Goal: Task Accomplishment & Management: Complete application form

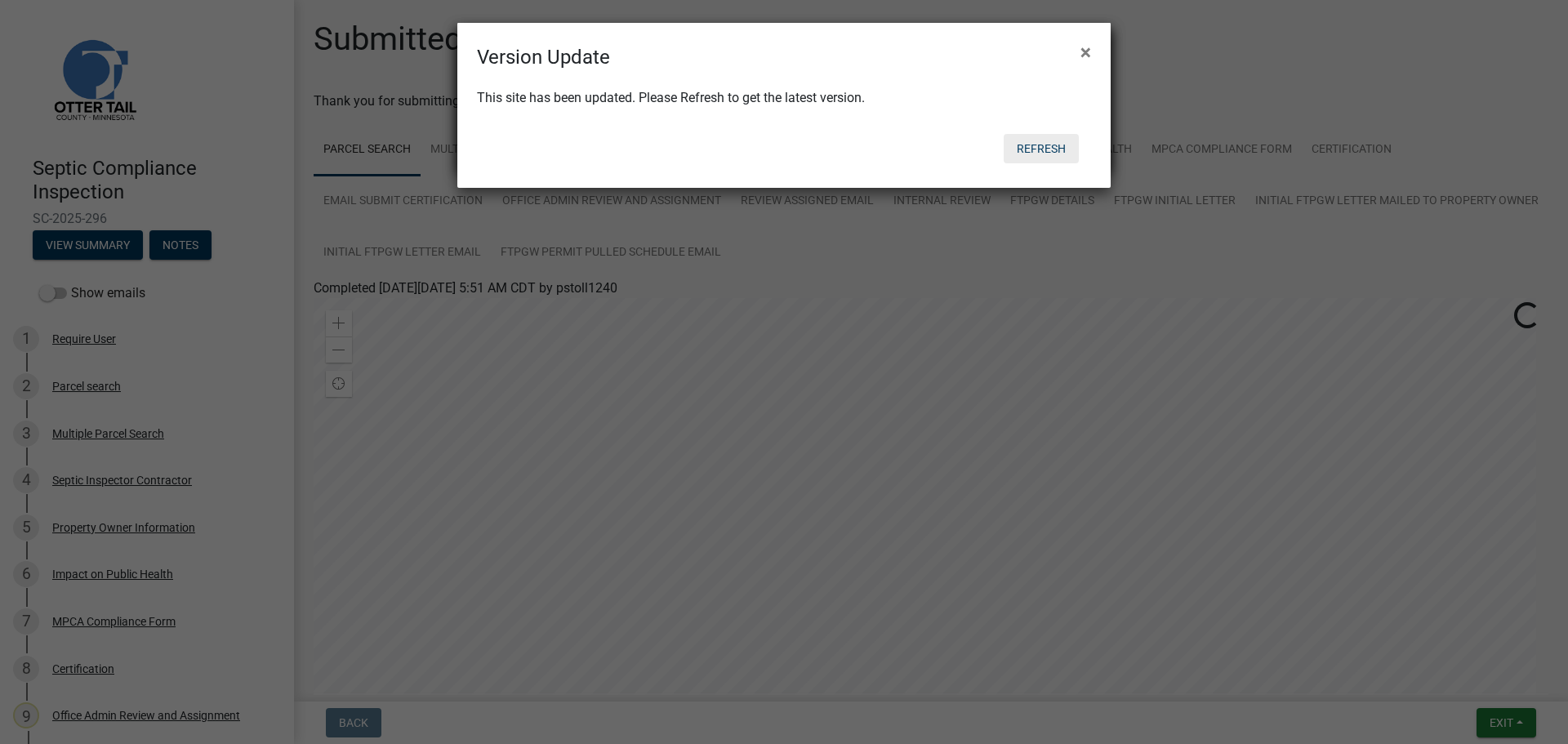
click at [1016, 161] on button "Refresh" at bounding box center [1041, 148] width 75 height 29
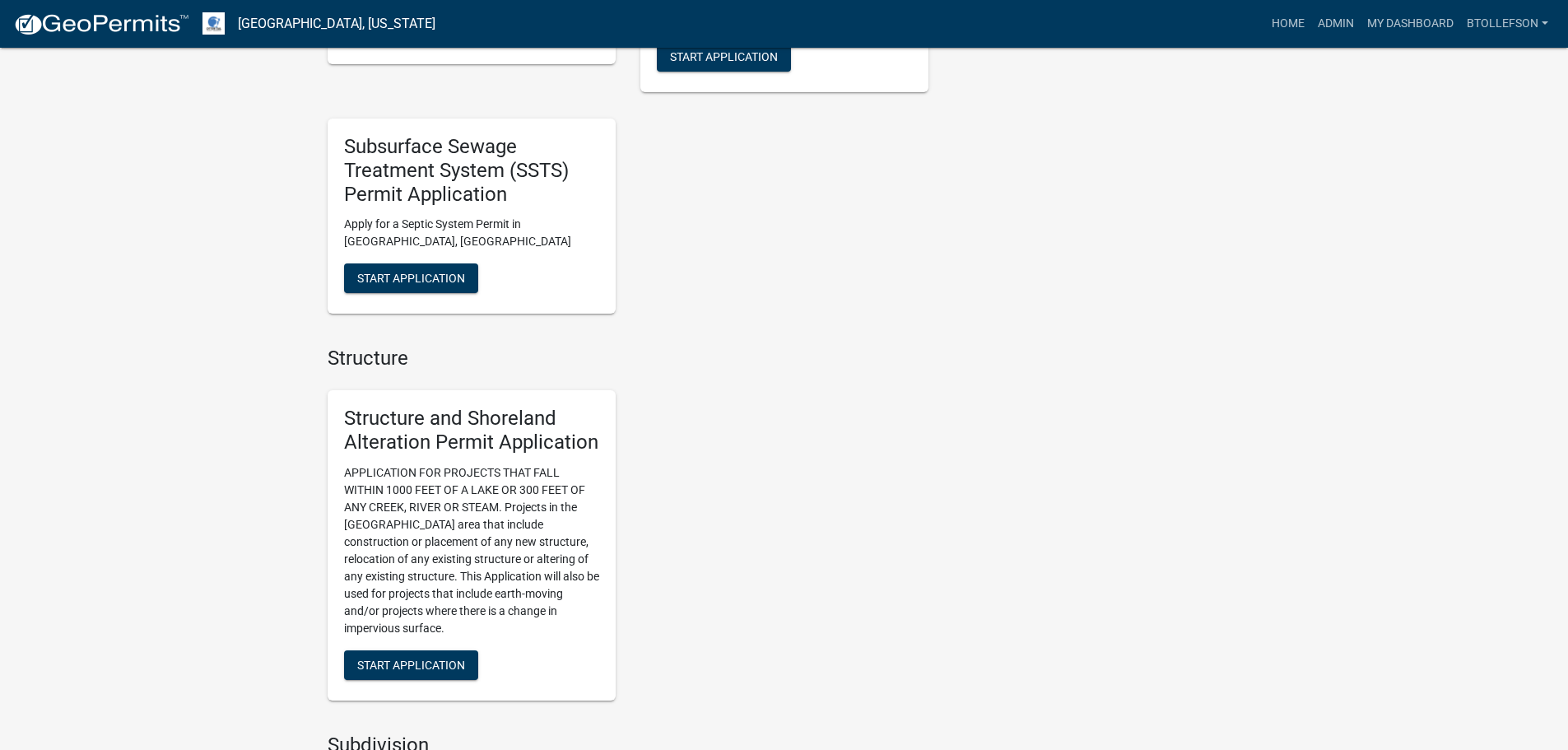
scroll to position [1235, 0]
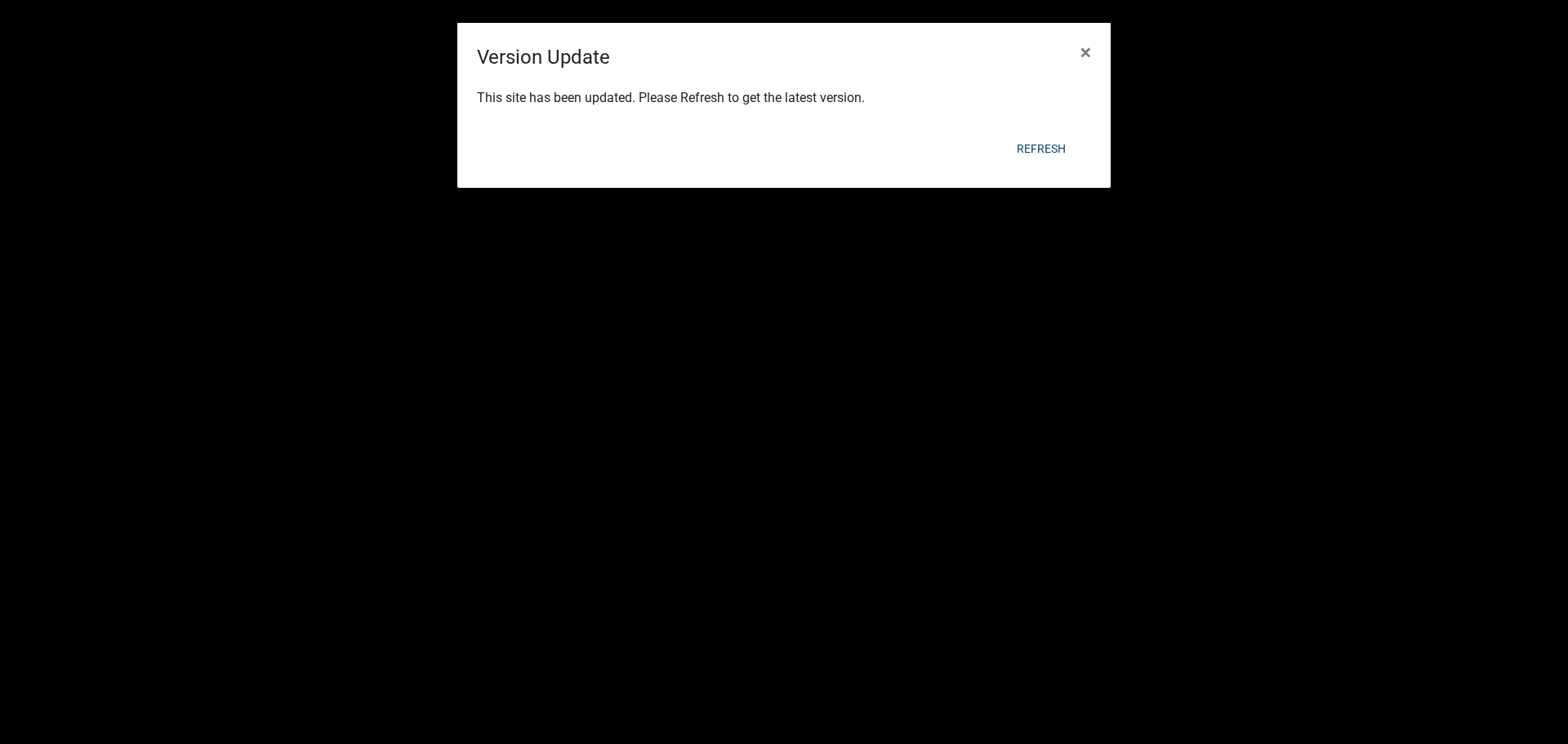
select select "3: 100"
click at [1049, 143] on button "Refresh" at bounding box center [1041, 148] width 75 height 29
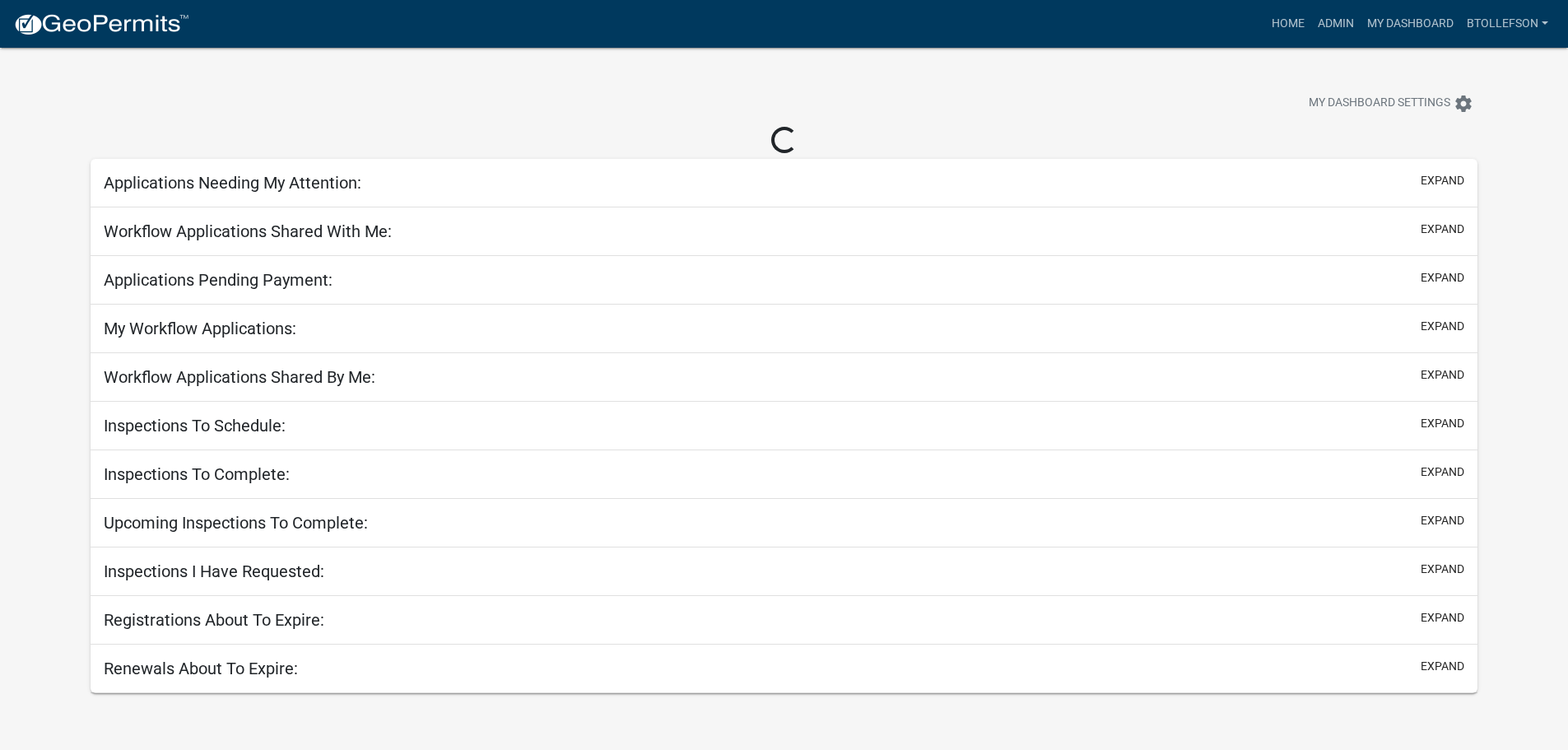
select select "3: 100"
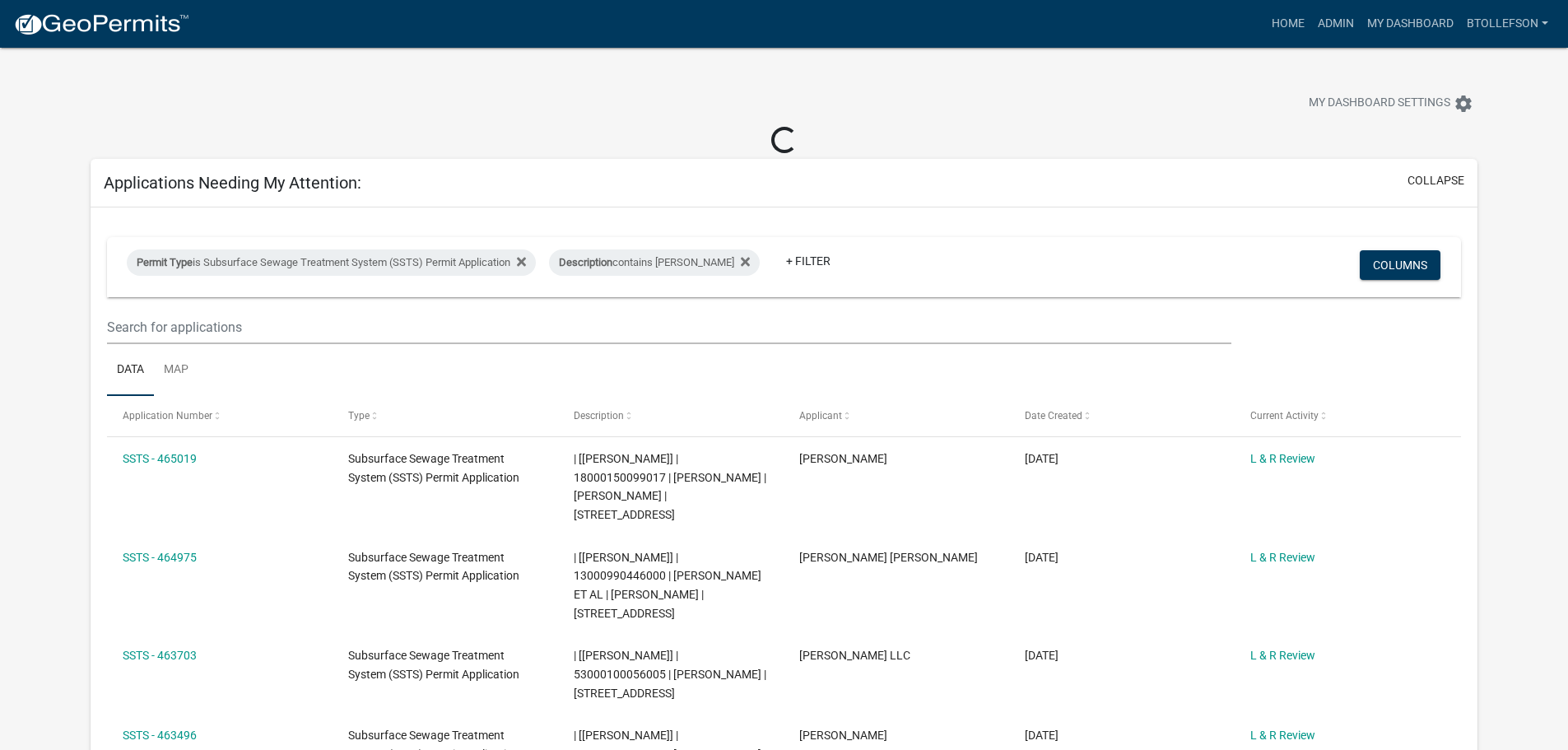
select select "3: 100"
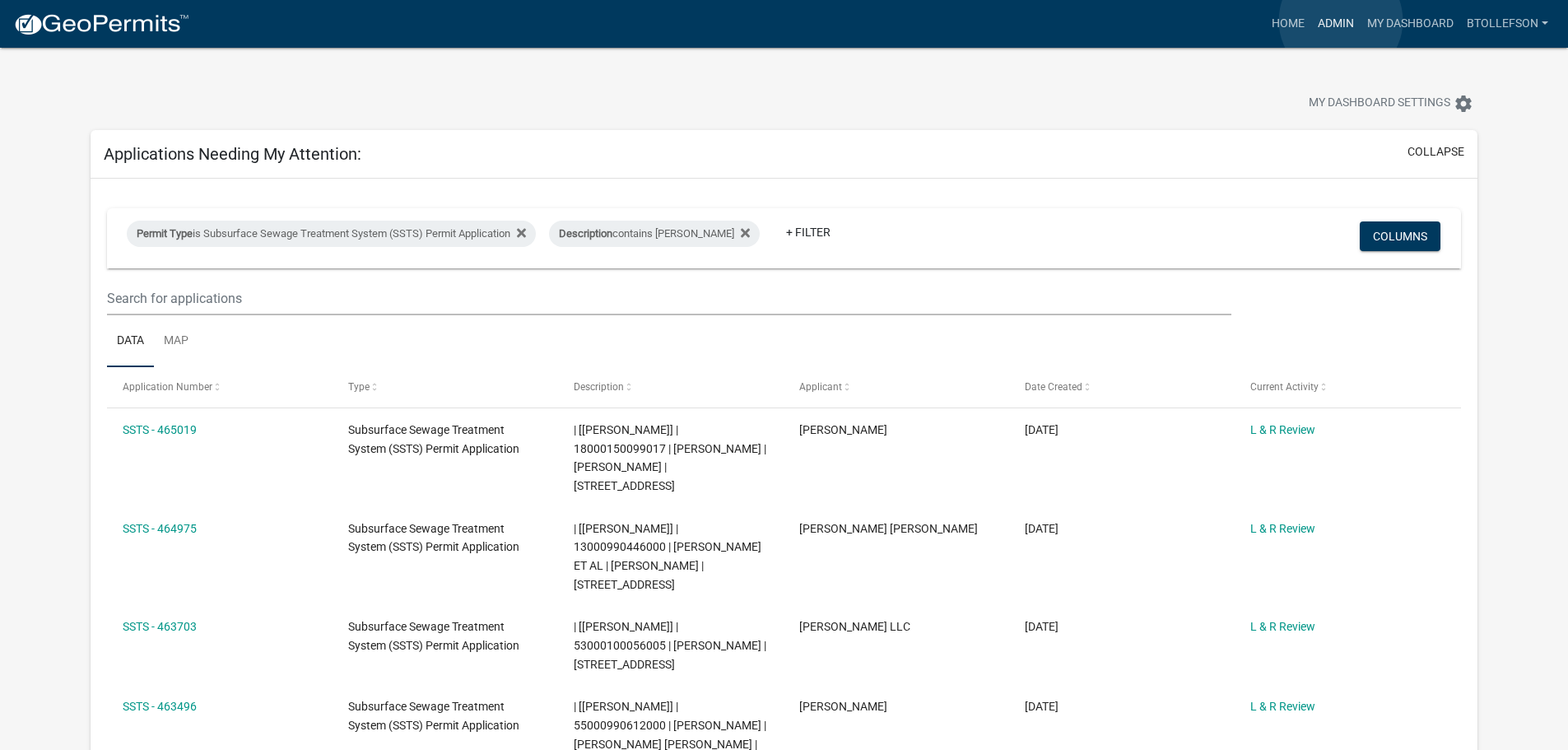
click at [1341, 21] on link "Admin" at bounding box center [1335, 23] width 49 height 31
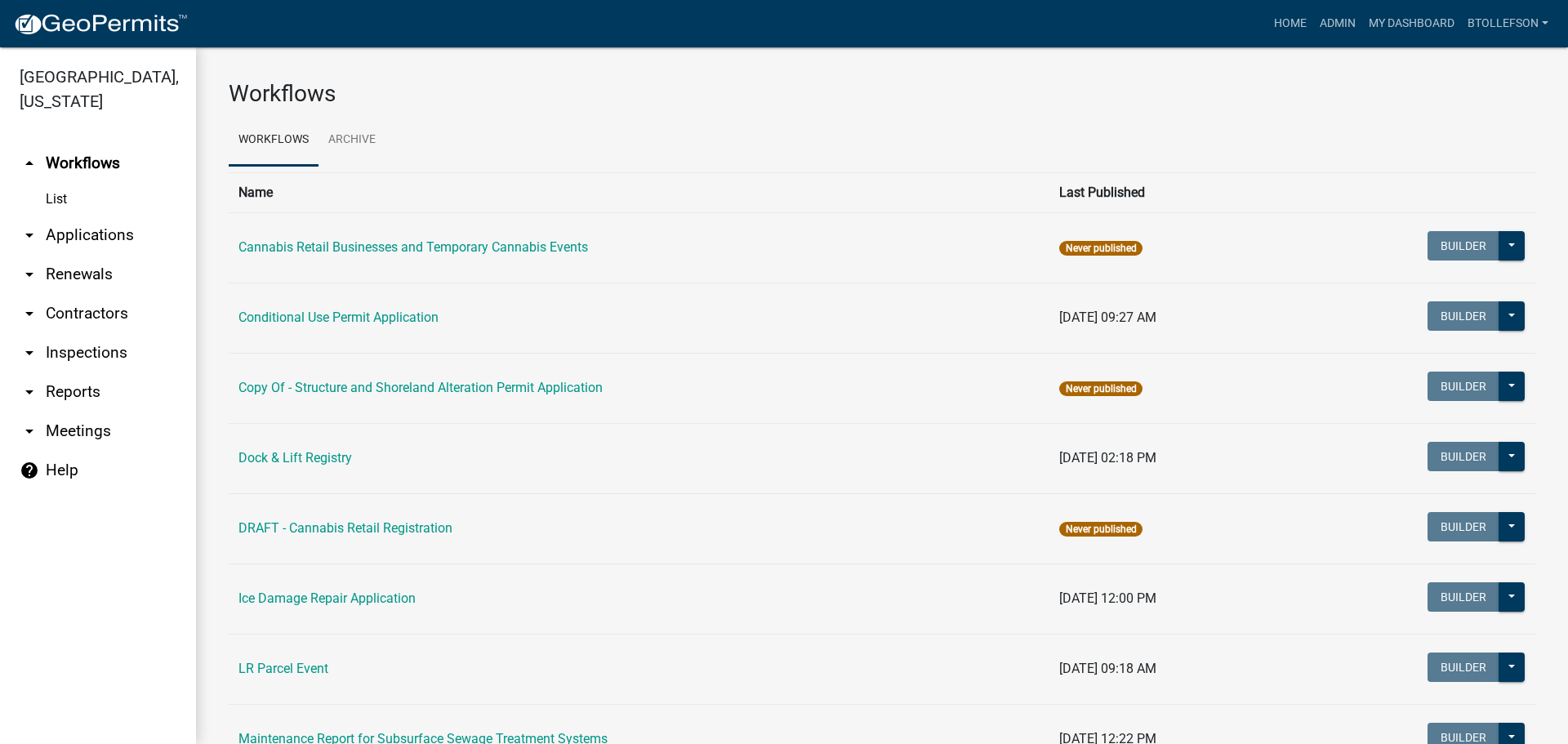
click at [109, 241] on link "arrow_drop_down Applications" at bounding box center [98, 235] width 196 height 39
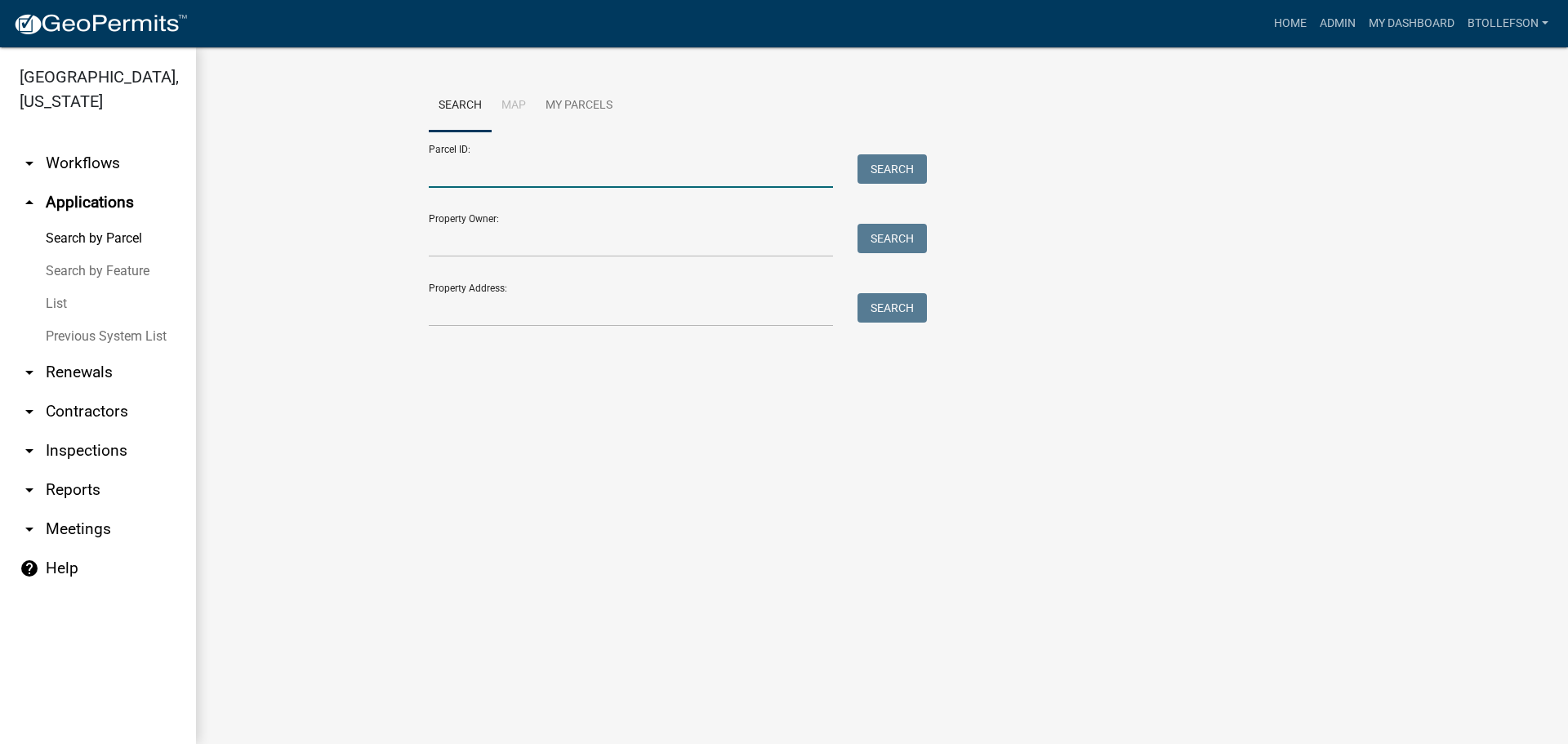
click at [589, 164] on input "Parcel ID:" at bounding box center [631, 171] width 404 height 34
click at [695, 318] on input "Property Address:" at bounding box center [631, 310] width 404 height 34
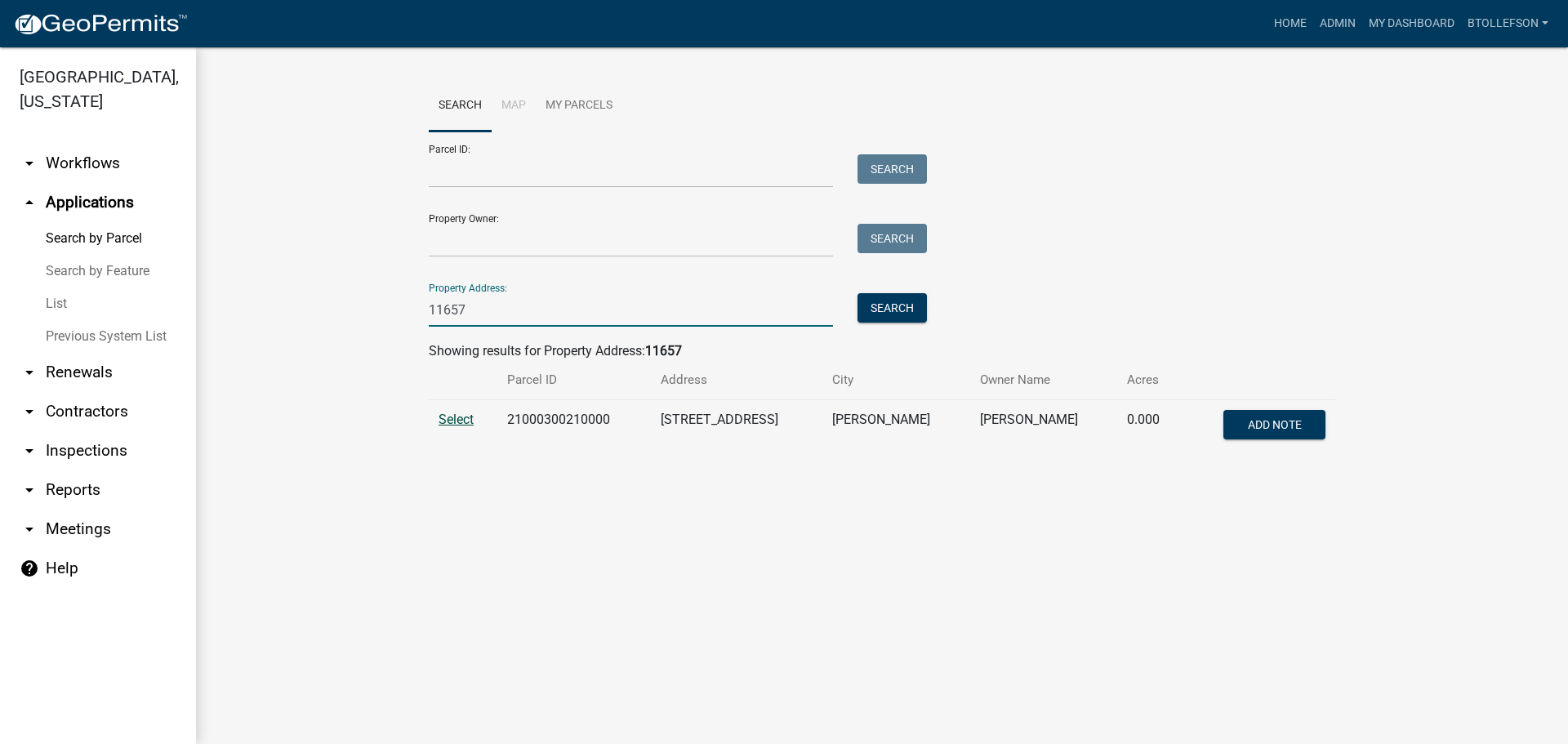
type input "11657"
click at [444, 418] on span "Select" at bounding box center [455, 419] width 35 height 15
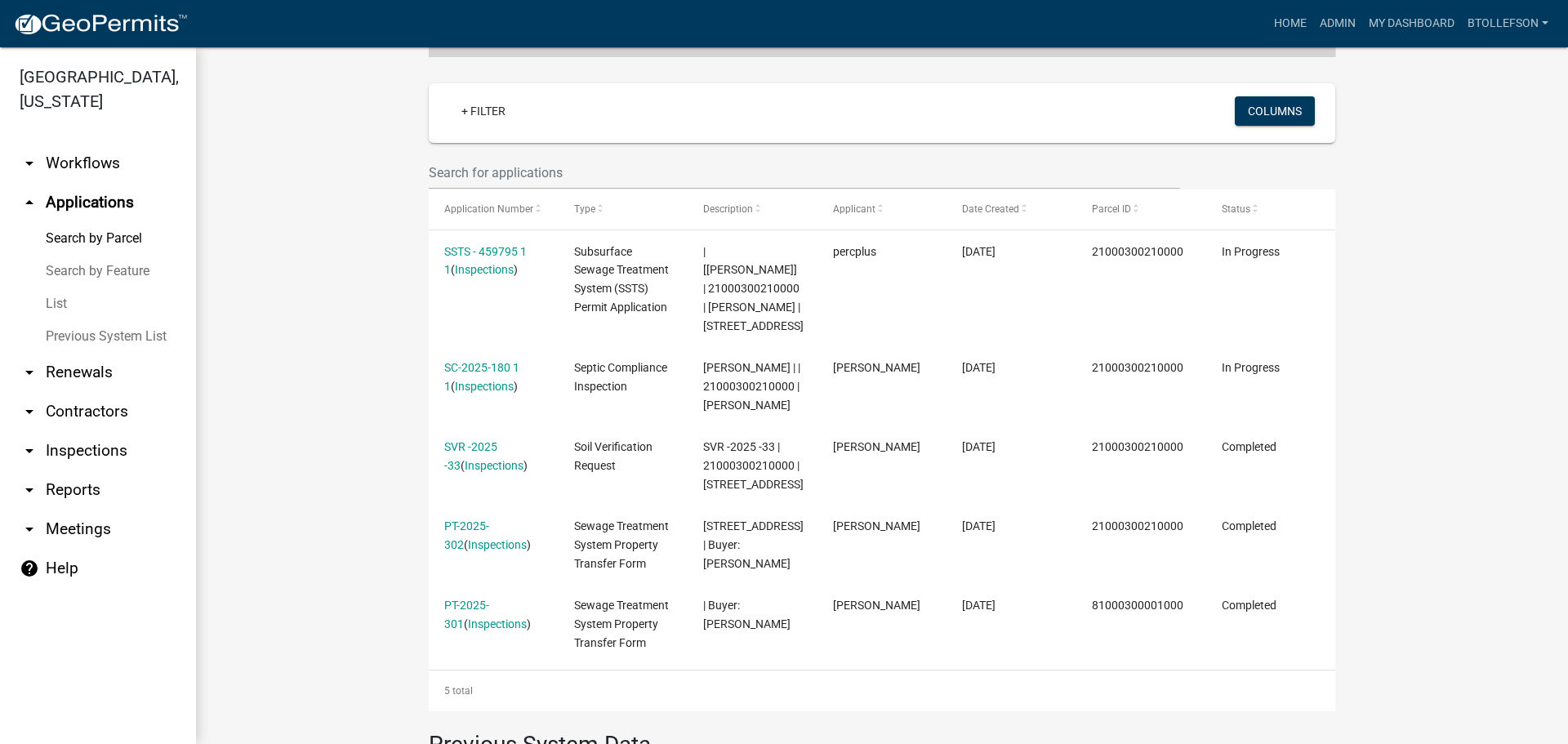
scroll to position [461, 0]
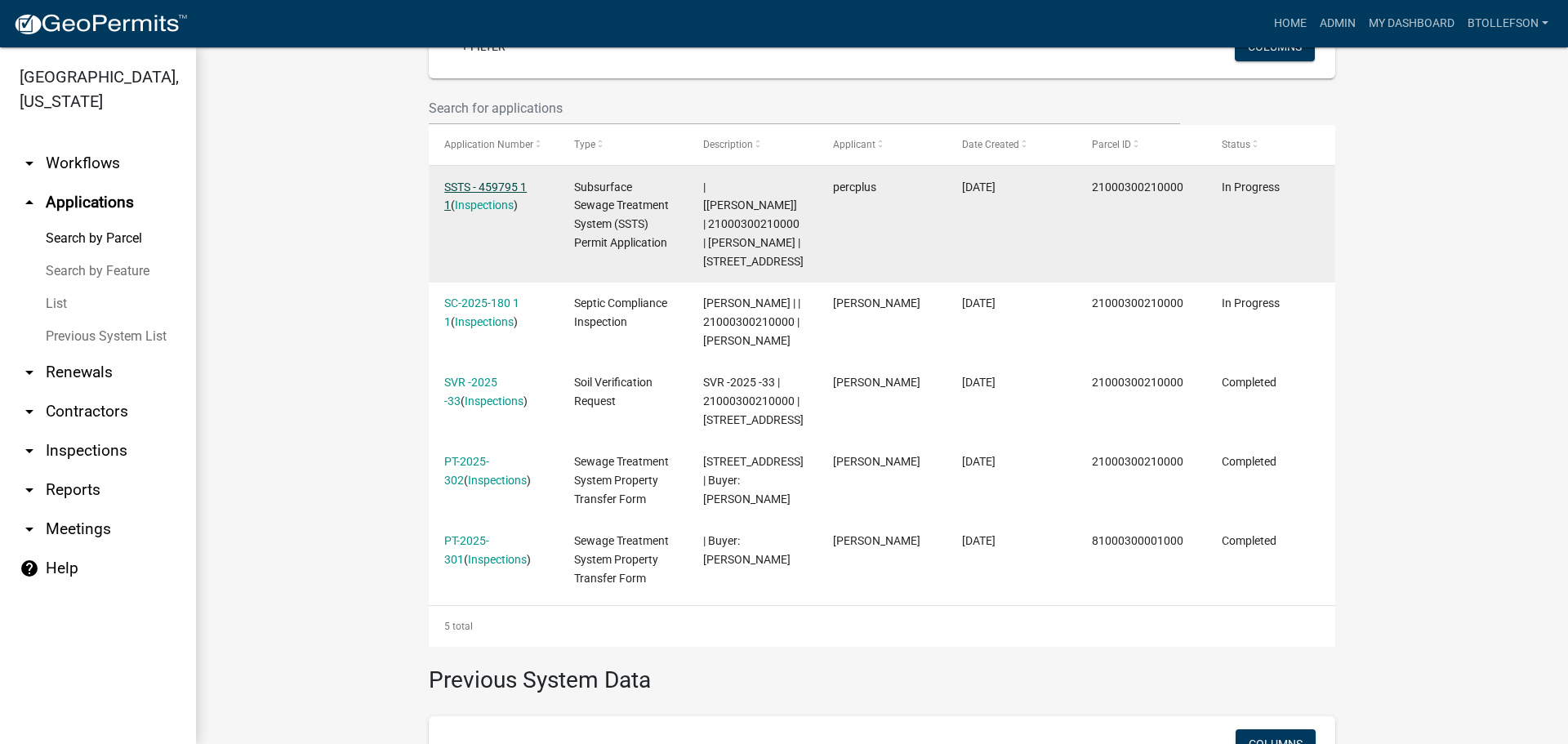
click at [467, 187] on link "SSTS - 459795 1 1" at bounding box center [486, 197] width 83 height 32
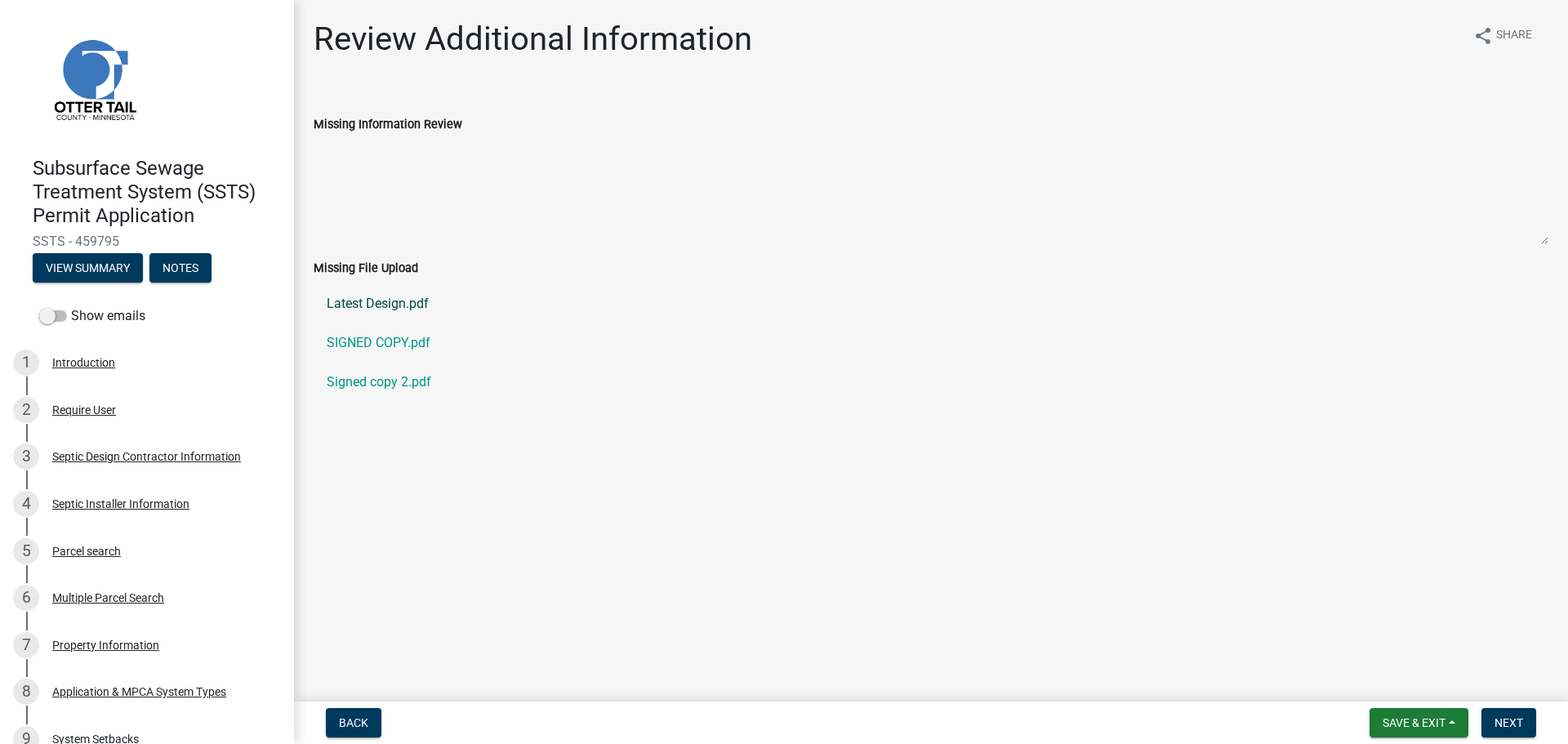
click at [343, 312] on link "Latest Design.pdf" at bounding box center [931, 304] width 1235 height 39
click at [404, 386] on link "Signed copy 2.pdf" at bounding box center [931, 382] width 1235 height 39
click at [379, 336] on link "SIGNED COPY.pdf" at bounding box center [931, 343] width 1235 height 39
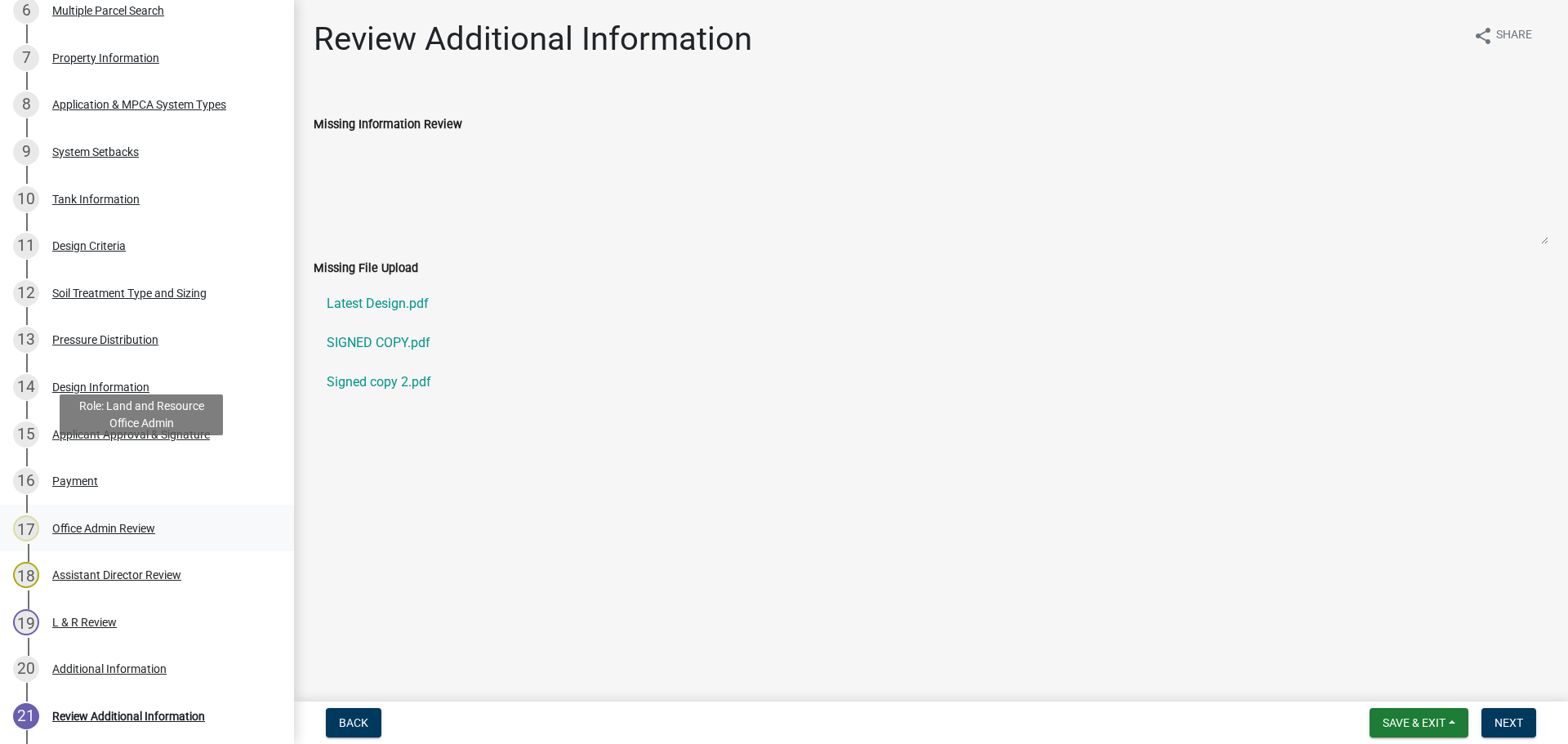
scroll to position [653, 0]
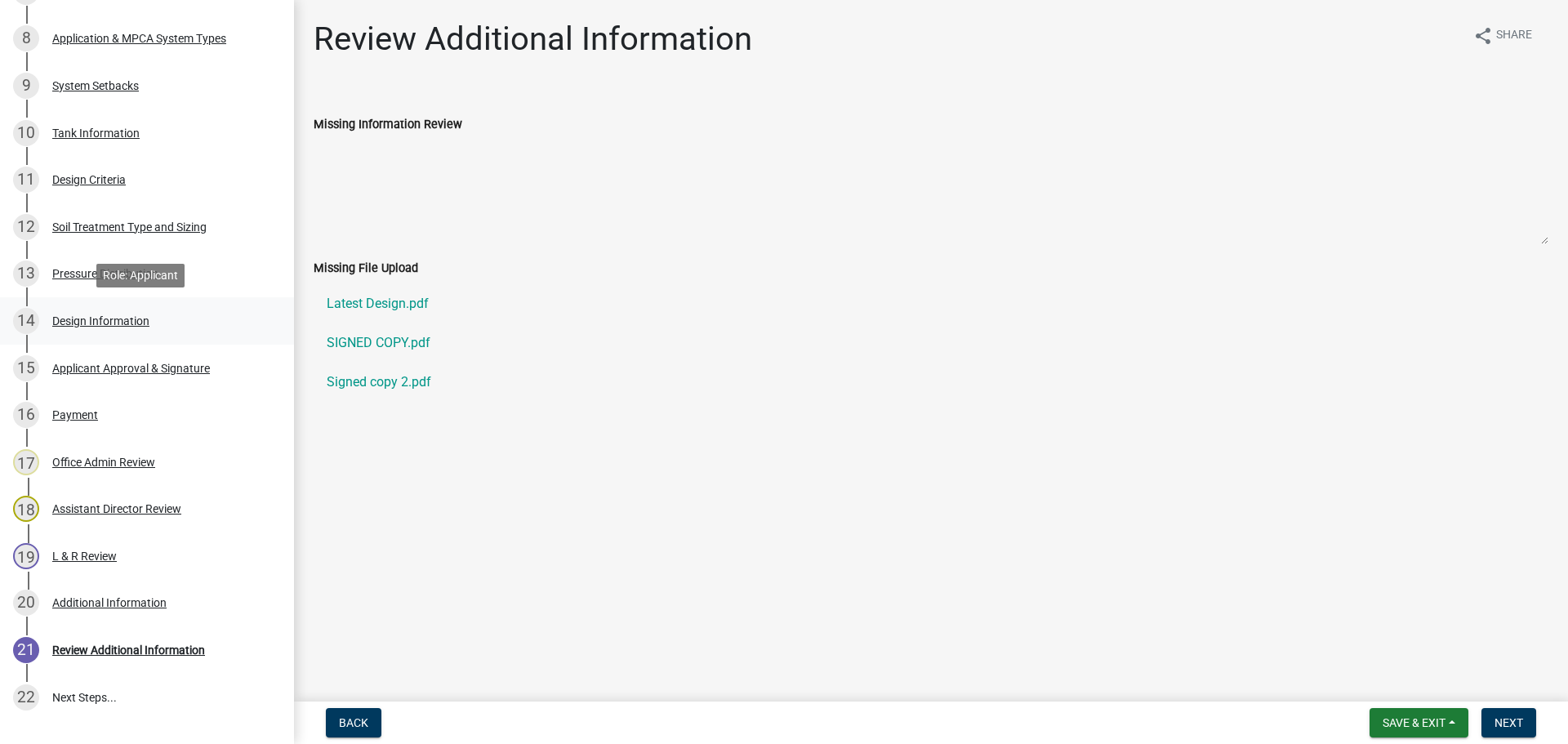
click at [120, 322] on div "Design Information" at bounding box center [101, 321] width 97 height 12
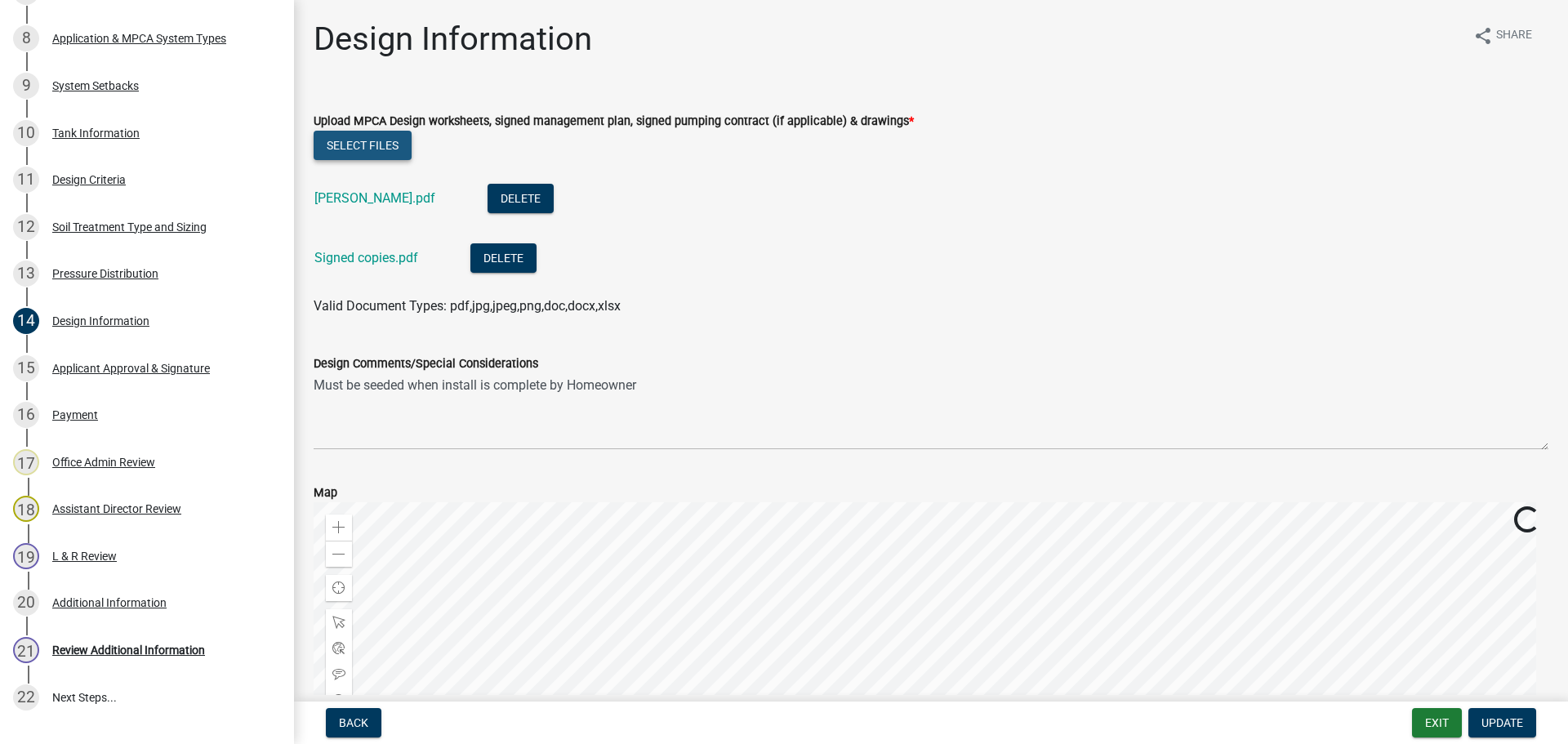
click at [396, 151] on button "Select files" at bounding box center [363, 145] width 98 height 29
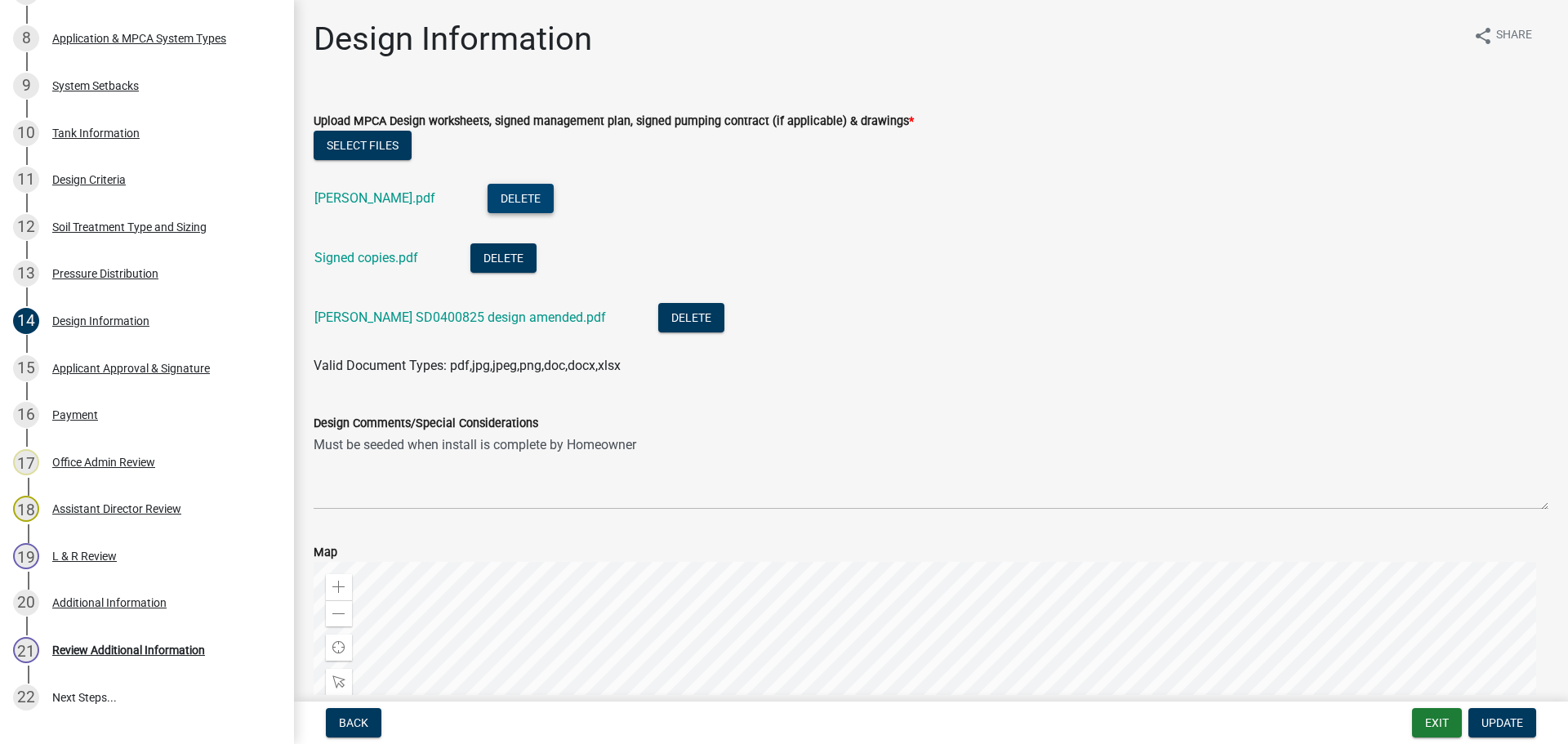
click at [543, 201] on button "Delete" at bounding box center [520, 198] width 66 height 29
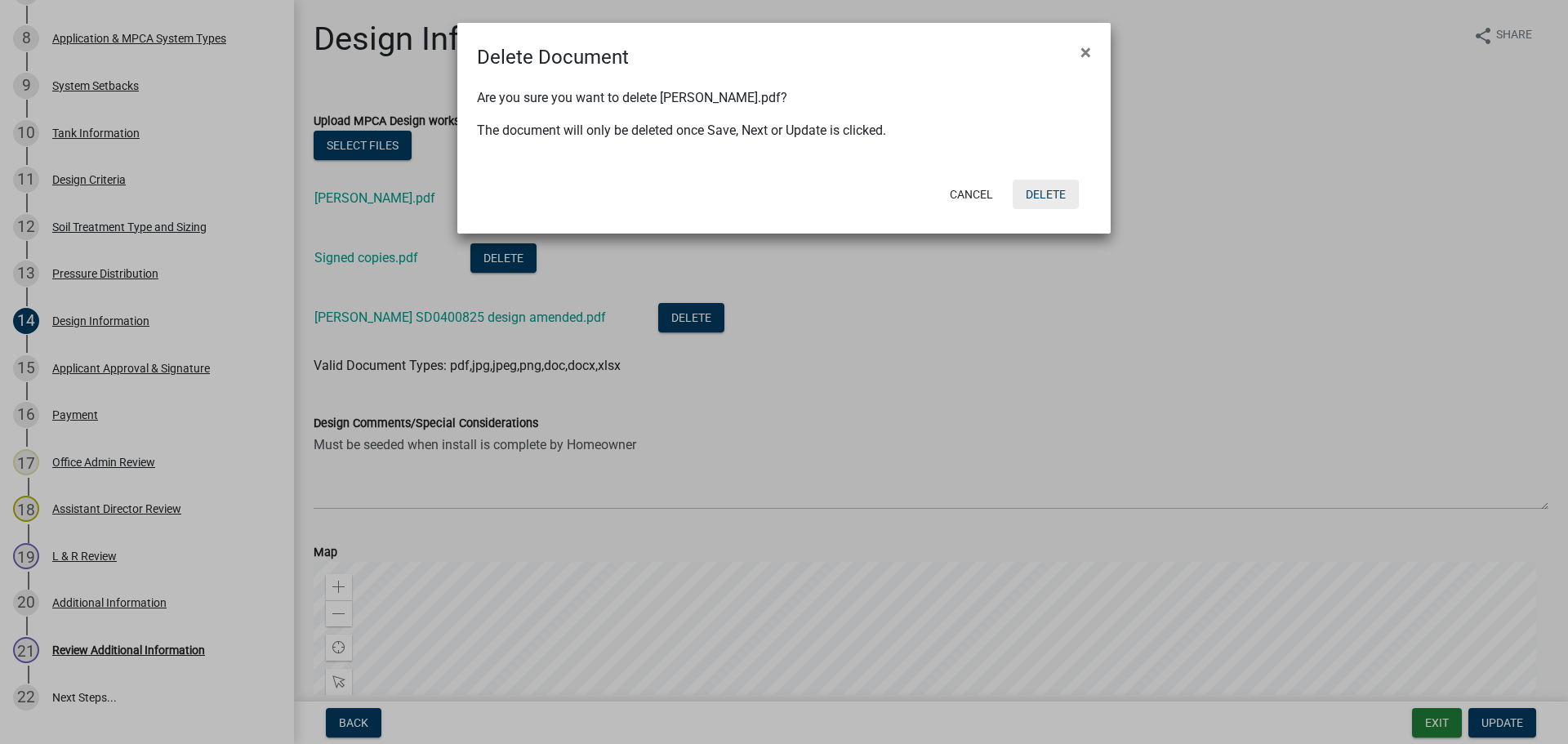
click at [1037, 192] on button "Delete" at bounding box center [1045, 194] width 66 height 29
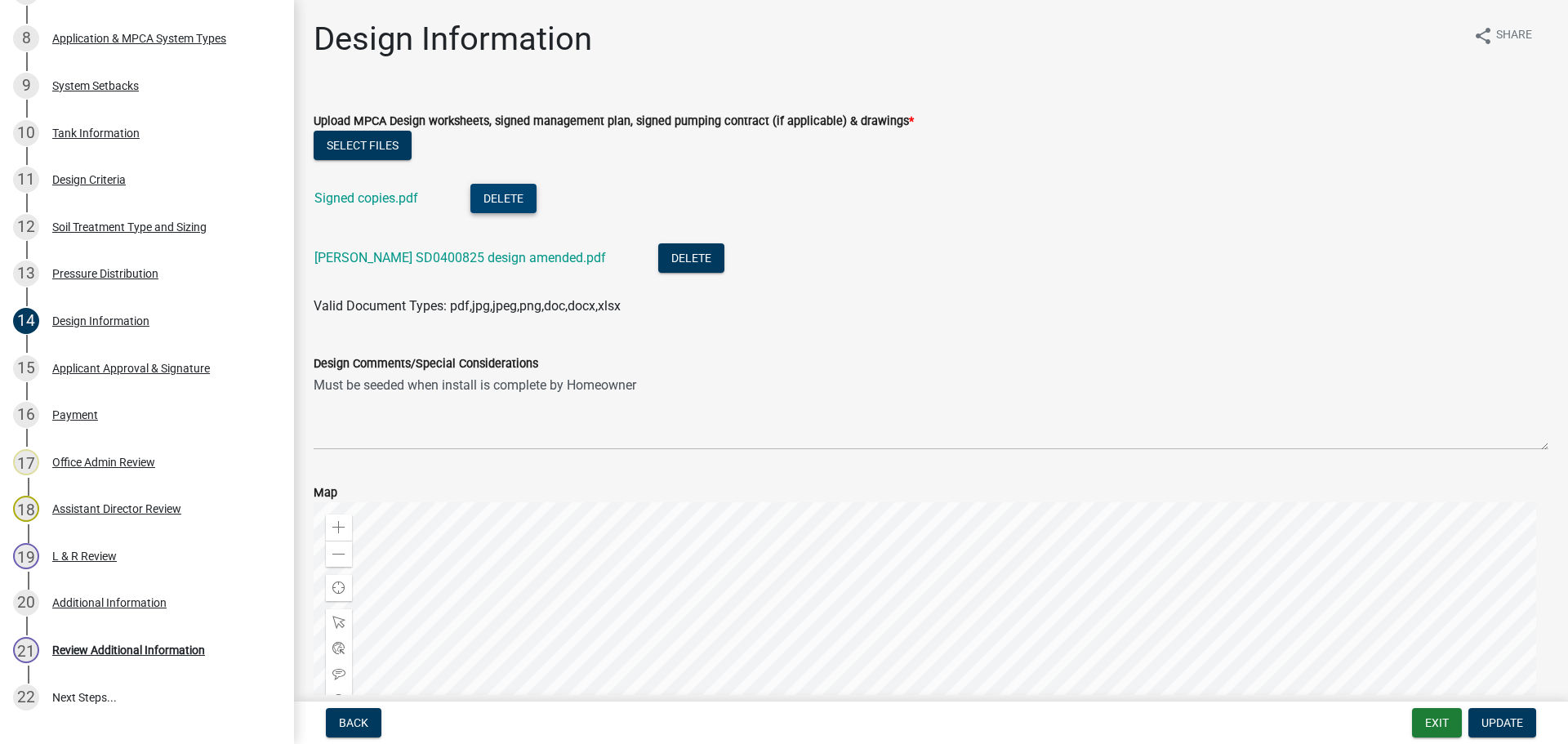
click at [508, 212] on button "Delete" at bounding box center [503, 198] width 66 height 29
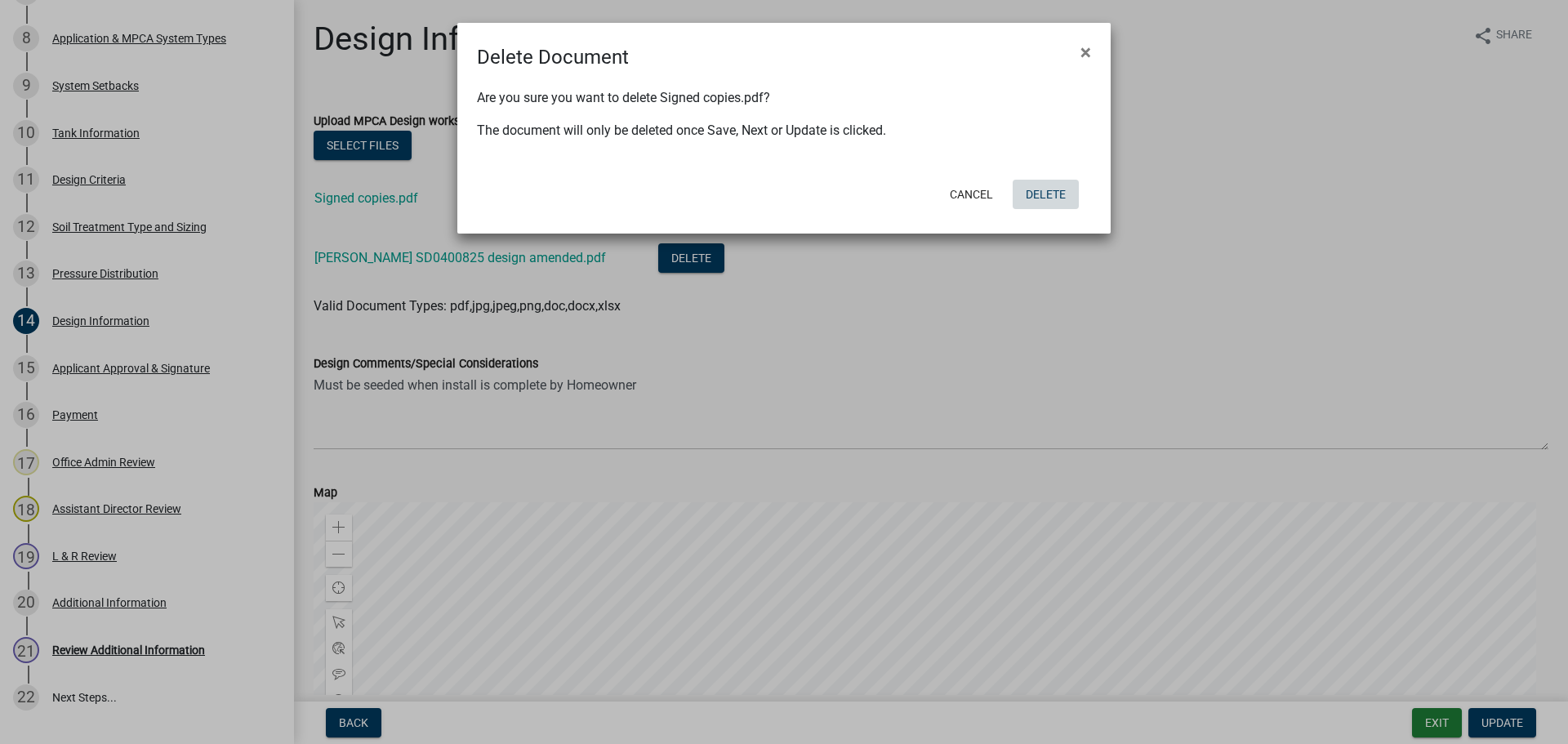
click at [1062, 192] on button "Delete" at bounding box center [1045, 194] width 66 height 29
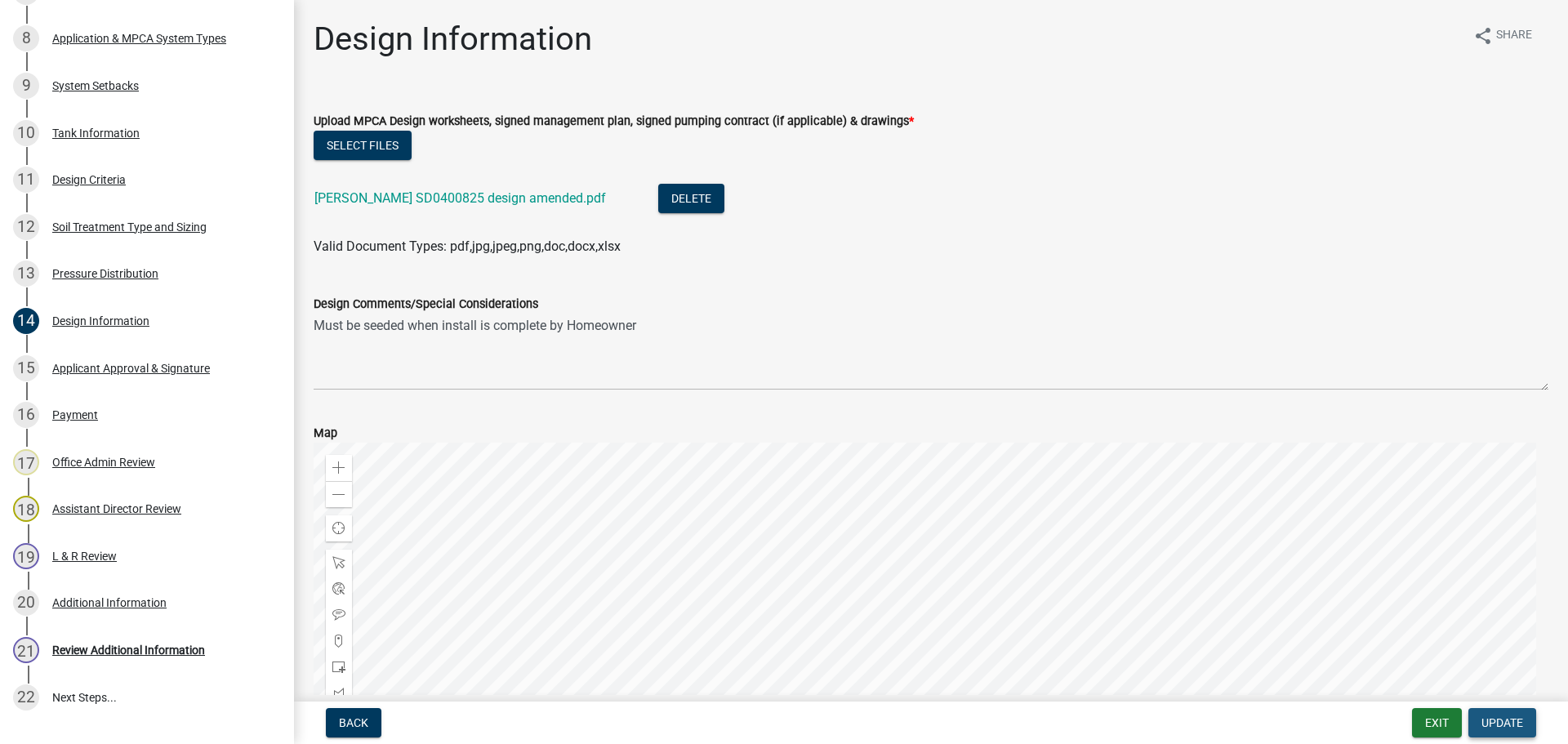
click at [1516, 731] on button "Update" at bounding box center [1502, 723] width 68 height 29
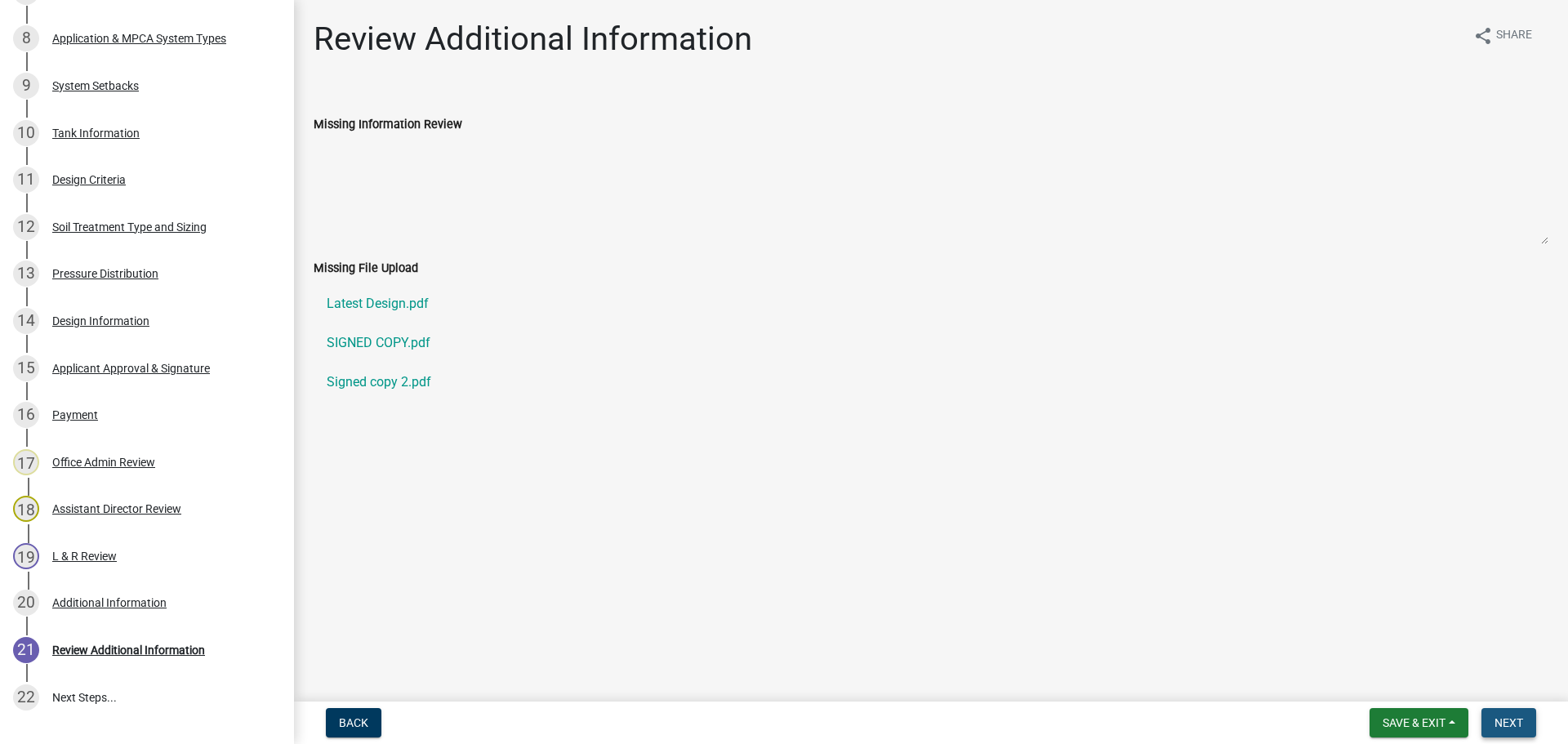
click at [1511, 721] on span "Next" at bounding box center [1508, 723] width 29 height 13
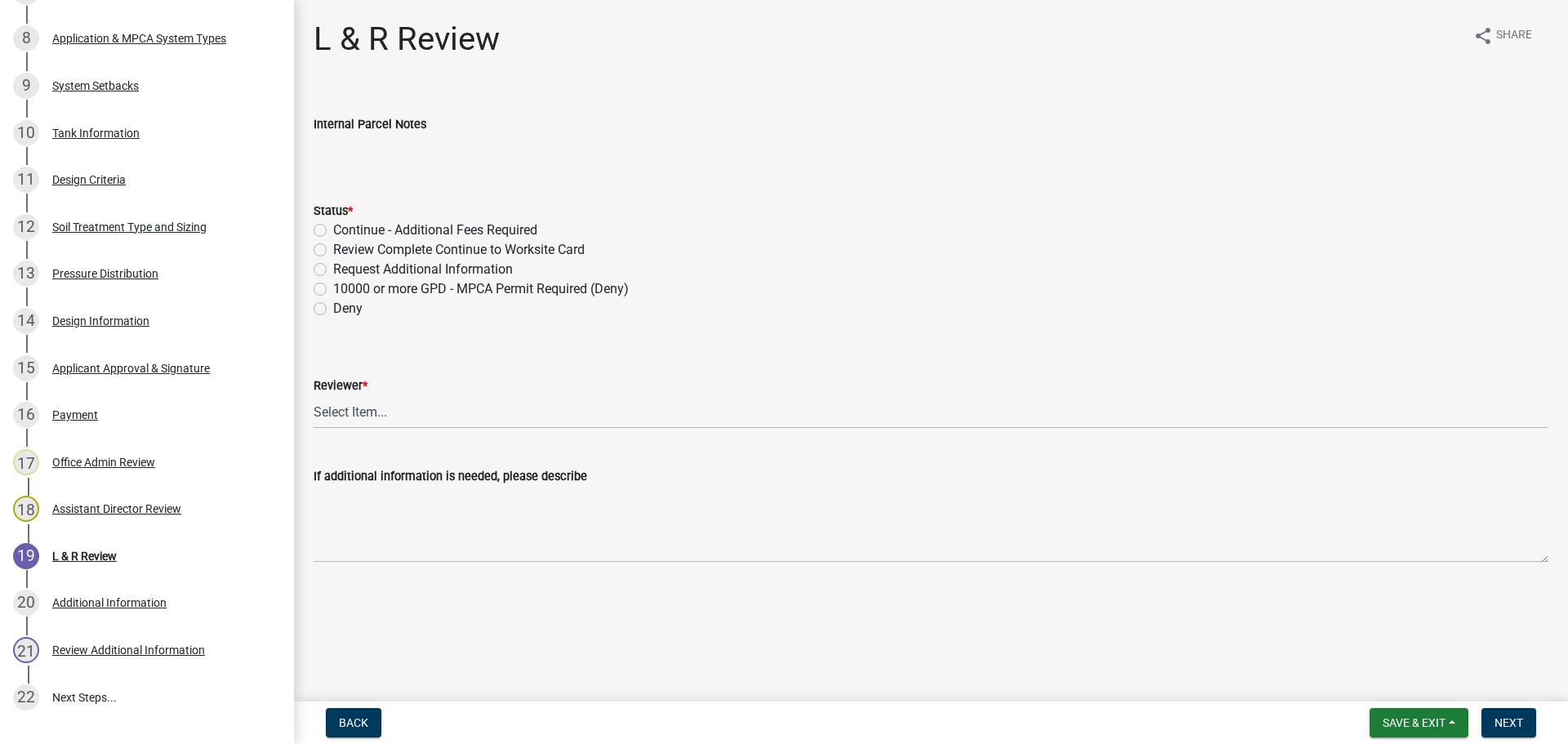
click at [333, 252] on label "Review Complete Continue to Worksite Card" at bounding box center [459, 249] width 251 height 20
click at [333, 250] on input "Review Complete Continue to Worksite Card" at bounding box center [339, 245] width 11 height 11
radio input "true"
click at [372, 398] on select "Select Item... Alexis Newark Andrea Perales Brittany Tollefson Elizabeth Plaste…" at bounding box center [931, 413] width 1235 height 34
click at [314, 396] on select "Select Item... Alexis Newark Andrea Perales Brittany Tollefson Elizabeth Plaste…" at bounding box center [931, 413] width 1235 height 34
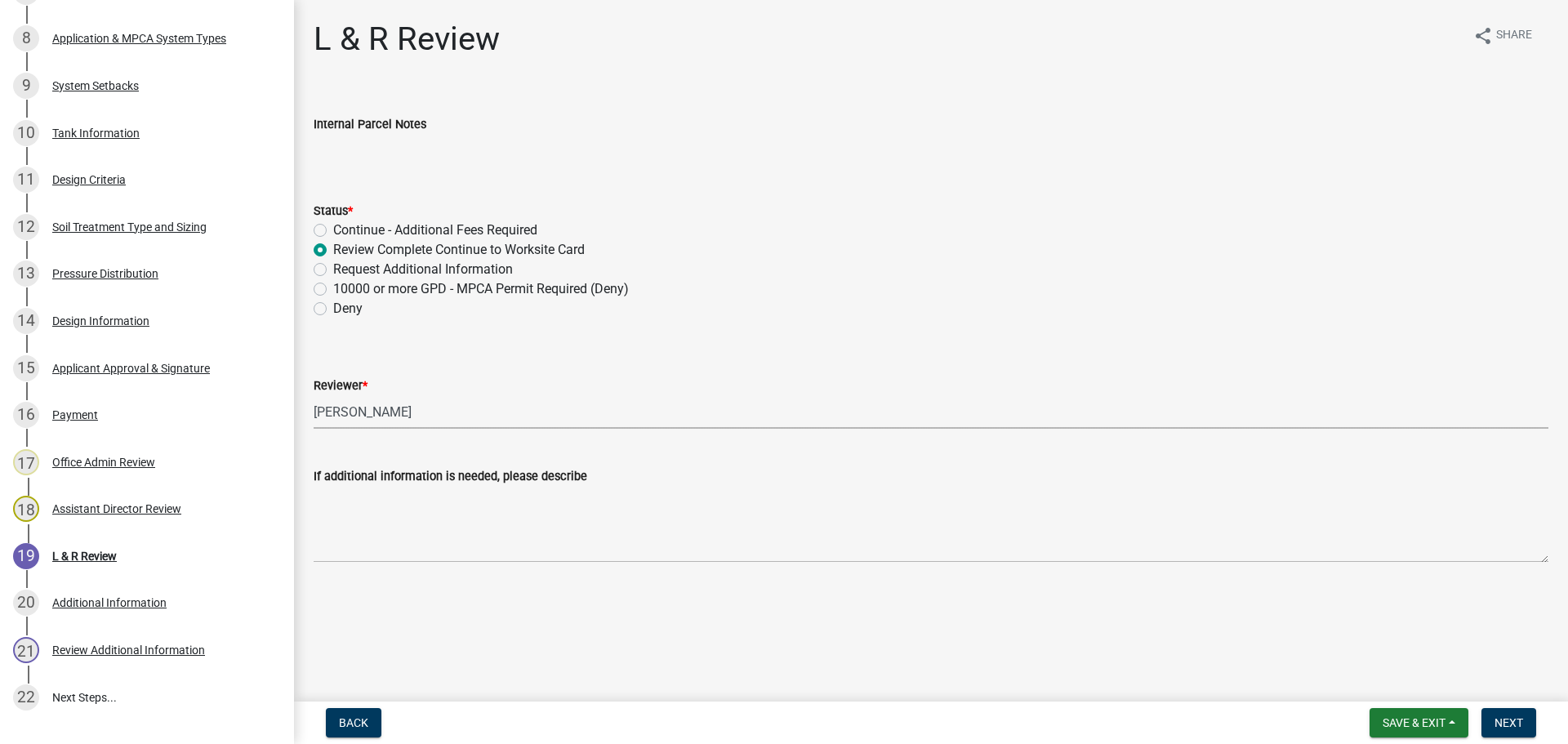
select select "0a311807-450c-48b8-9321-97c7e4f11950"
click at [1517, 718] on span "Next" at bounding box center [1508, 723] width 29 height 13
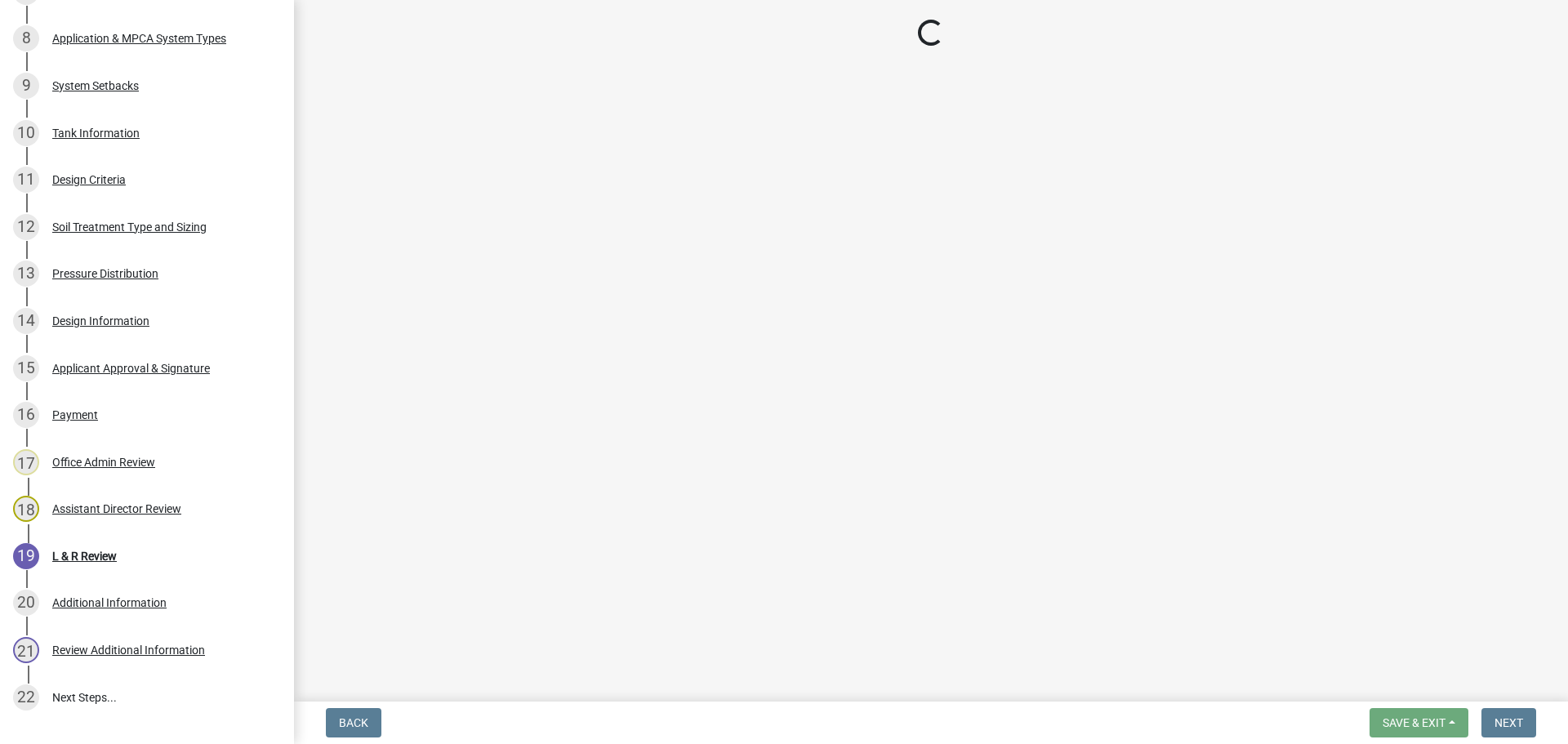
scroll to position [841, 0]
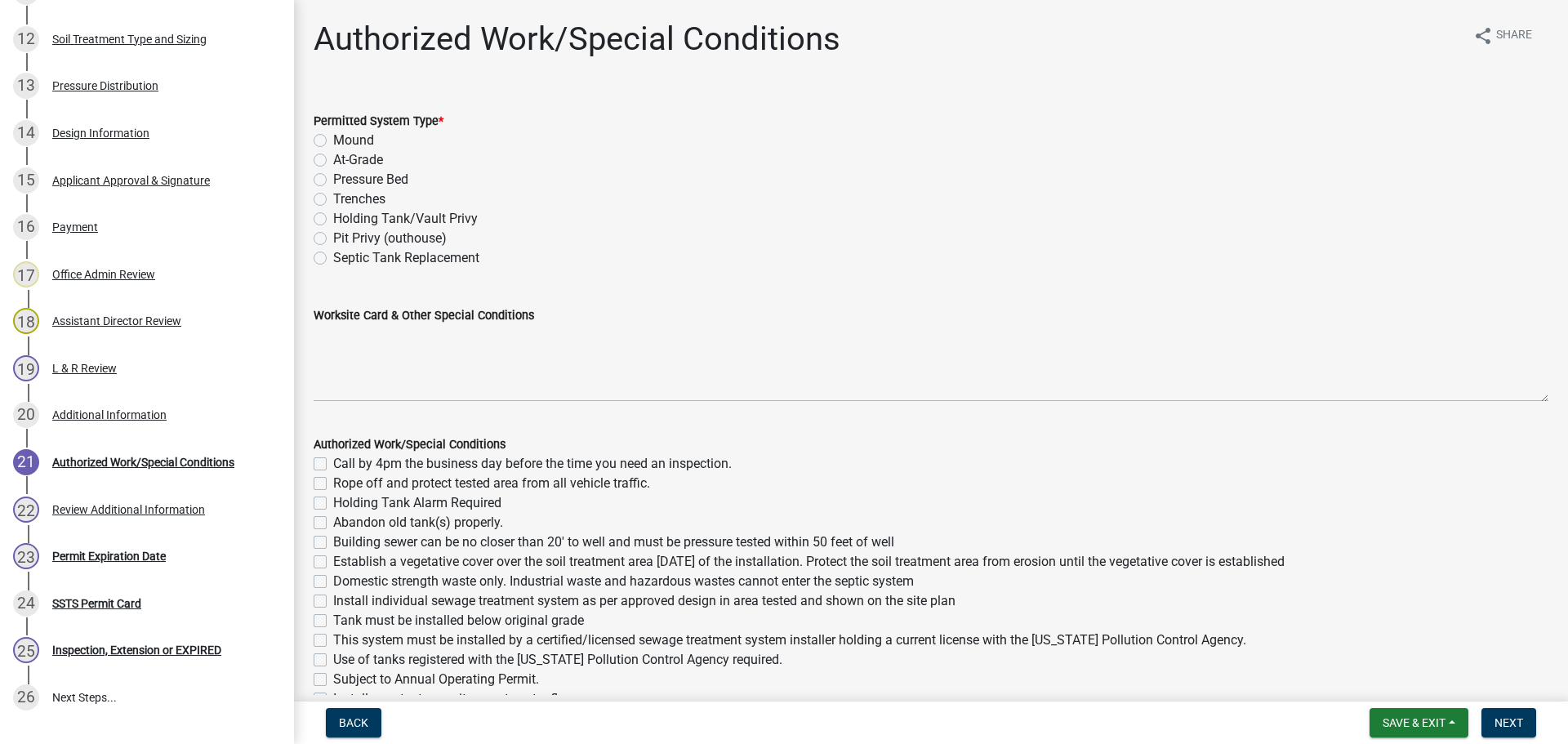
click at [333, 142] on label "Mound" at bounding box center [354, 141] width 41 height 20
click at [333, 142] on input "Mound" at bounding box center [339, 136] width 11 height 11
radio input "true"
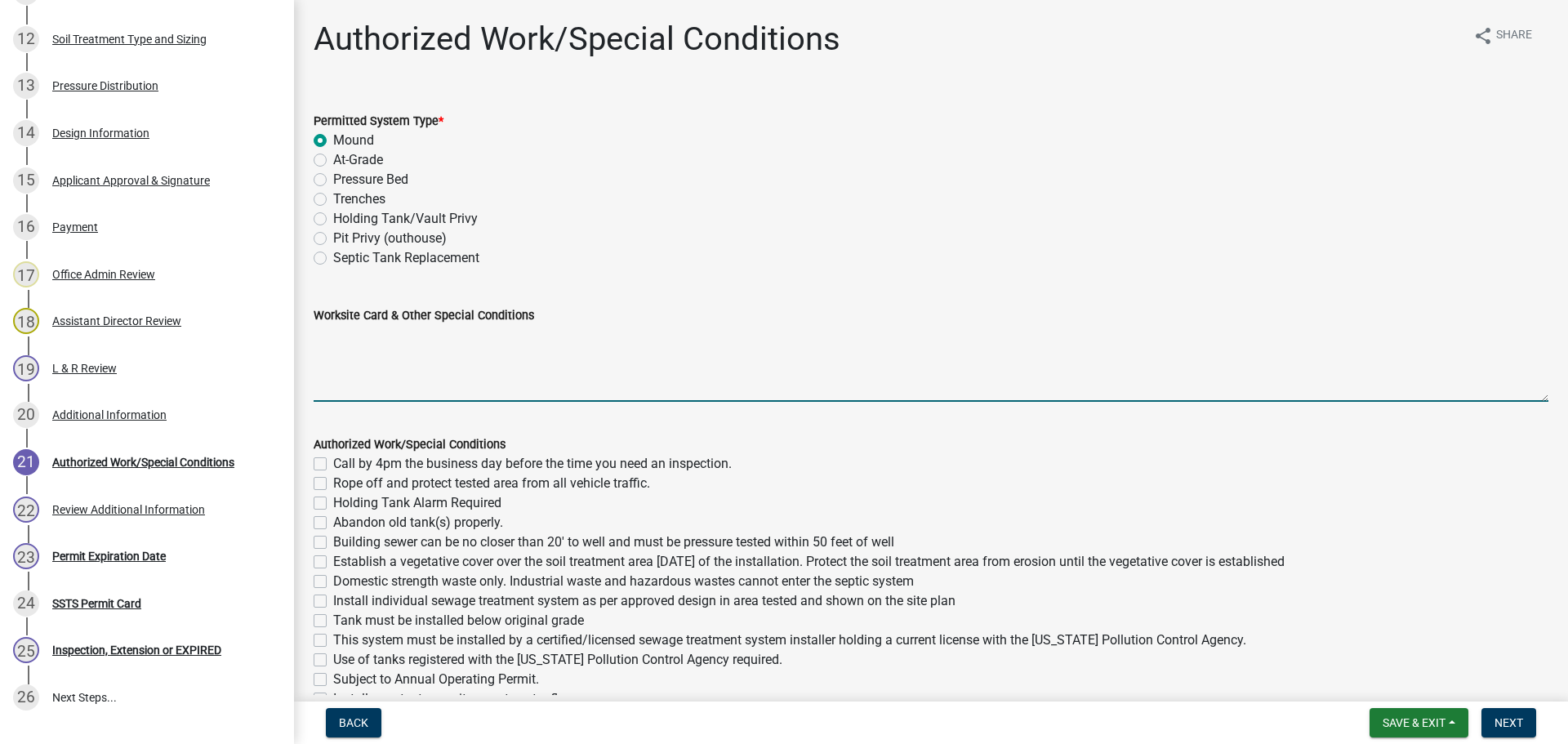
click at [332, 350] on textarea "Worksite Card & Other Special Conditions" at bounding box center [931, 364] width 1235 height 77
drag, startPoint x: 486, startPoint y: 360, endPoint x: 499, endPoint y: 364, distance: 13.6
click at [488, 360] on textarea "3 bedrooms - Type I Mound New 1500-2 septic/lift tank 10'x40' rock bed, 27'x40'…" at bounding box center [931, 364] width 1235 height 77
click at [434, 368] on textarea "3 bedrooms - Type I Mound New 1500-2 septic/lift tank 10'x40' rock bed, 27'x40'…" at bounding box center [931, 364] width 1235 height 77
click at [423, 376] on textarea "3 bedrooms - Type I Mound New 1500-2 septic/lift tank 10'x40' rock bed, 27'x40'…" at bounding box center [931, 364] width 1235 height 77
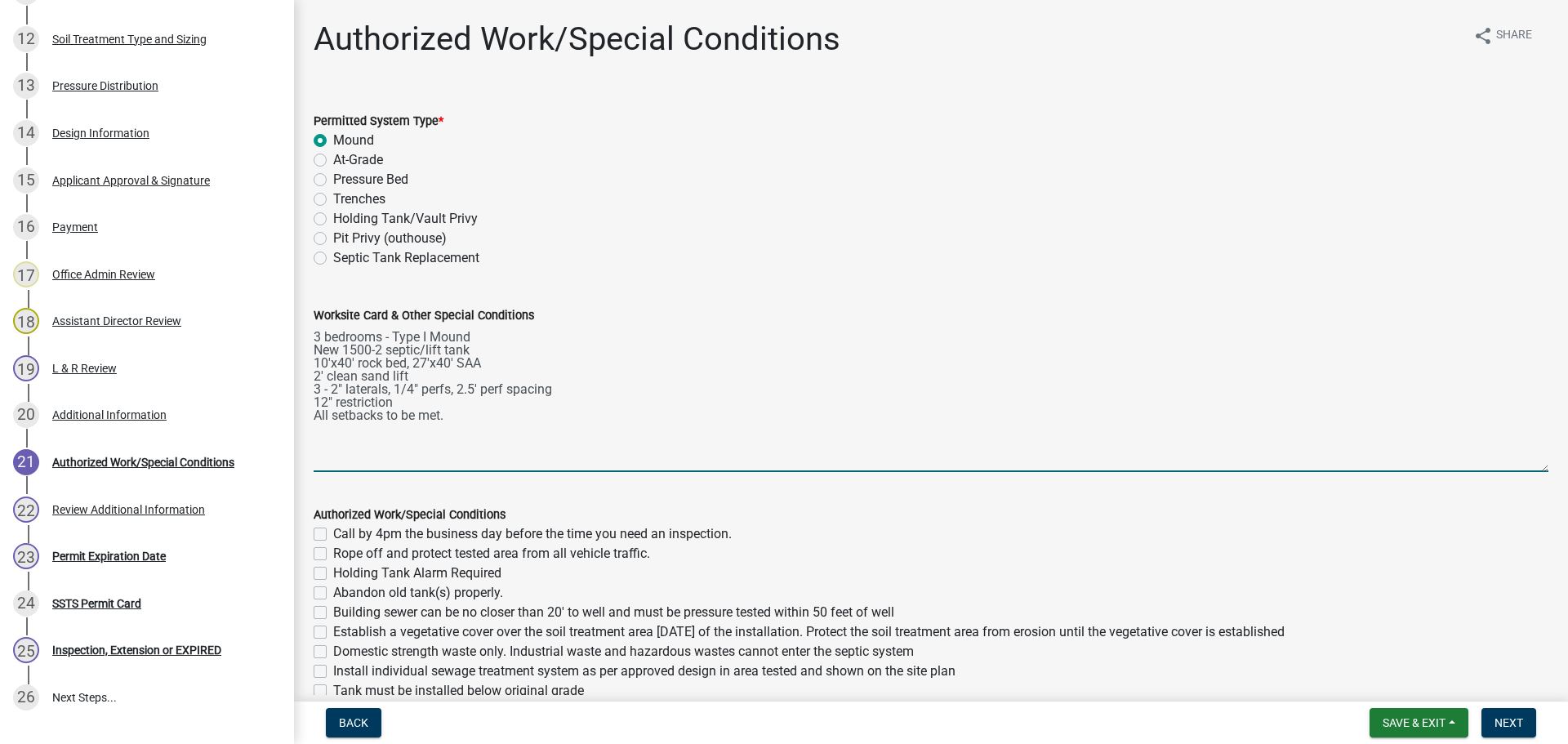
scroll to position [0, 0]
drag, startPoint x: 1531, startPoint y: 398, endPoint x: 1524, endPoint y: 486, distance: 88.3
click at [1524, 472] on textarea "3 bedrooms - Type I Mound New 1500-2 septic/lift tank 10'x40' rock bed, 27'x40'…" at bounding box center [931, 398] width 1235 height 147
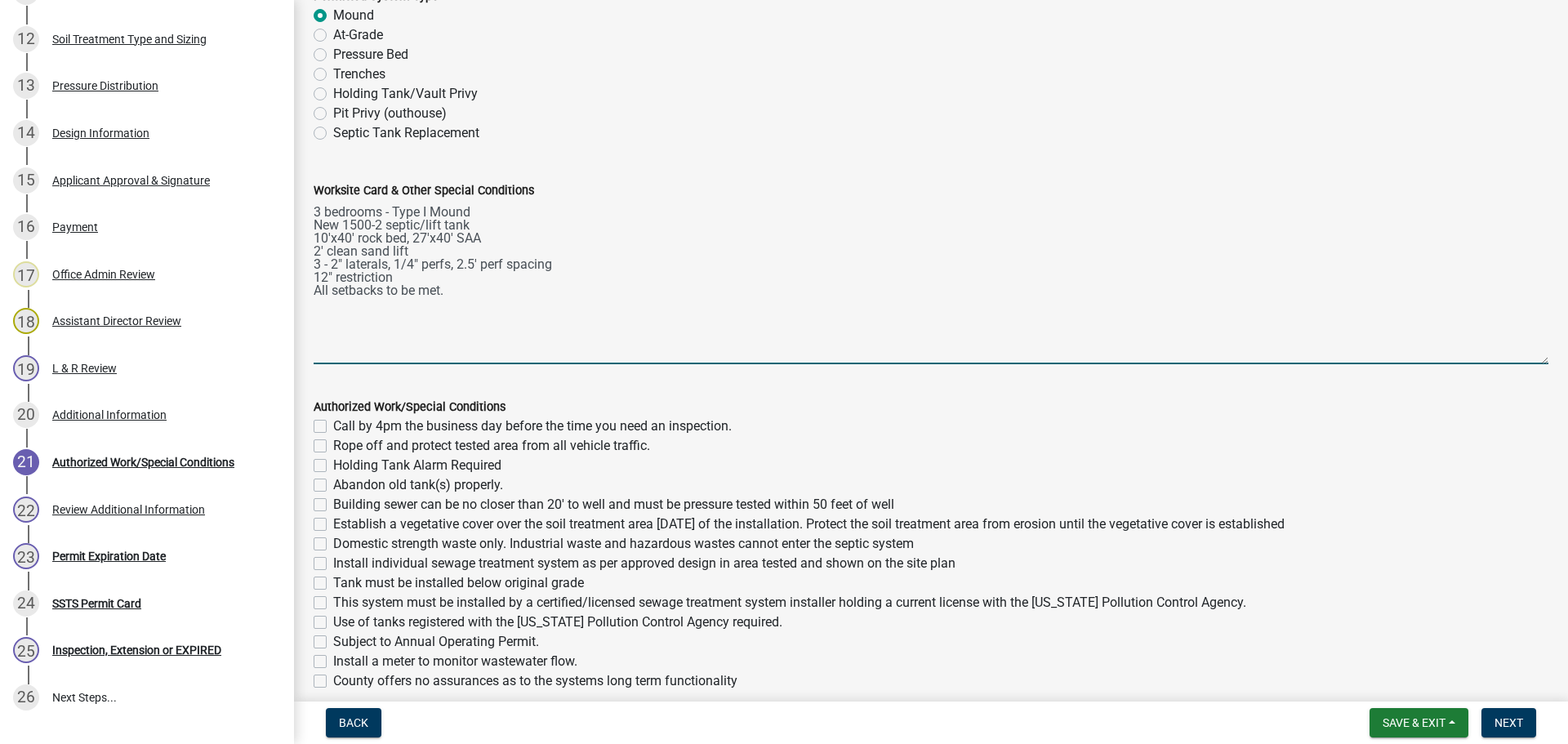
scroll to position [290, 0]
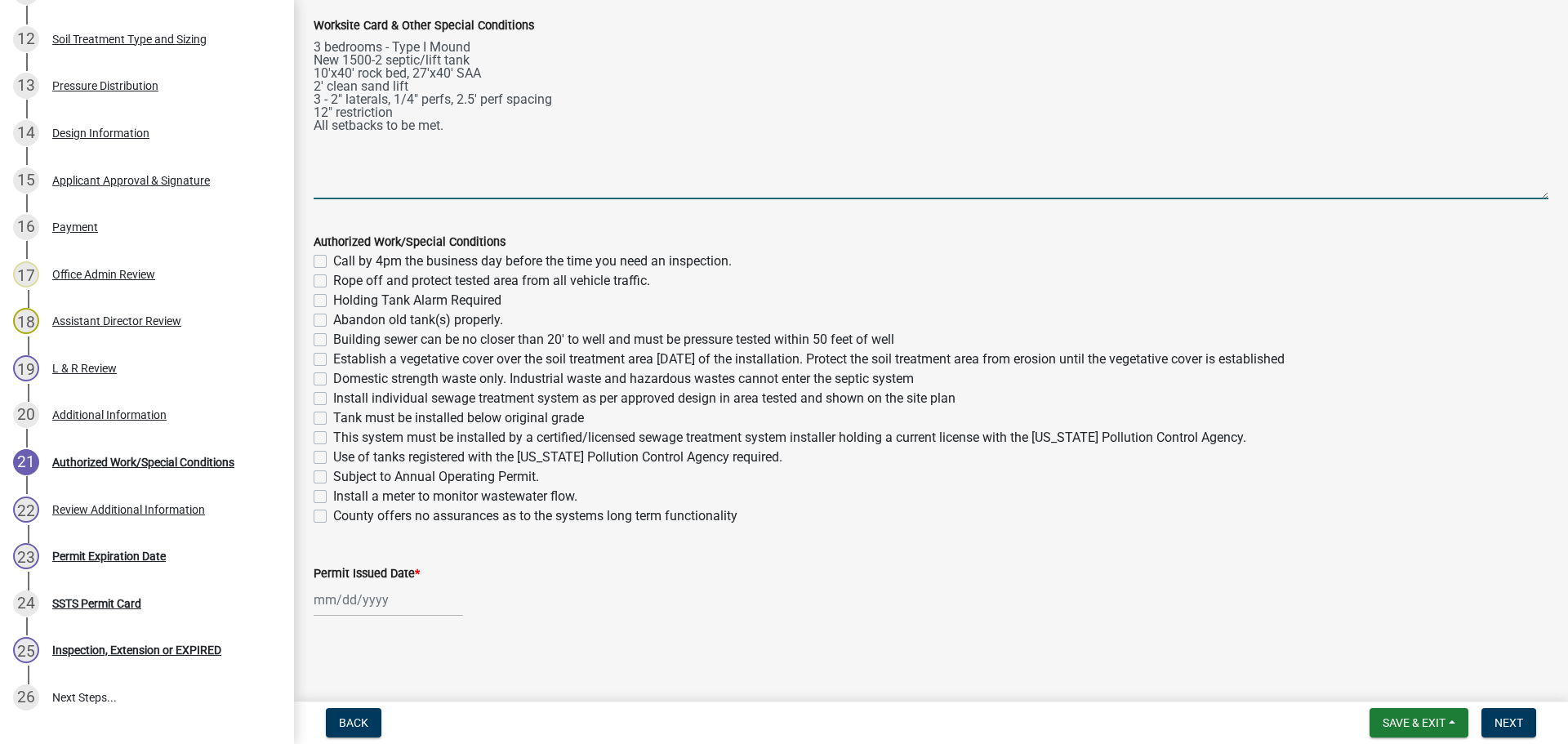
type textarea "3 bedrooms - Type I Mound New 1500-2 septic/lift tank 10'x40' rock bed, 27'x40'…"
click at [333, 266] on label "Call by 4pm the business day before the time you need an inspection." at bounding box center [532, 261] width 398 height 20
click at [333, 262] on input "Call by 4pm the business day before the time you need an inspection." at bounding box center [339, 257] width 11 height 11
checkbox input "true"
checkbox input "false"
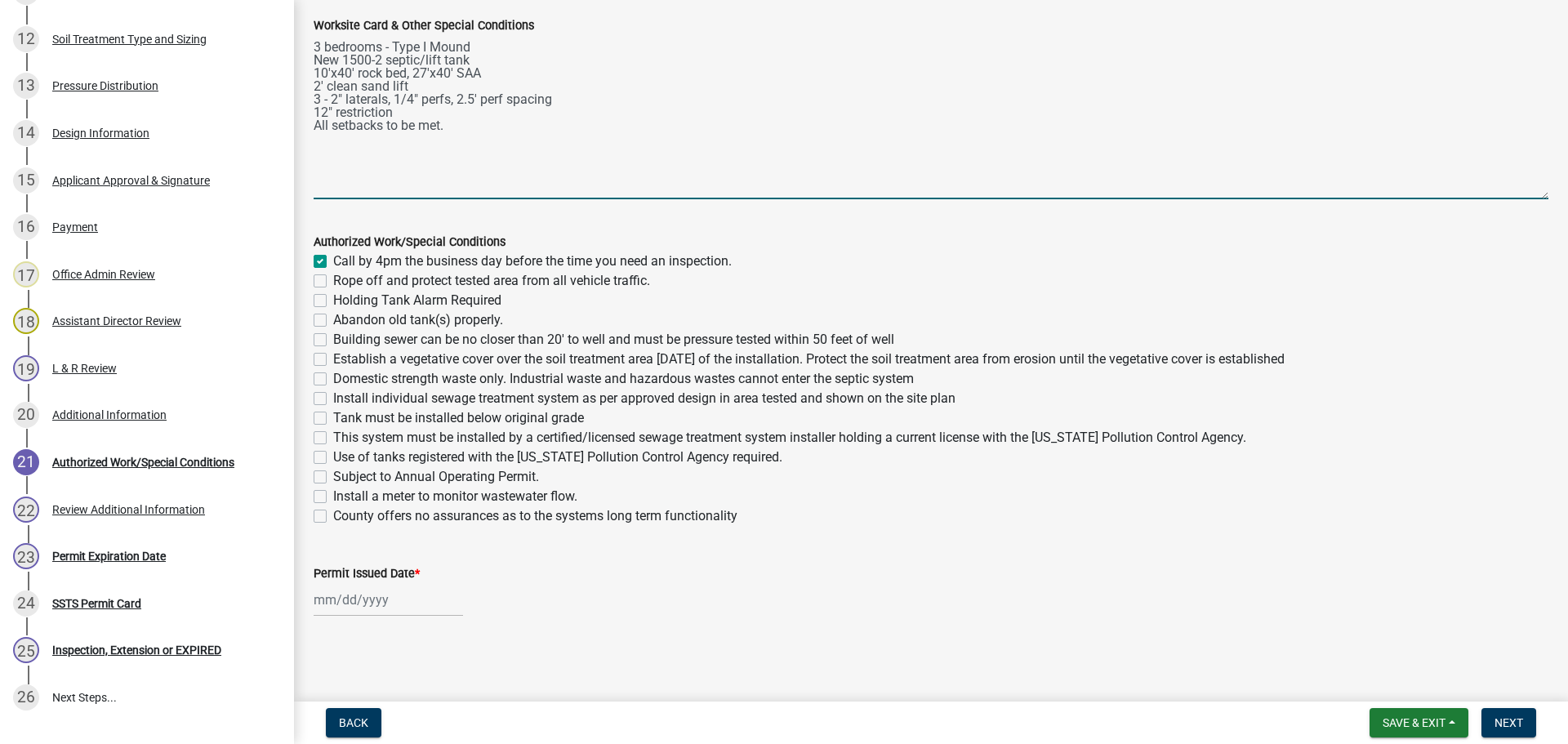
checkbox input "false"
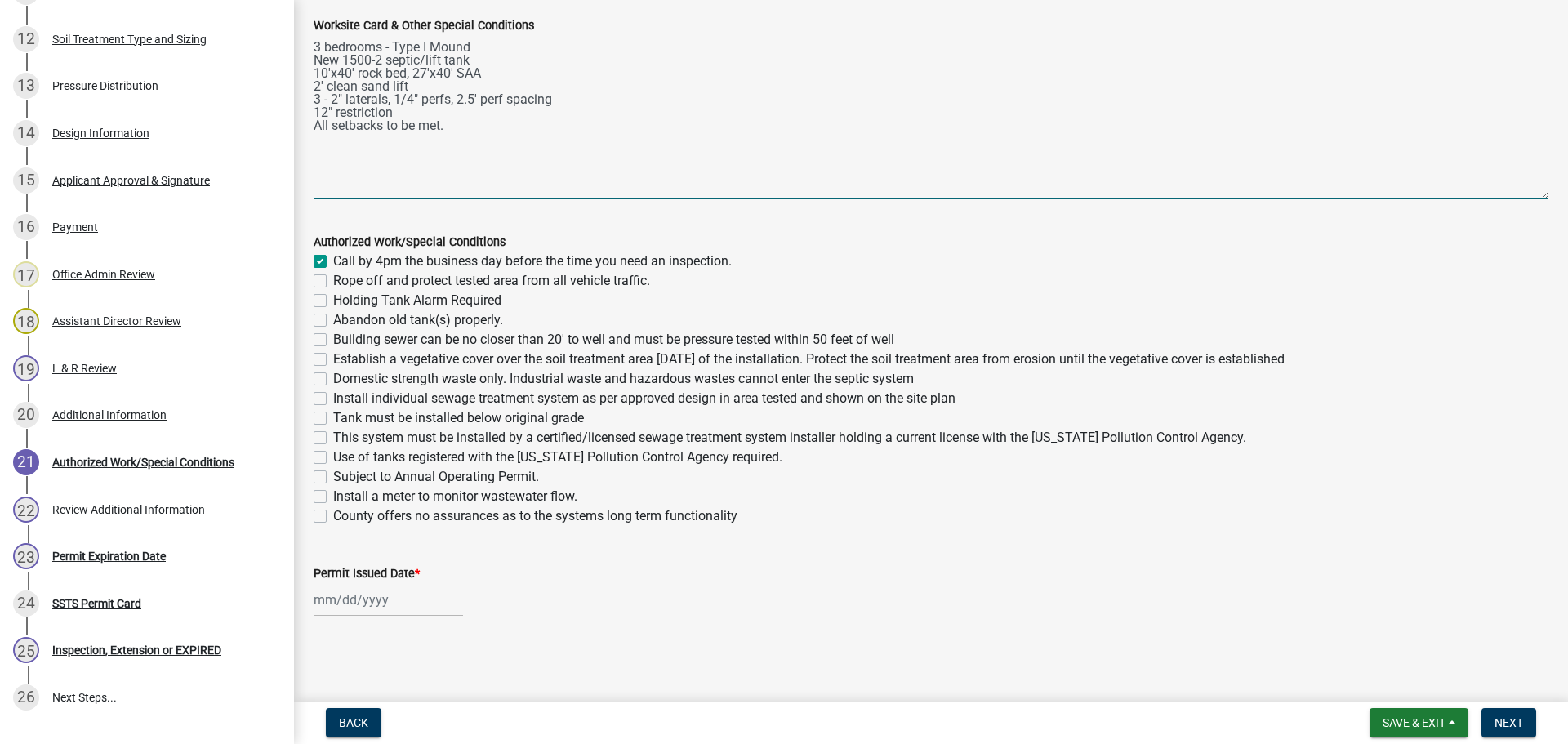
checkbox input "false"
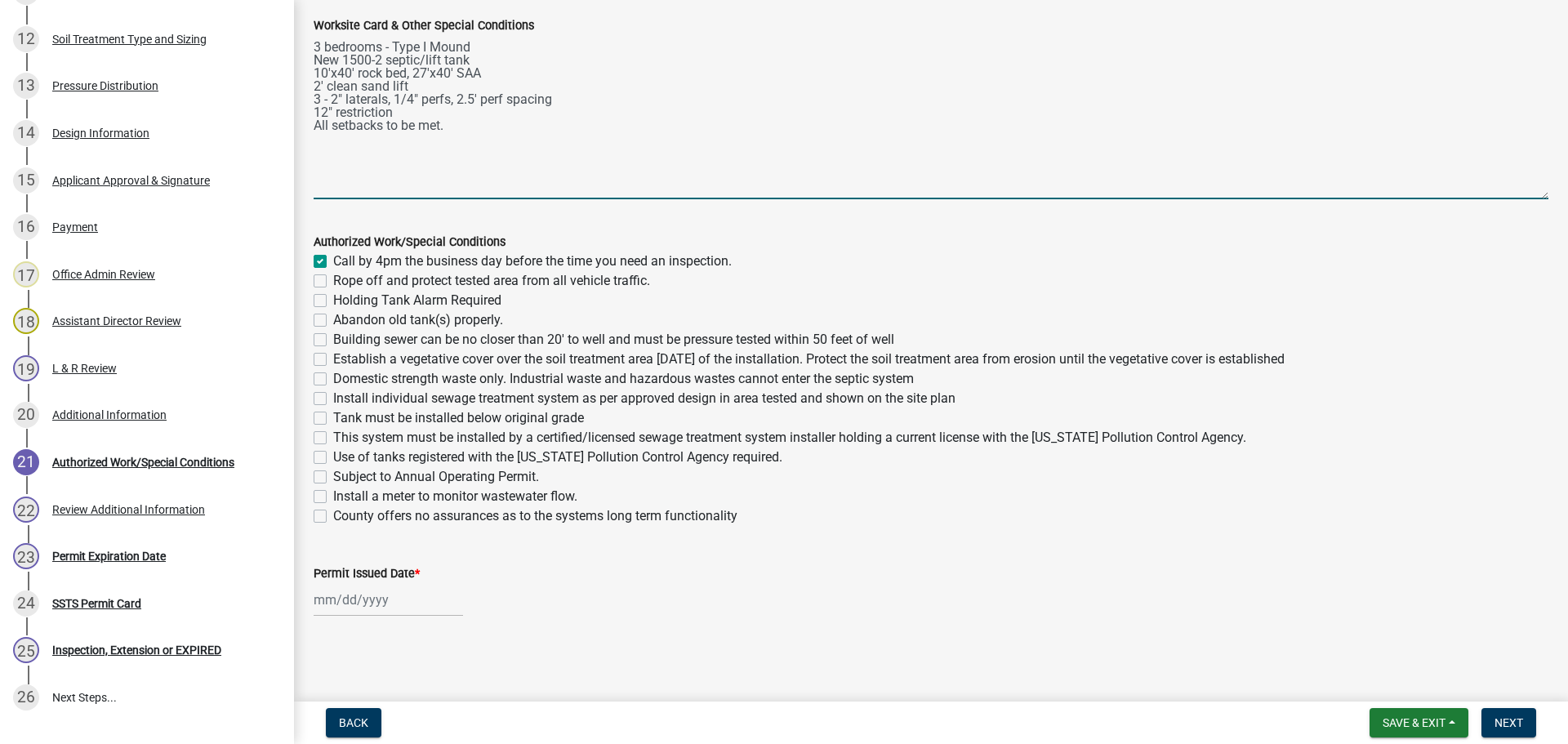
checkbox input "false"
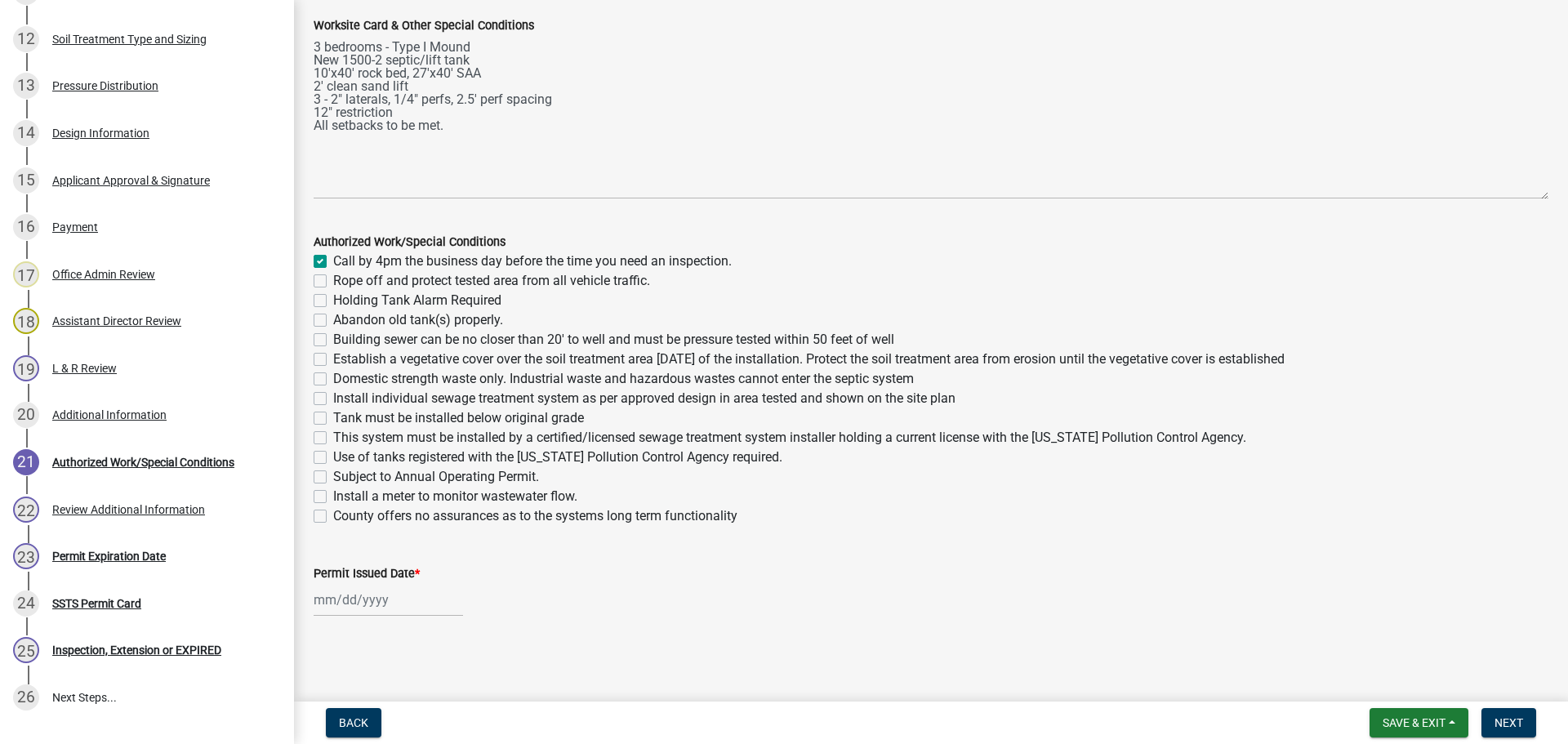
click at [333, 281] on label "Rope off and protect tested area from all vehicle traffic." at bounding box center [492, 281] width 317 height 20
click at [333, 281] on input "Rope off and protect tested area from all vehicle traffic." at bounding box center [339, 276] width 11 height 11
checkbox input "true"
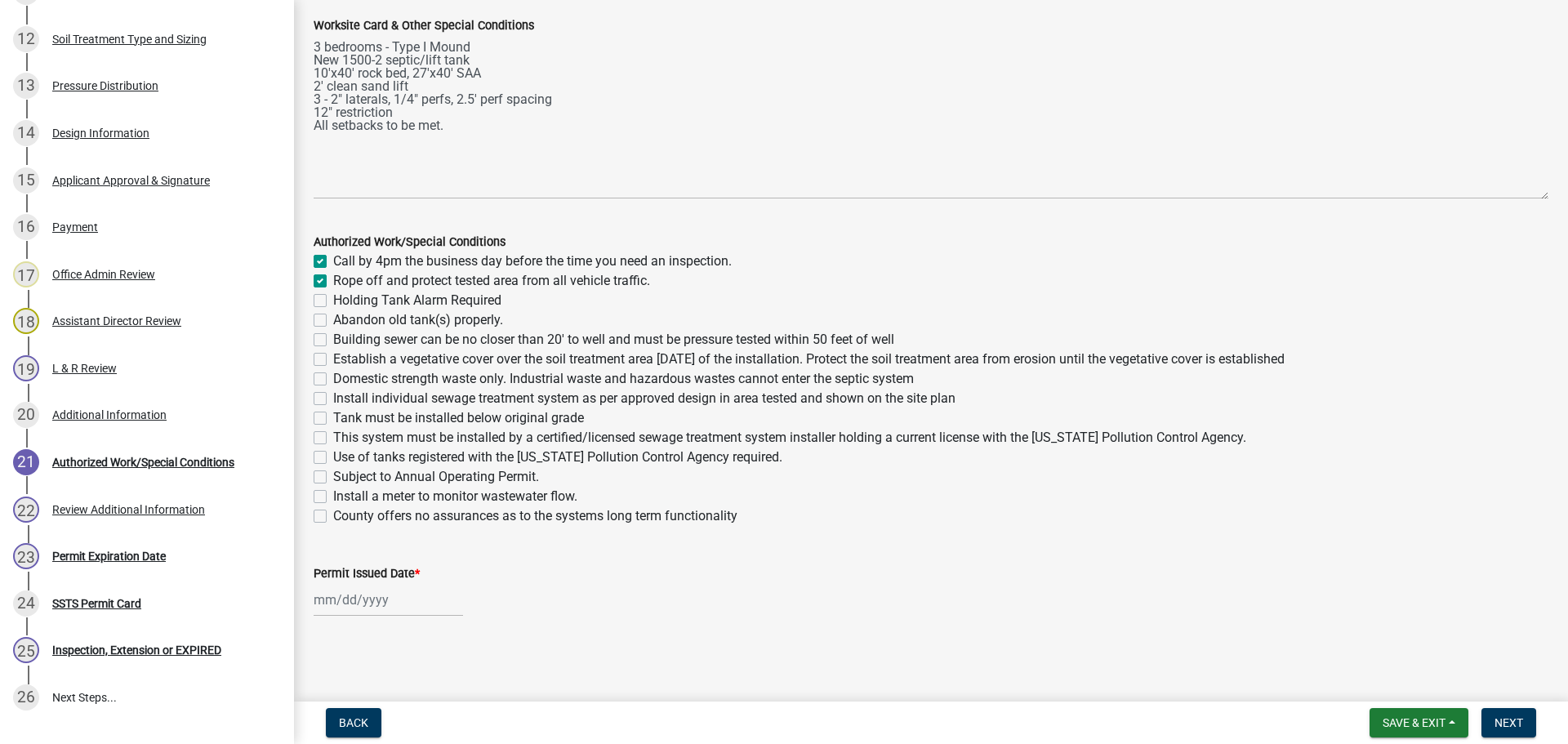
checkbox input "false"
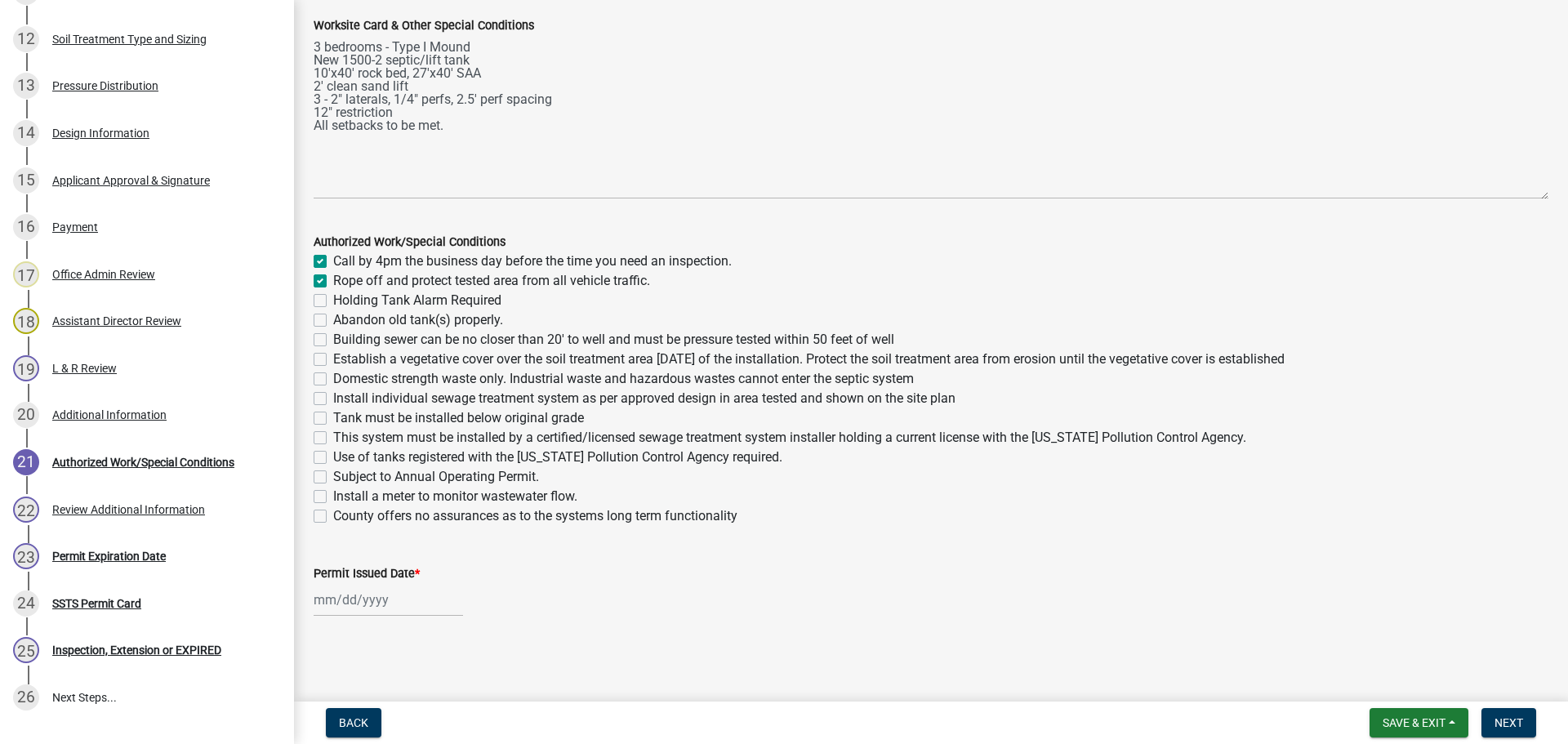
checkbox input "false"
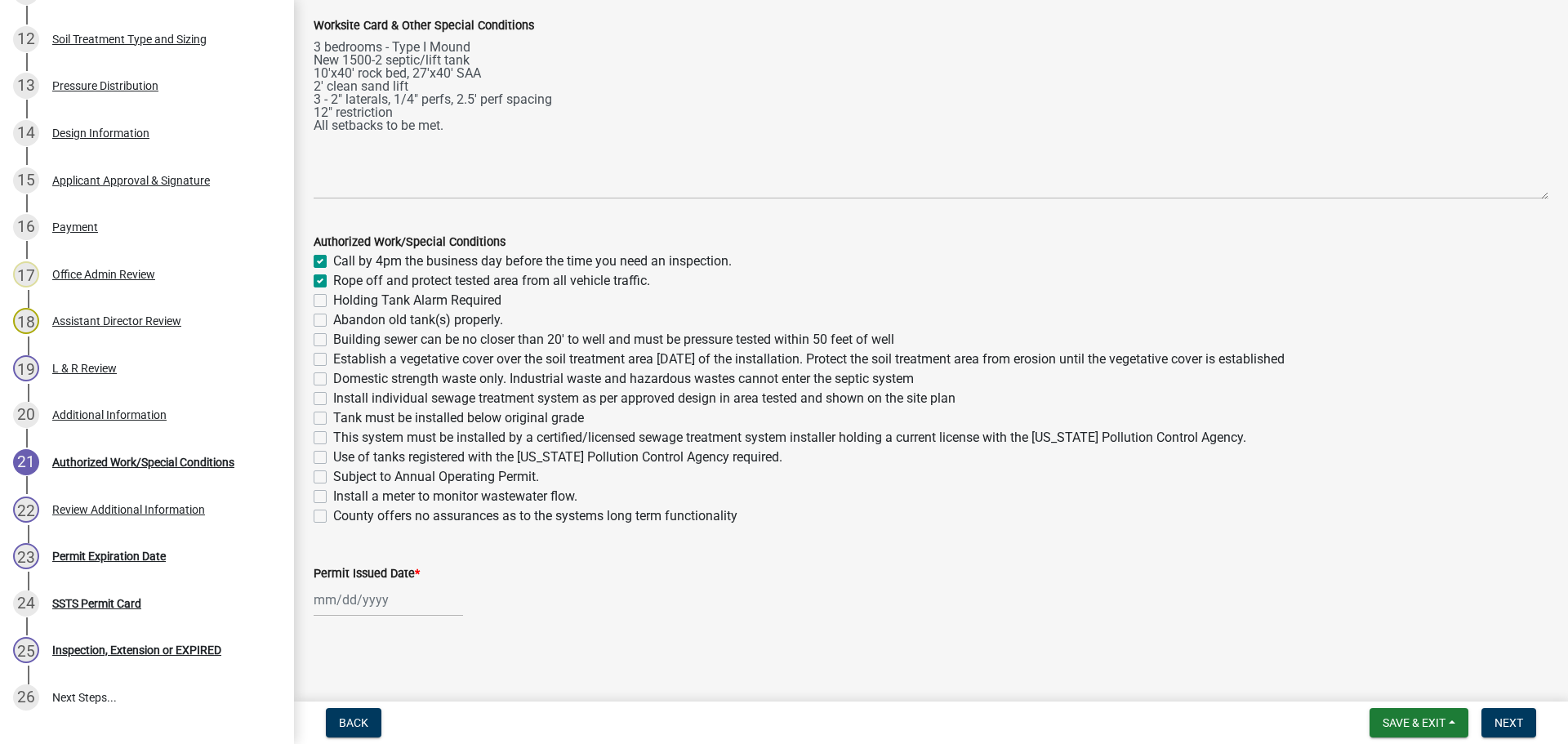
checkbox input "false"
click at [333, 321] on label "Abandon old tank(s) properly." at bounding box center [418, 320] width 170 height 20
click at [333, 321] on input "Abandon old tank(s) properly." at bounding box center [339, 315] width 11 height 11
checkbox input "true"
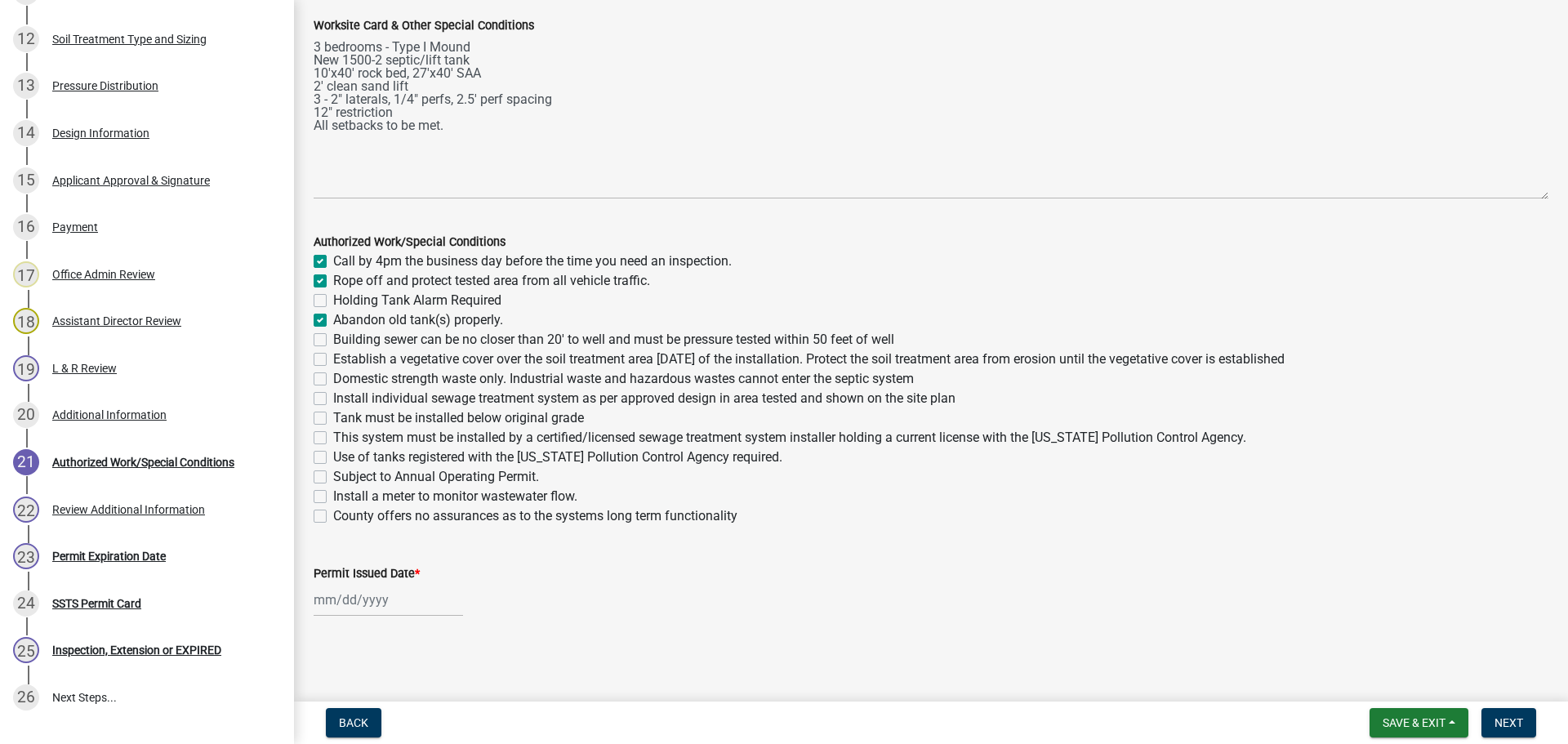
checkbox input "true"
checkbox input "false"
checkbox input "true"
checkbox input "false"
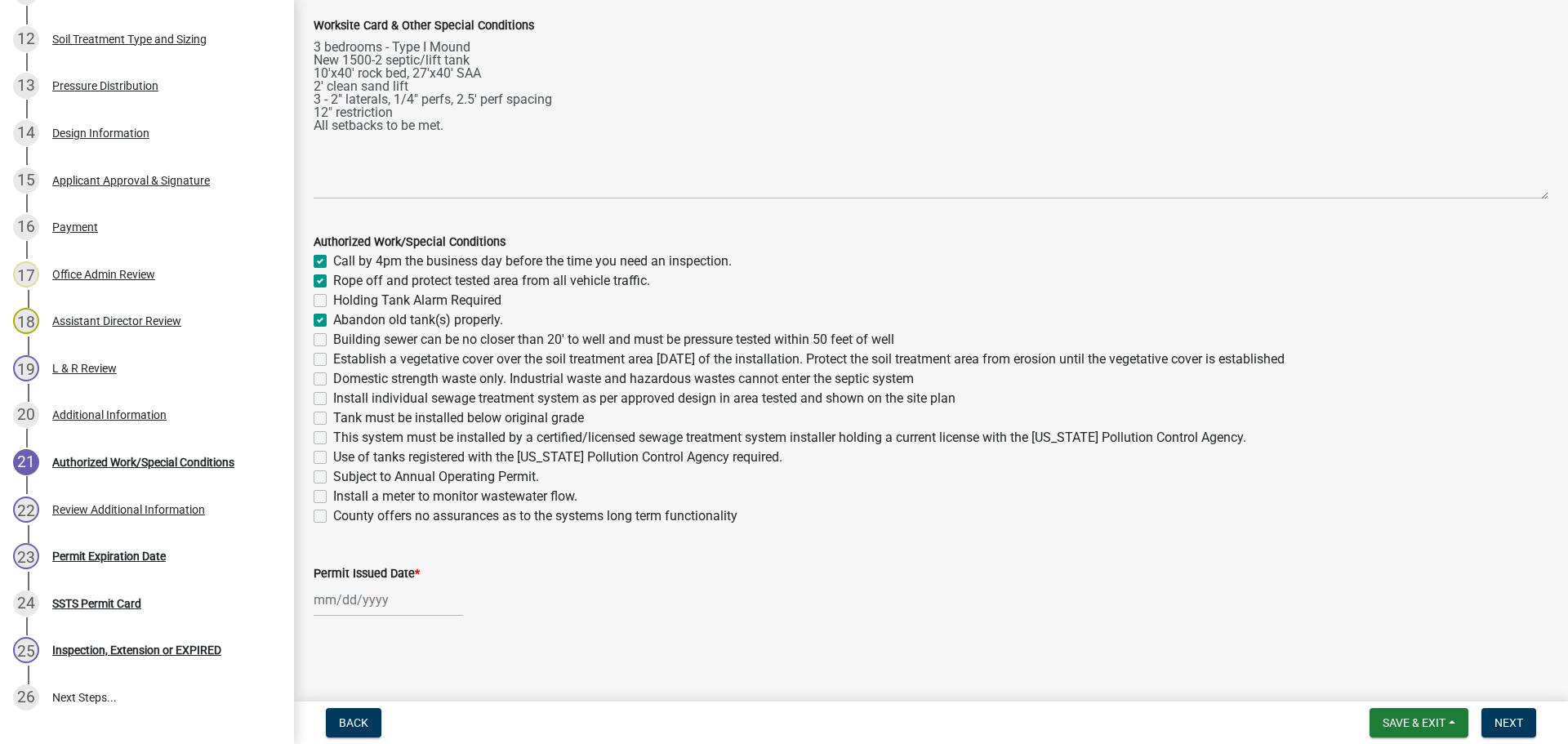
checkbox input "false"
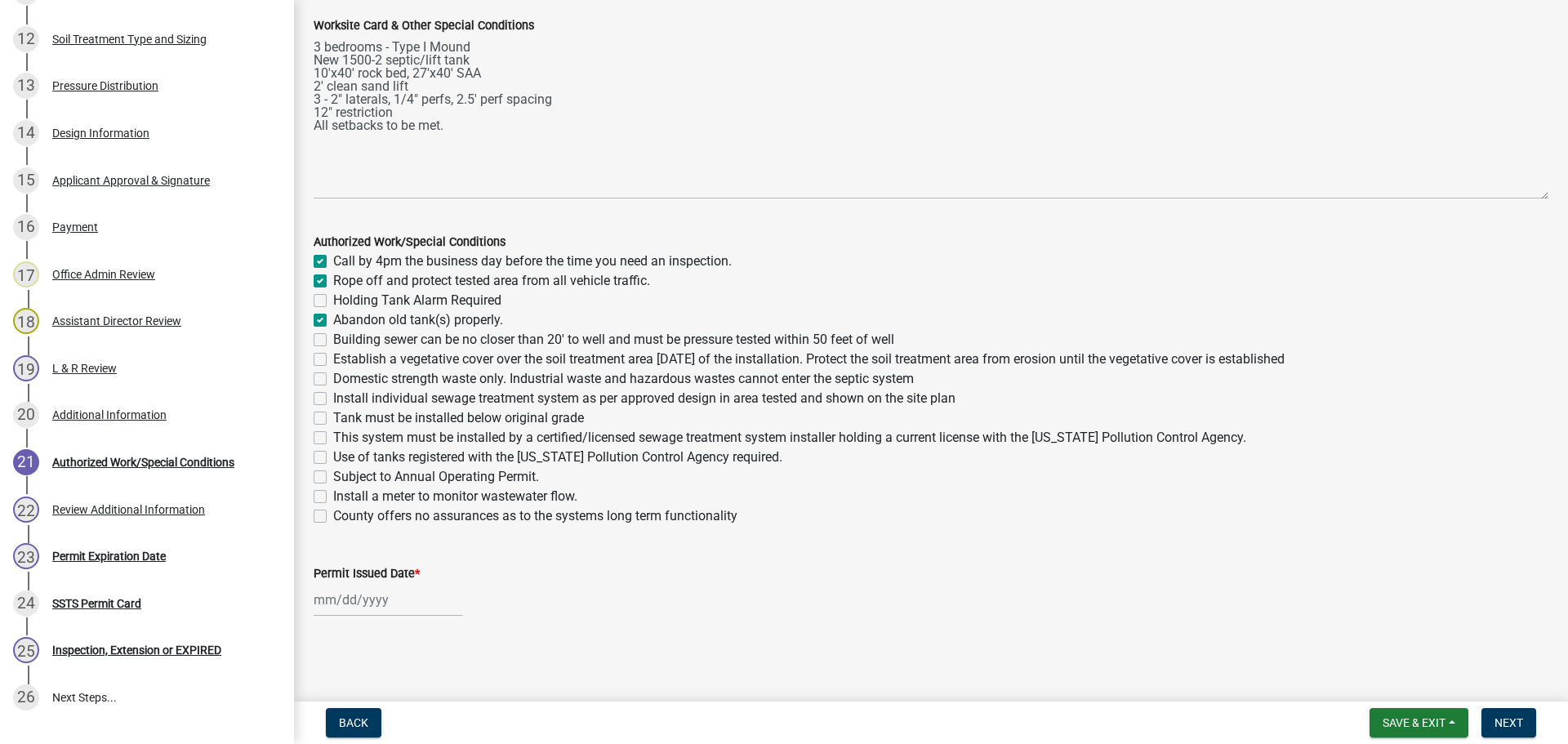
checkbox input "false"
click at [333, 339] on label "Building sewer can be no closer than 20' to well and must be pressure tested wi…" at bounding box center [614, 339] width 561 height 20
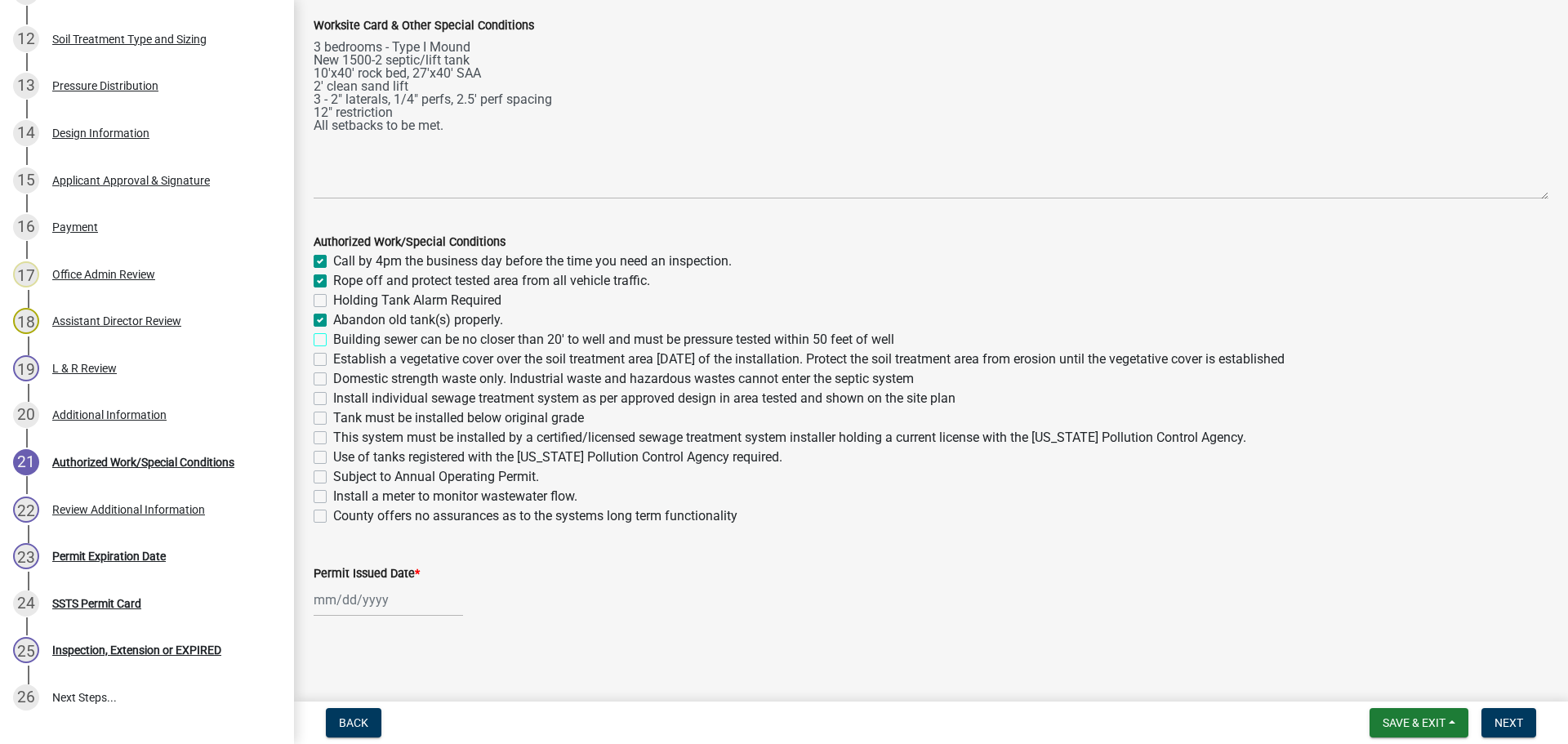
click at [333, 339] on input "Building sewer can be no closer than 20' to well and must be pressure tested wi…" at bounding box center [339, 335] width 11 height 11
checkbox input "true"
checkbox input "false"
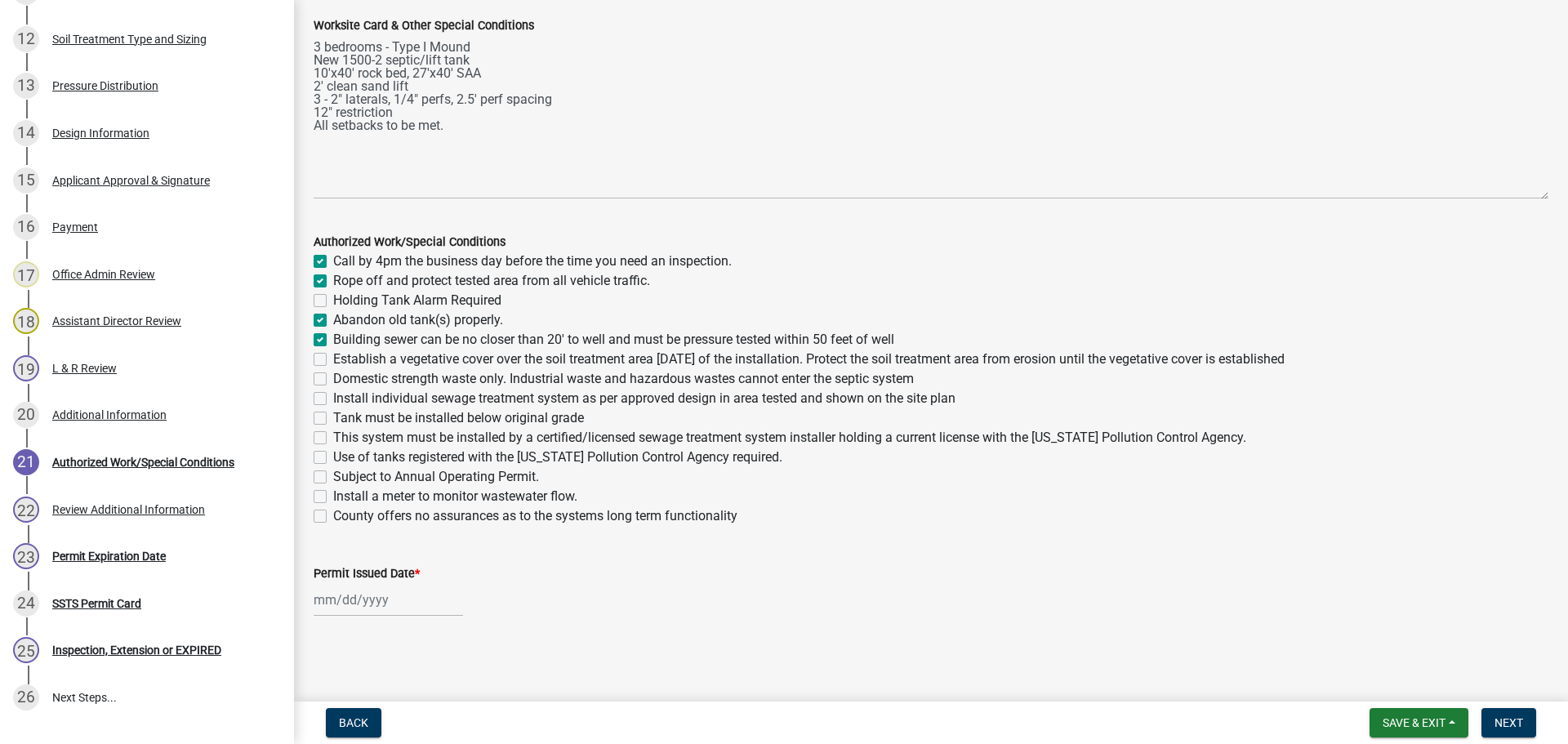
checkbox input "true"
checkbox input "false"
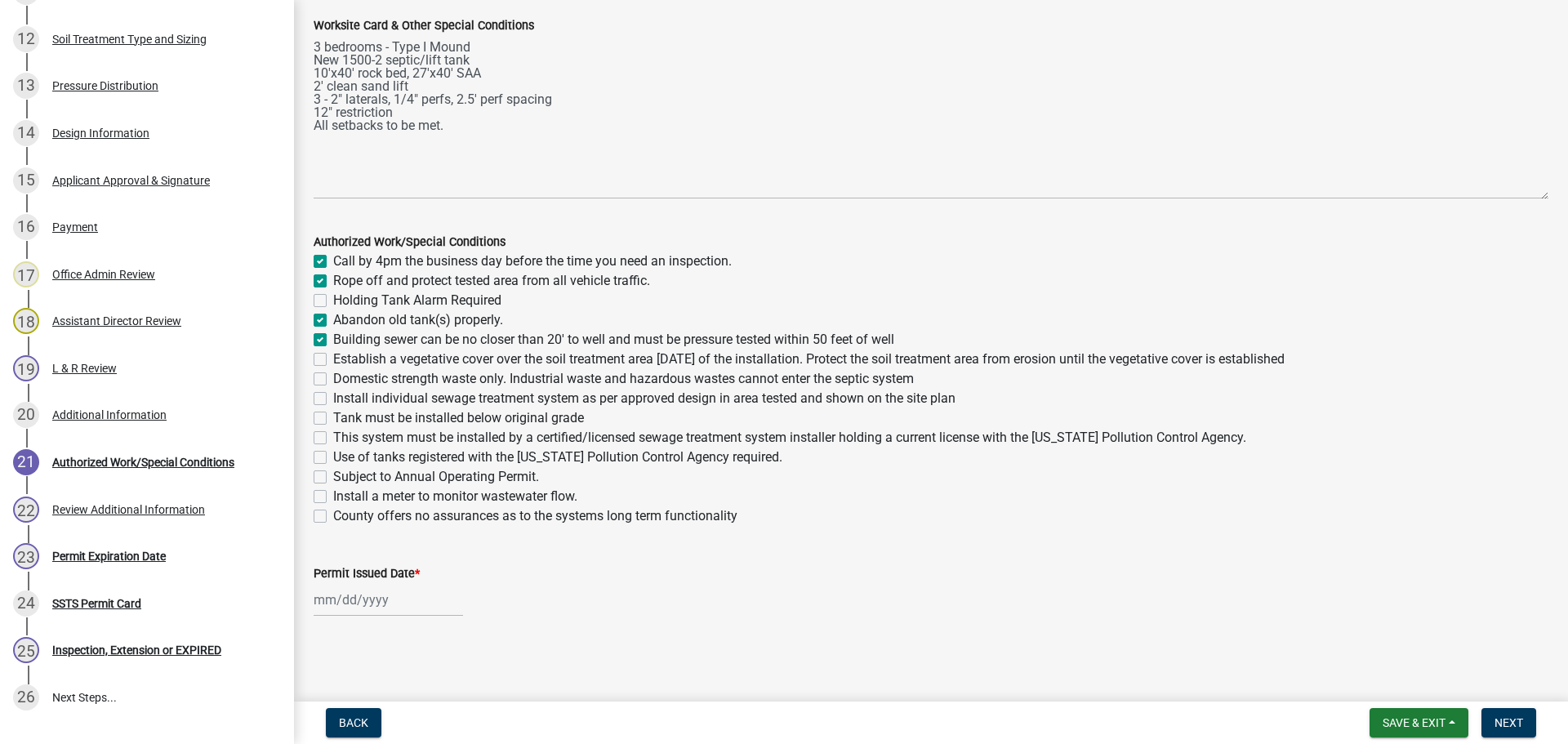
checkbox input "false"
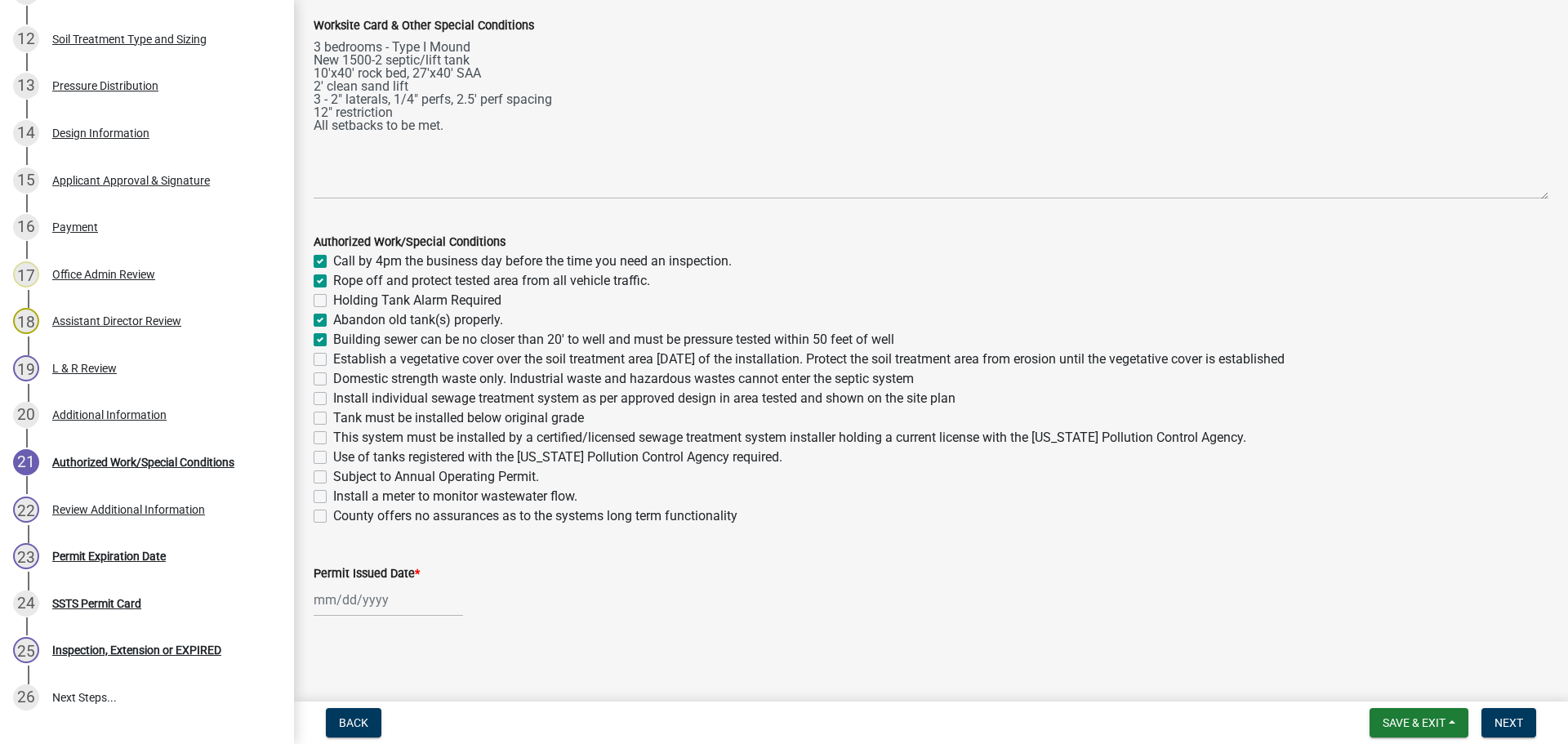
checkbox input "false"
click at [333, 362] on label "Establish a vegetative cover over the soil treatment area within 30 days of the…" at bounding box center [809, 359] width 951 height 20
click at [333, 360] on input "Establish a vegetative cover over the soil treatment area within 30 days of the…" at bounding box center [339, 355] width 11 height 11
checkbox input "true"
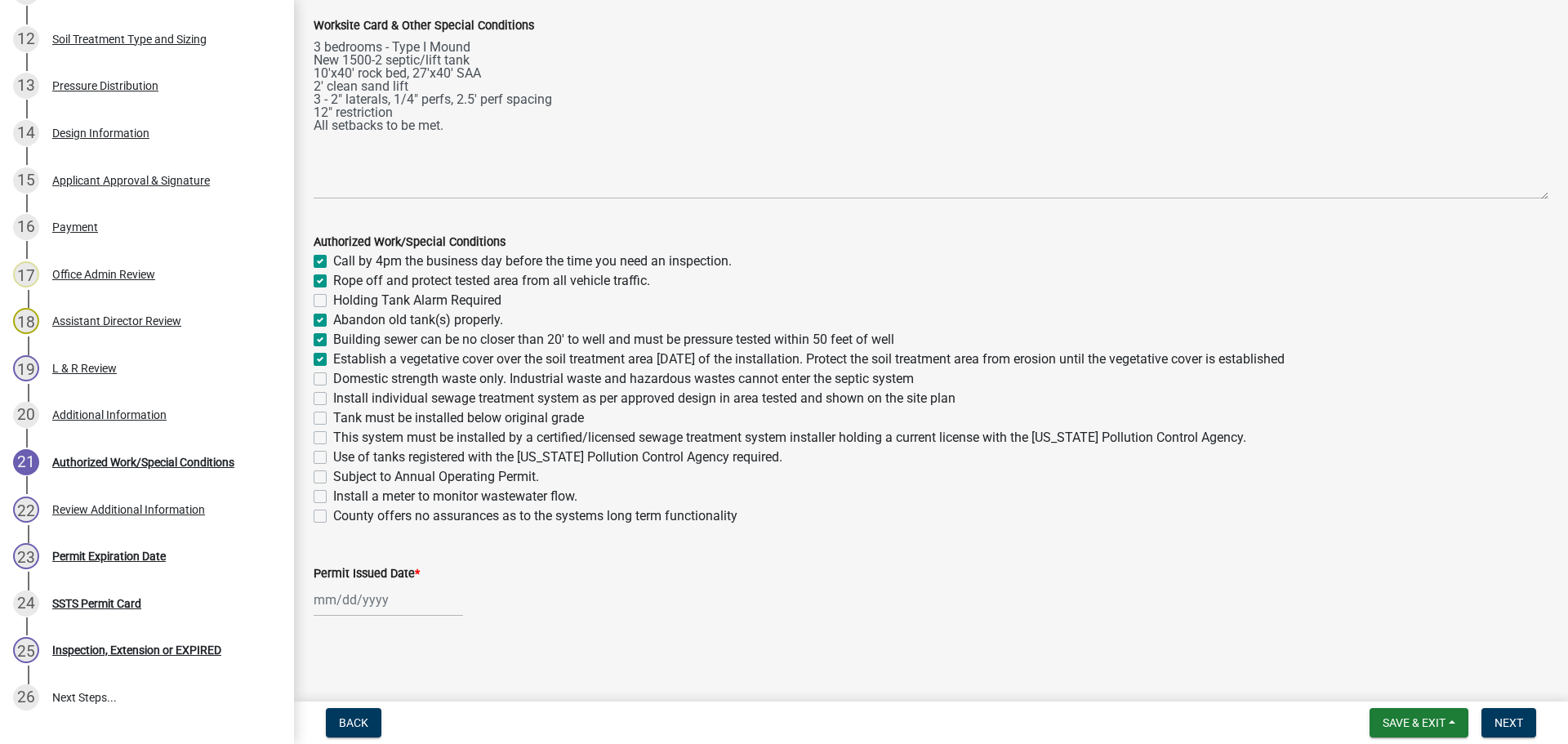
checkbox input "true"
checkbox input "false"
checkbox input "true"
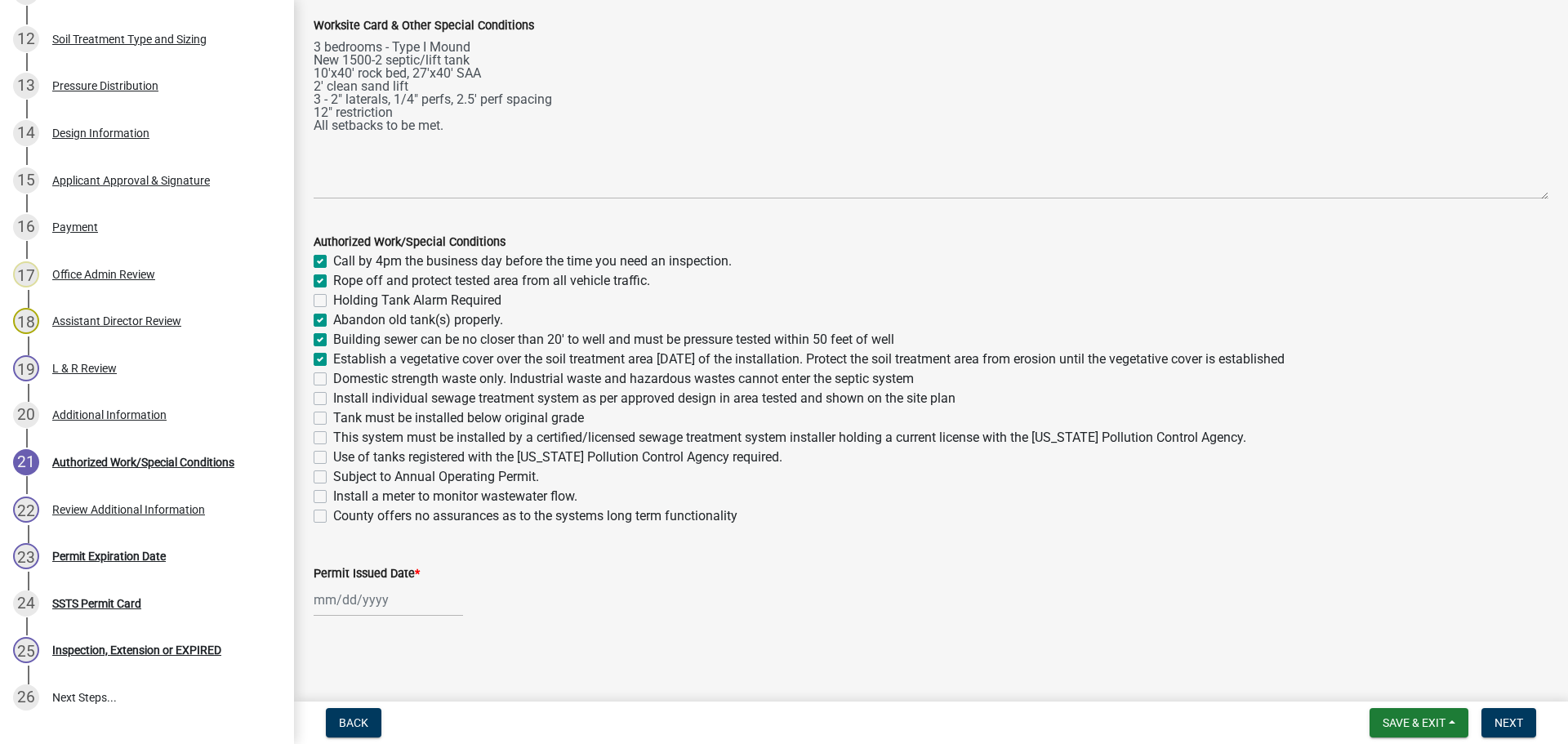
checkbox input "false"
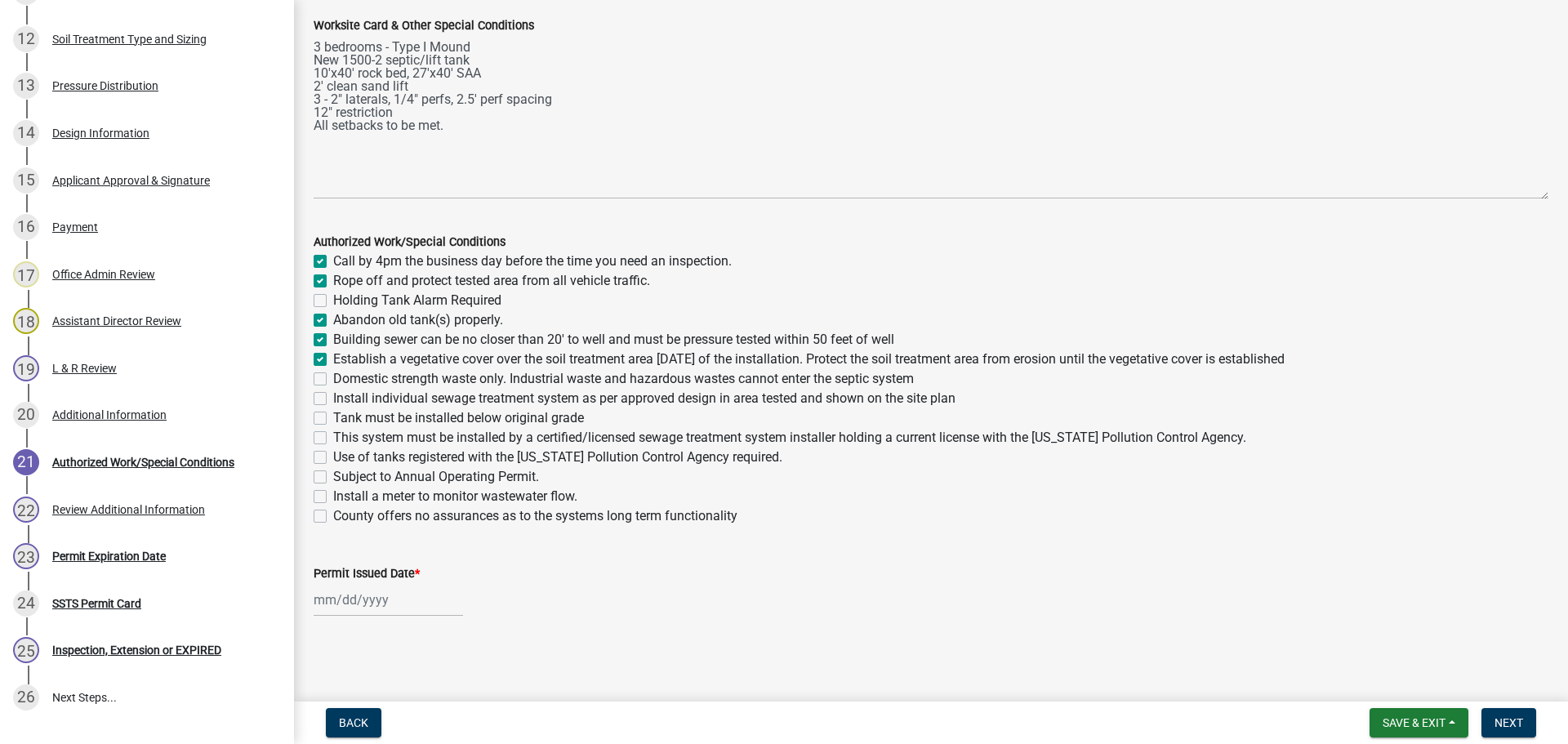
checkbox input "false"
click at [333, 377] on label "Domestic strength waste only. Industrial waste and hazardous wastes cannot ente…" at bounding box center [624, 379] width 581 height 20
click at [333, 377] on input "Domestic strength waste only. Industrial waste and hazardous wastes cannot ente…" at bounding box center [339, 374] width 11 height 11
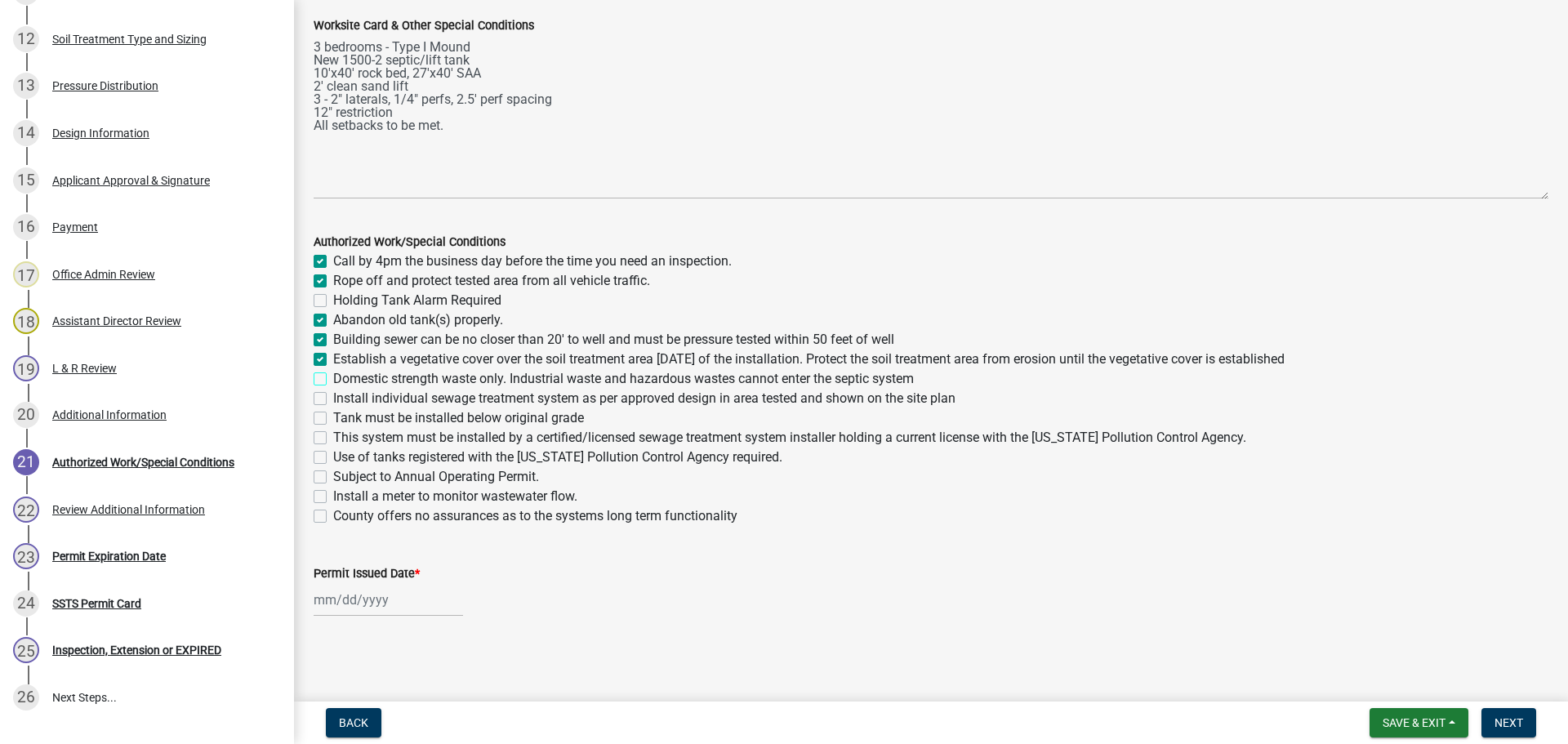
checkbox input "true"
checkbox input "false"
checkbox input "true"
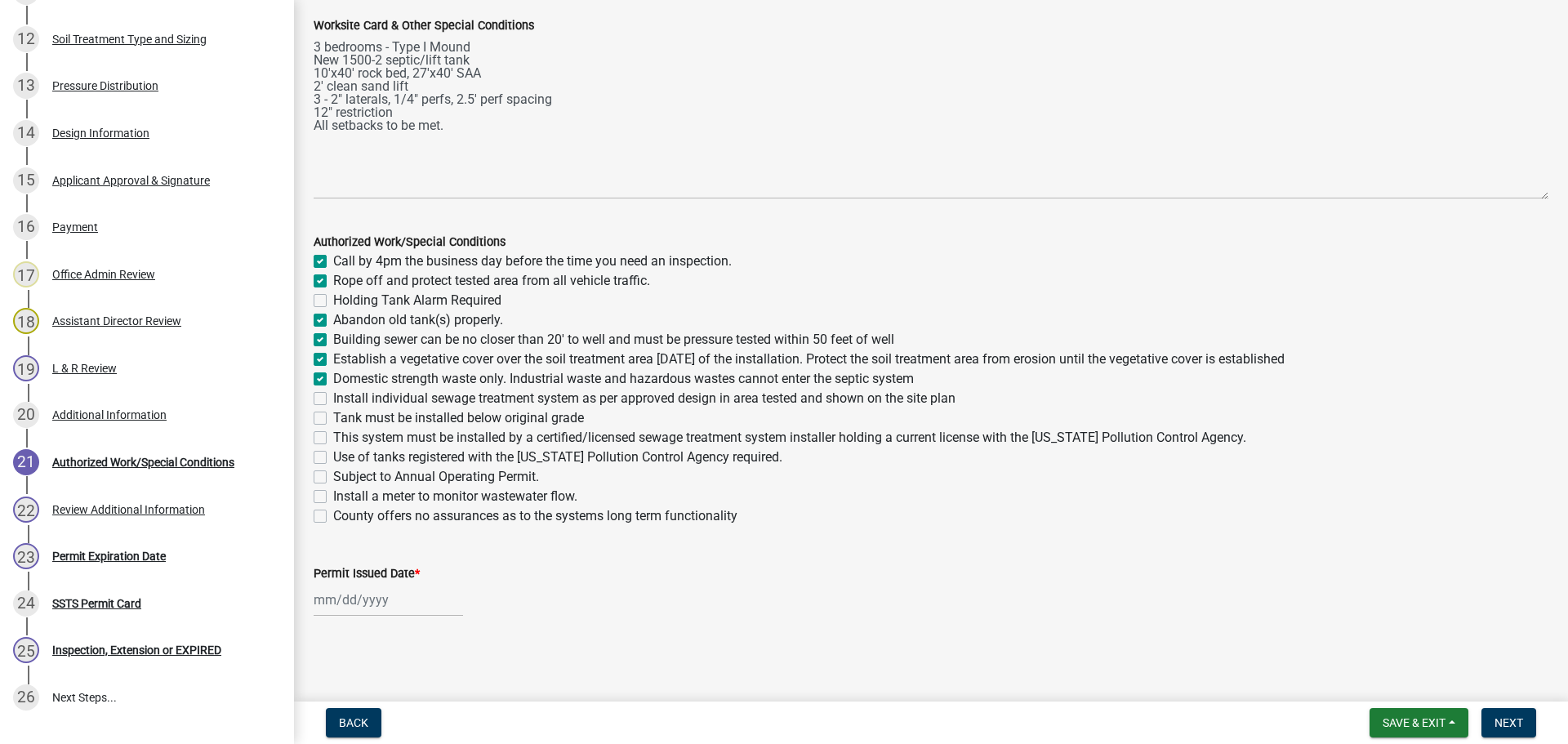
checkbox input "true"
checkbox input "false"
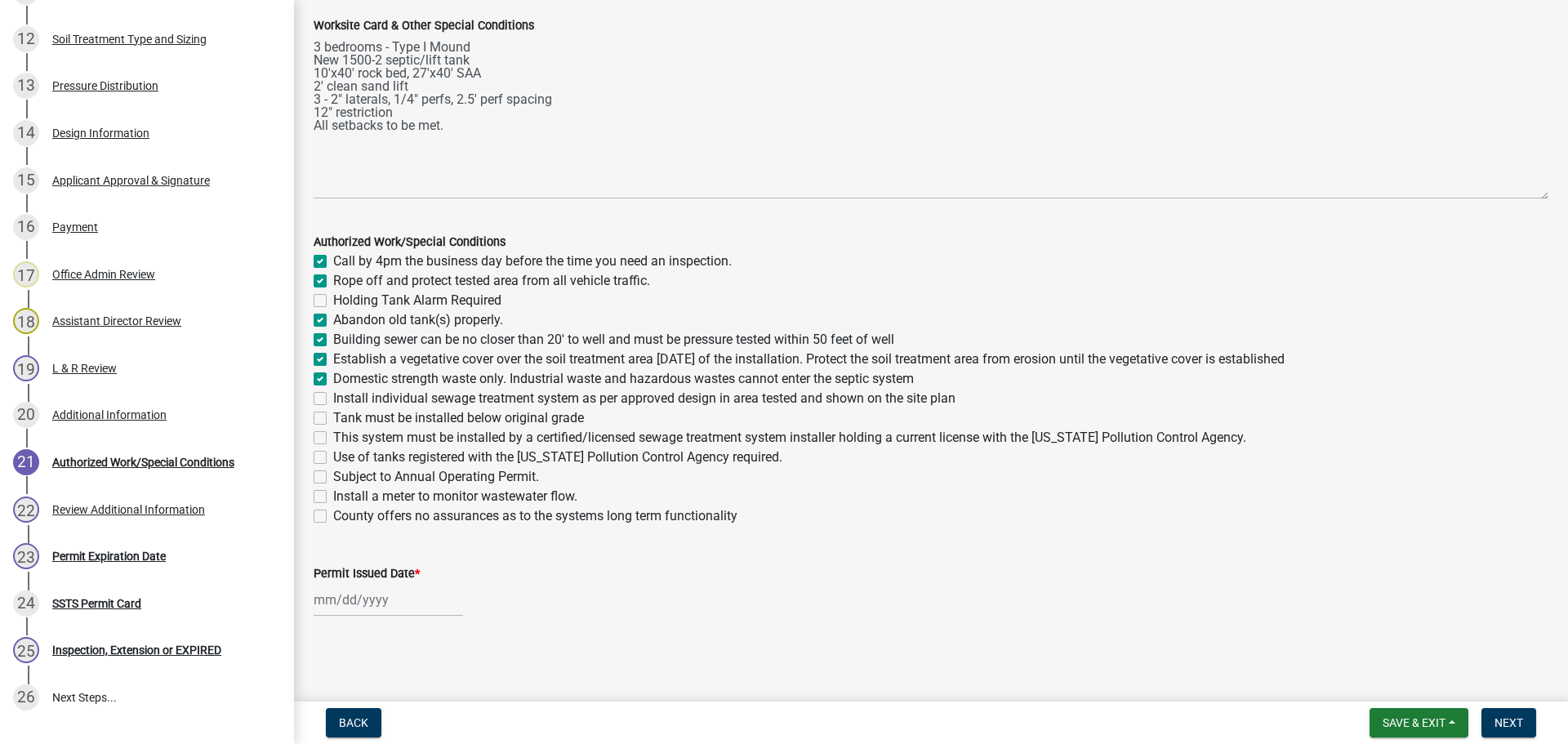
checkbox input "false"
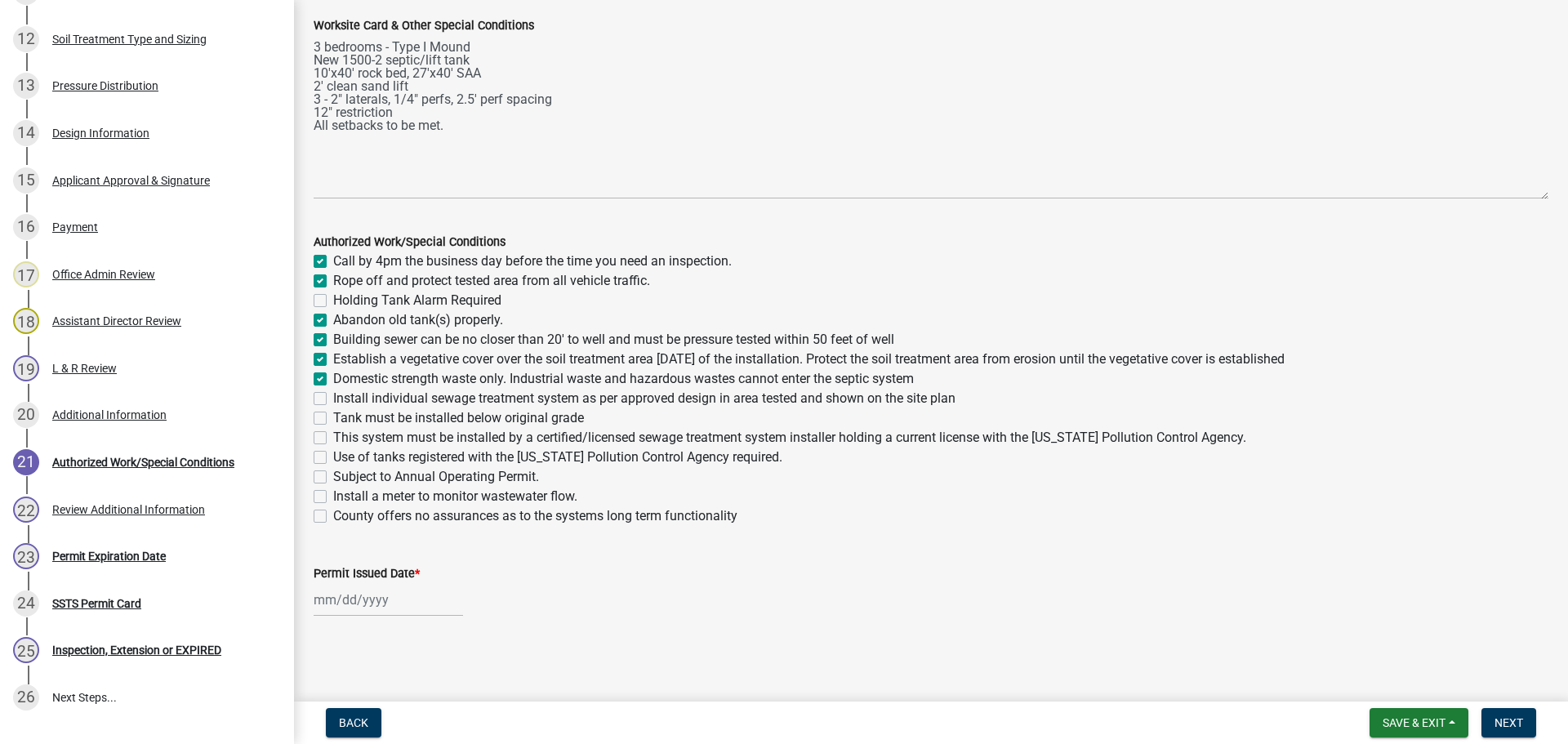
click at [333, 398] on label "Install individual sewage treatment system as per approved design in area teste…" at bounding box center [644, 398] width 622 height 20
click at [333, 398] on input "Install individual sewage treatment system as per approved design in area teste…" at bounding box center [339, 394] width 11 height 11
checkbox input "true"
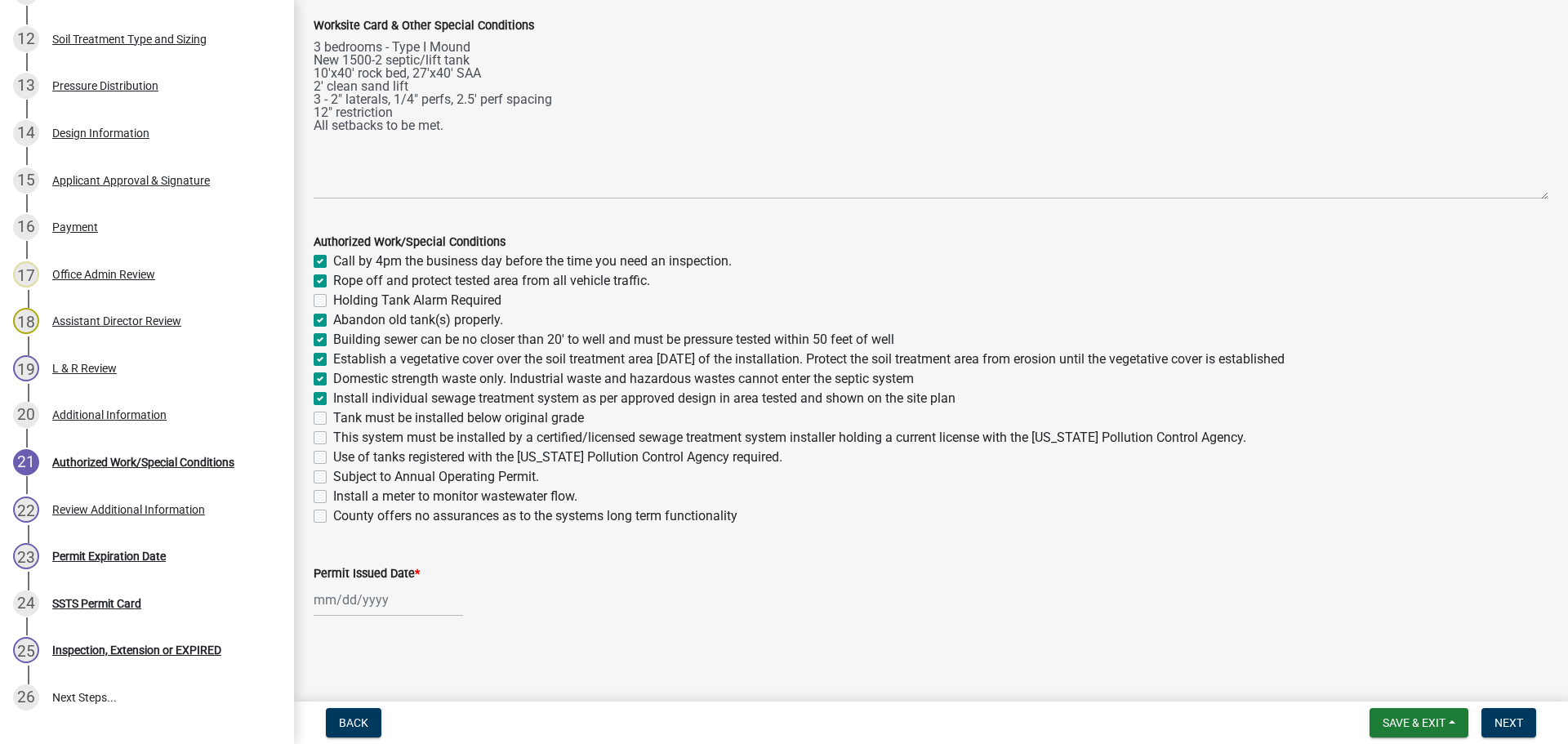
checkbox input "false"
checkbox input "true"
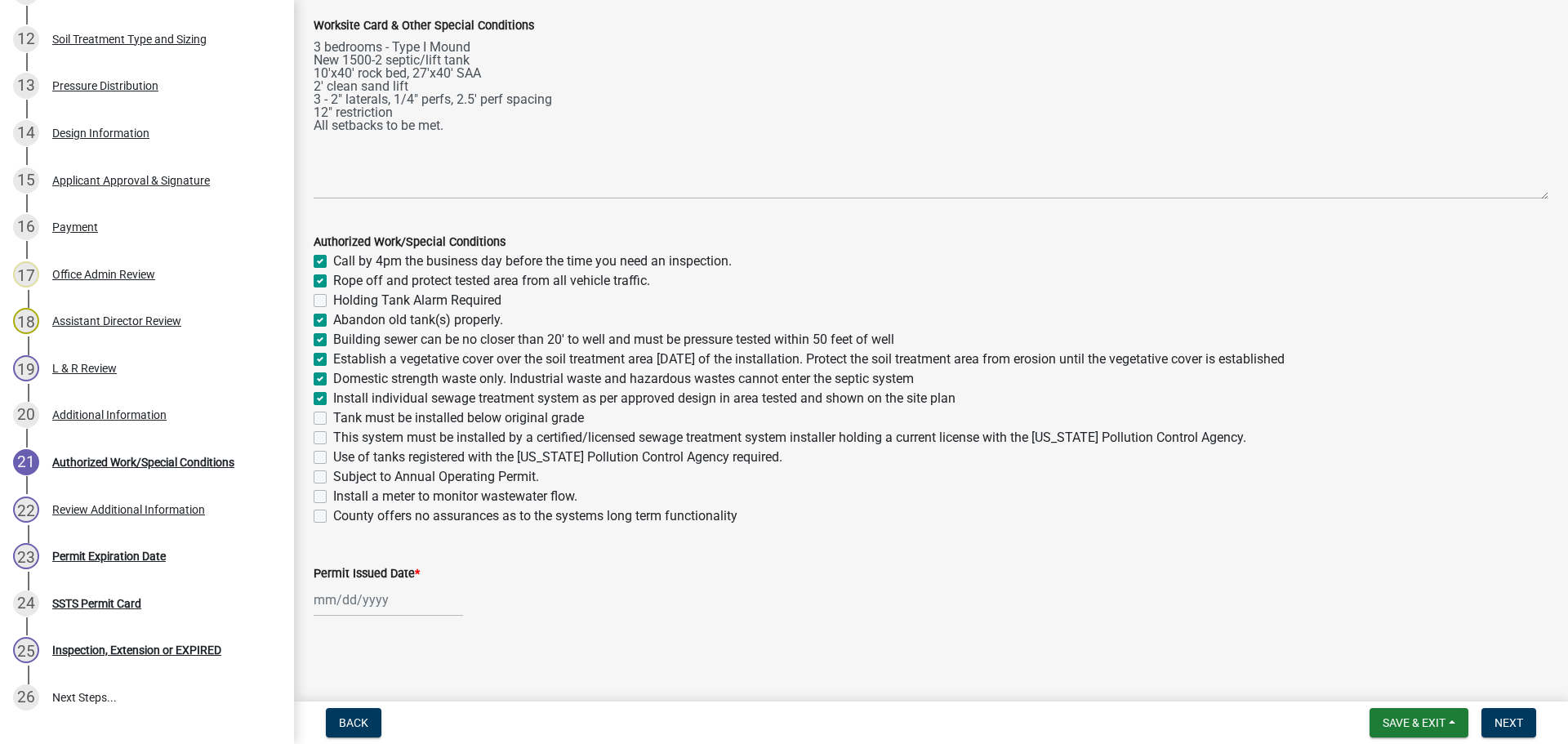
checkbox input "true"
checkbox input "false"
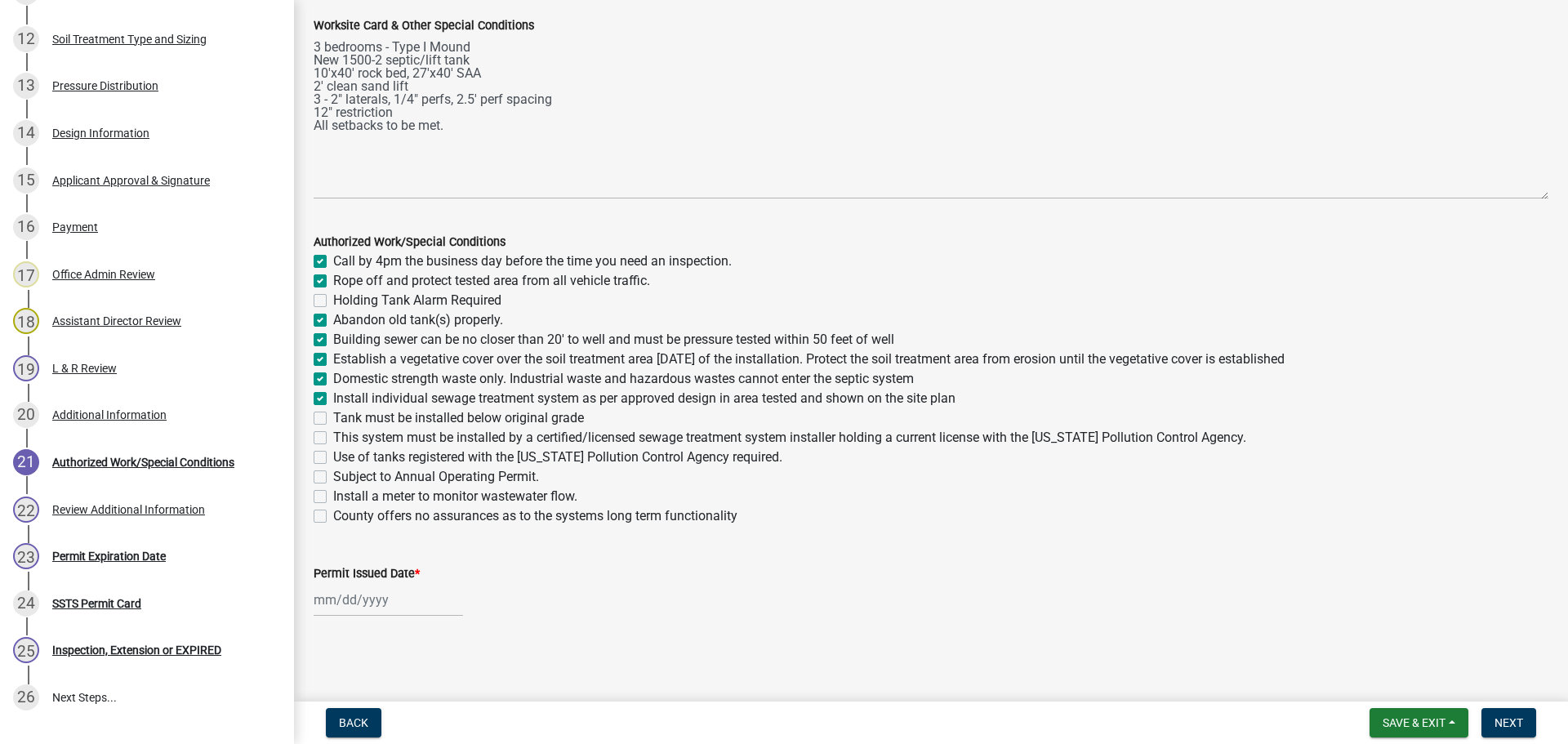
checkbox input "false"
click at [333, 417] on label "Tank must be installed below original grade" at bounding box center [458, 418] width 250 height 20
click at [333, 417] on input "Tank must be installed below original grade" at bounding box center [339, 413] width 11 height 11
checkbox input "true"
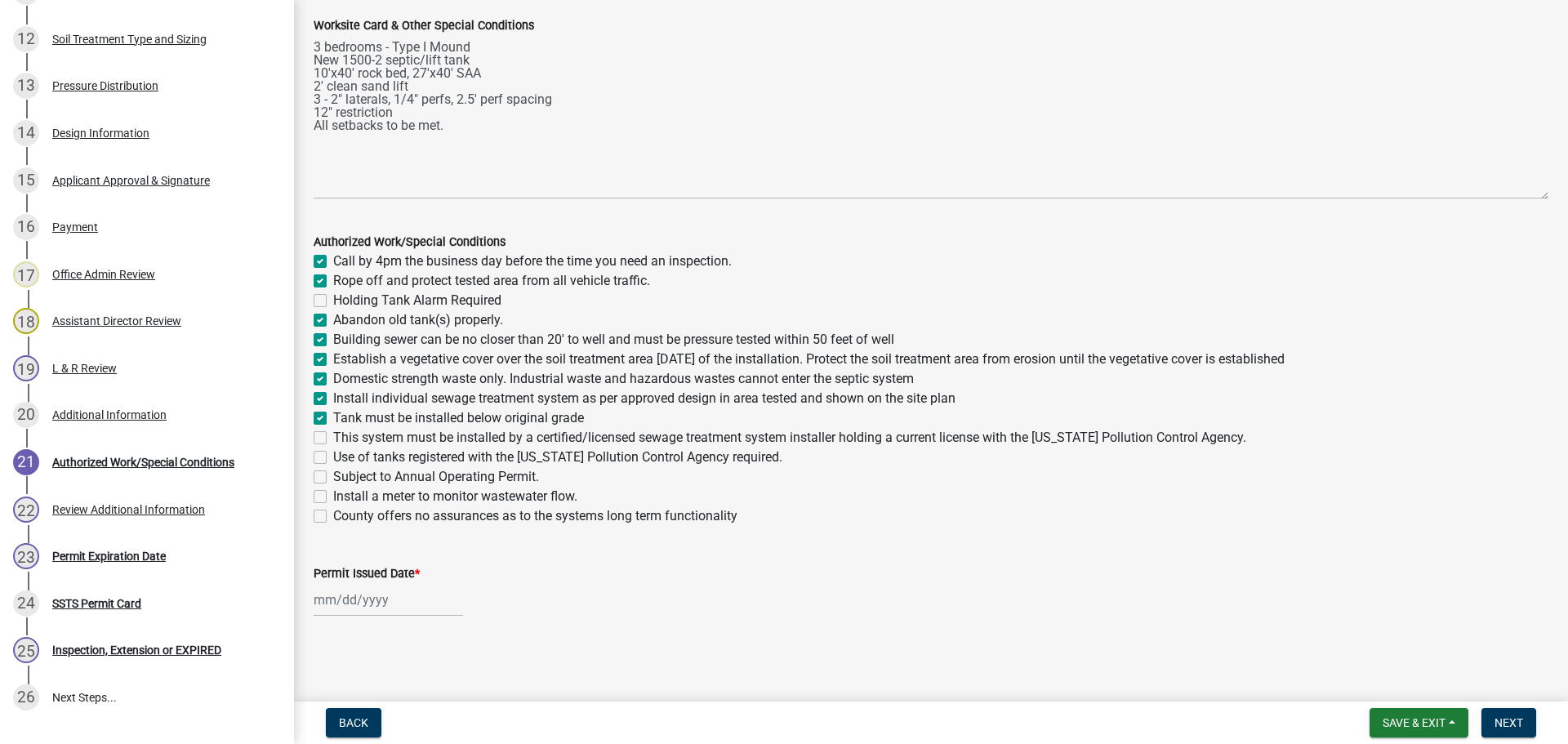
checkbox input "true"
checkbox input "false"
checkbox input "true"
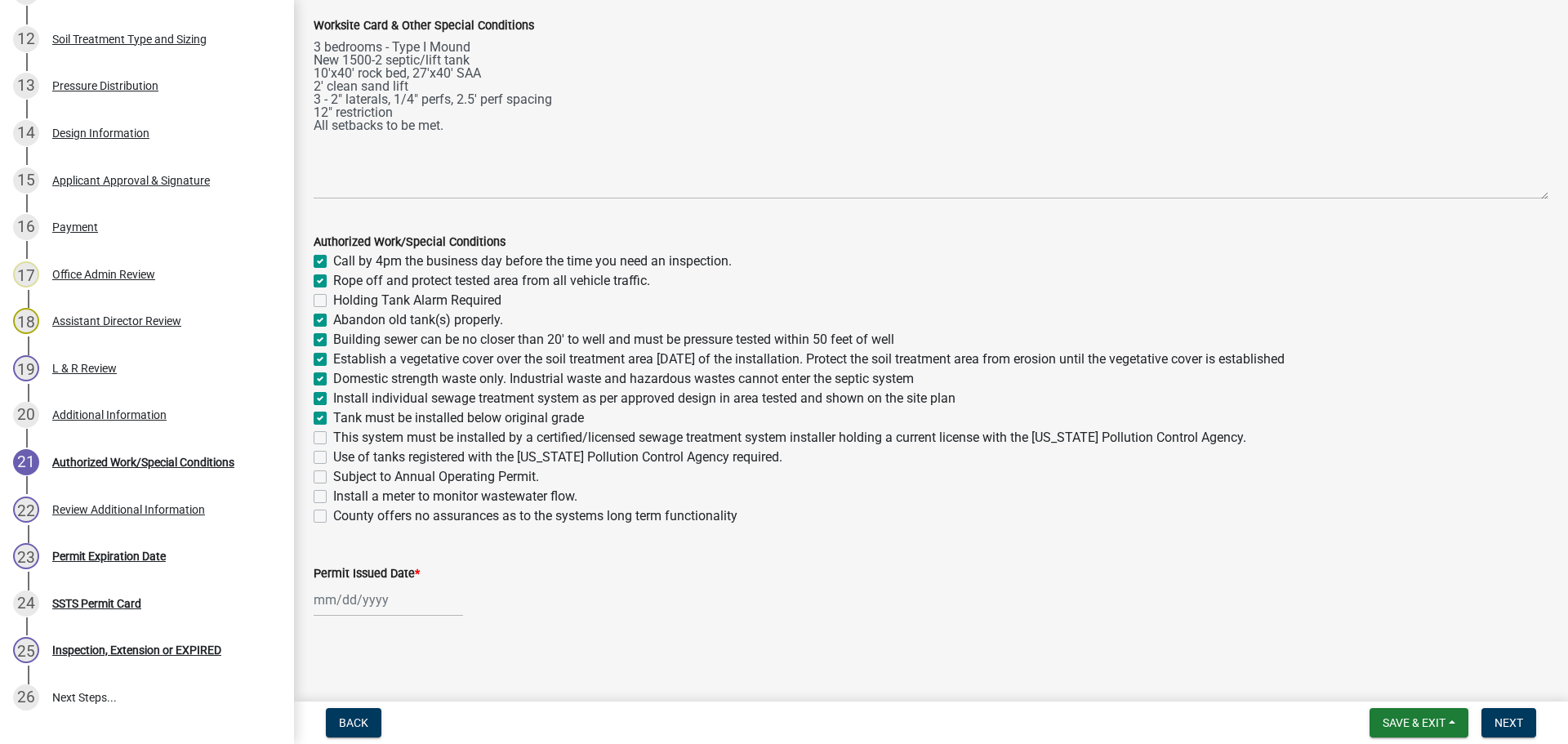
checkbox input "true"
checkbox input "false"
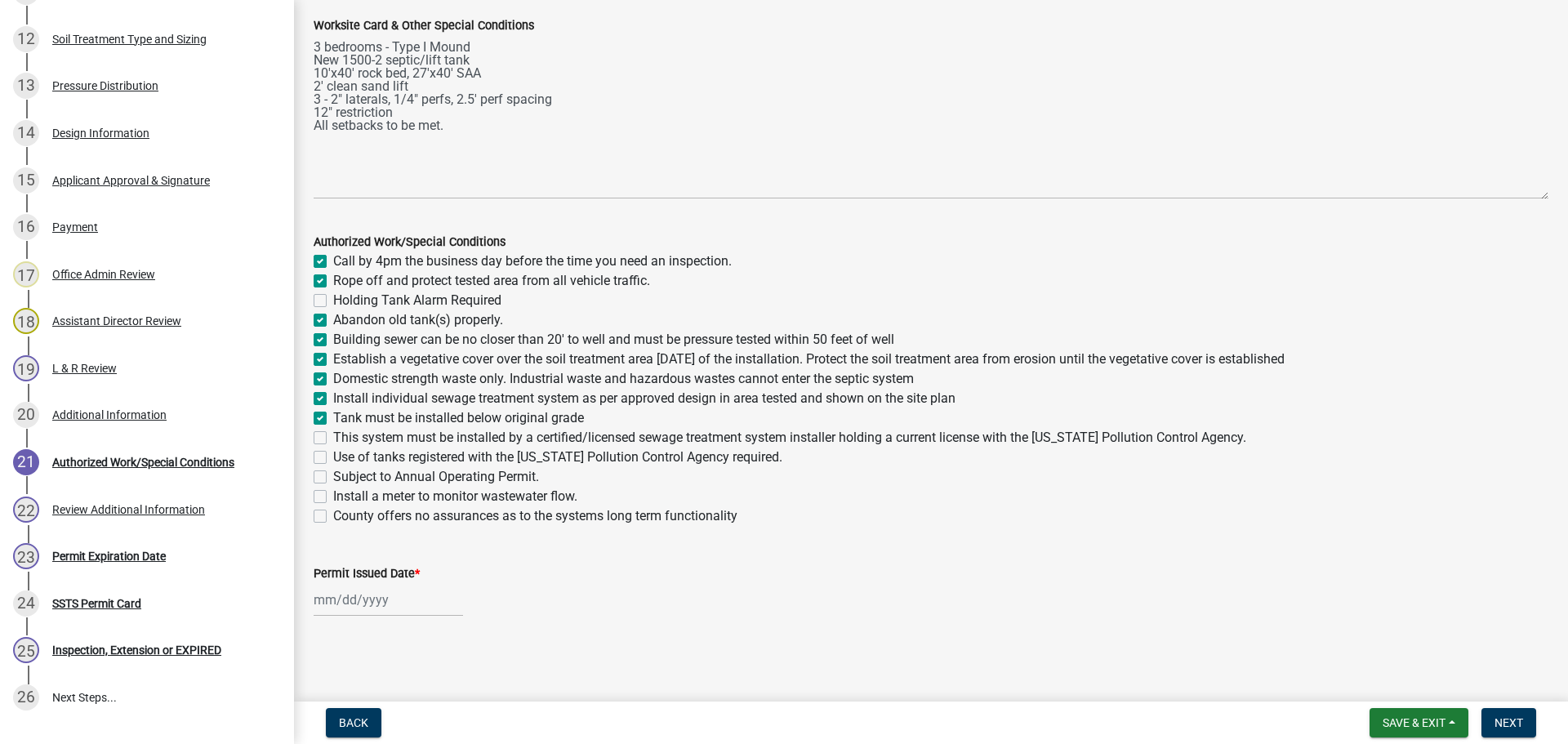
checkbox input "false"
click at [333, 440] on label "This system must be installed by a certified/licensed sewage treatment system i…" at bounding box center [789, 437] width 913 height 20
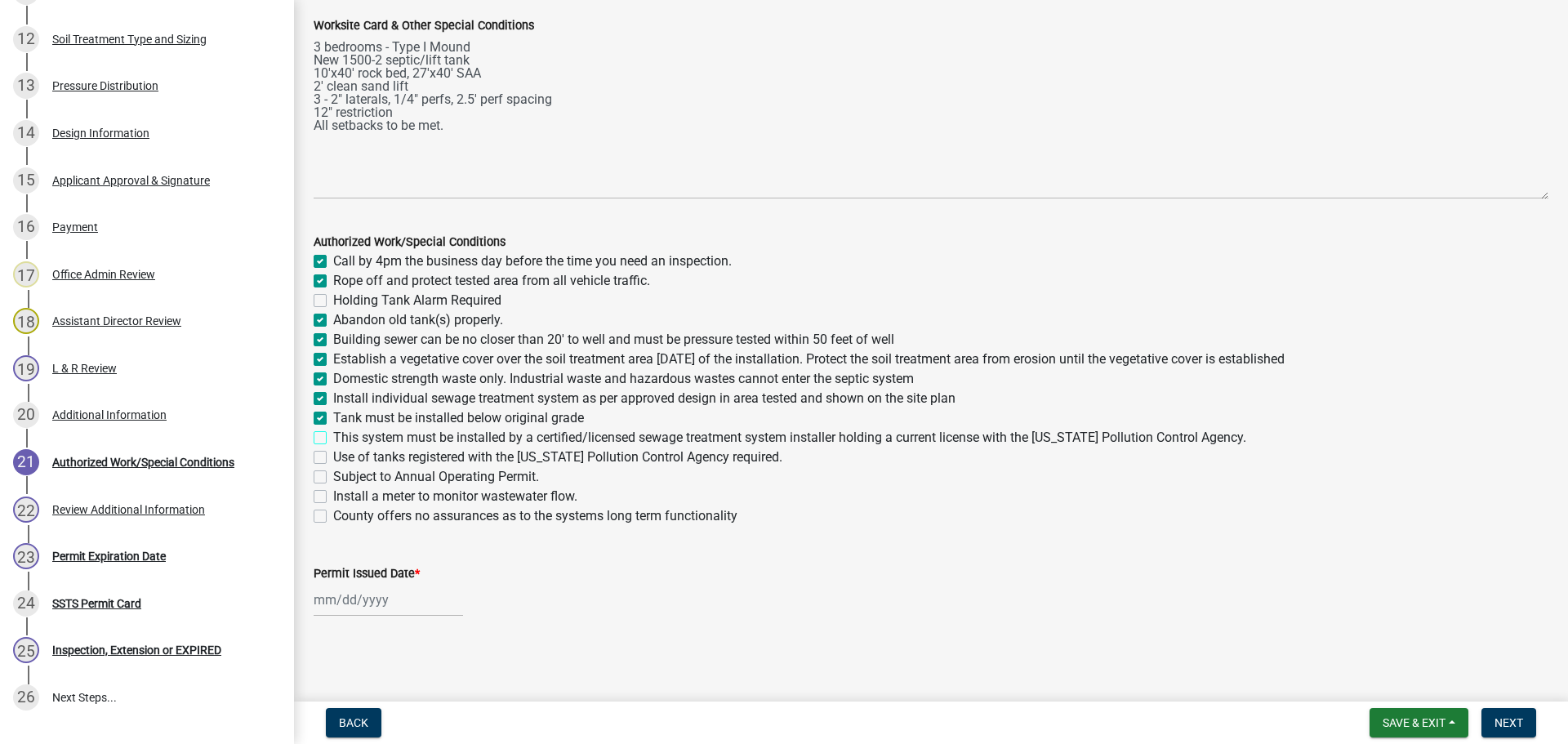
click at [333, 438] on input "This system must be installed by a certified/licensed sewage treatment system i…" at bounding box center [339, 433] width 11 height 11
checkbox input "true"
checkbox input "false"
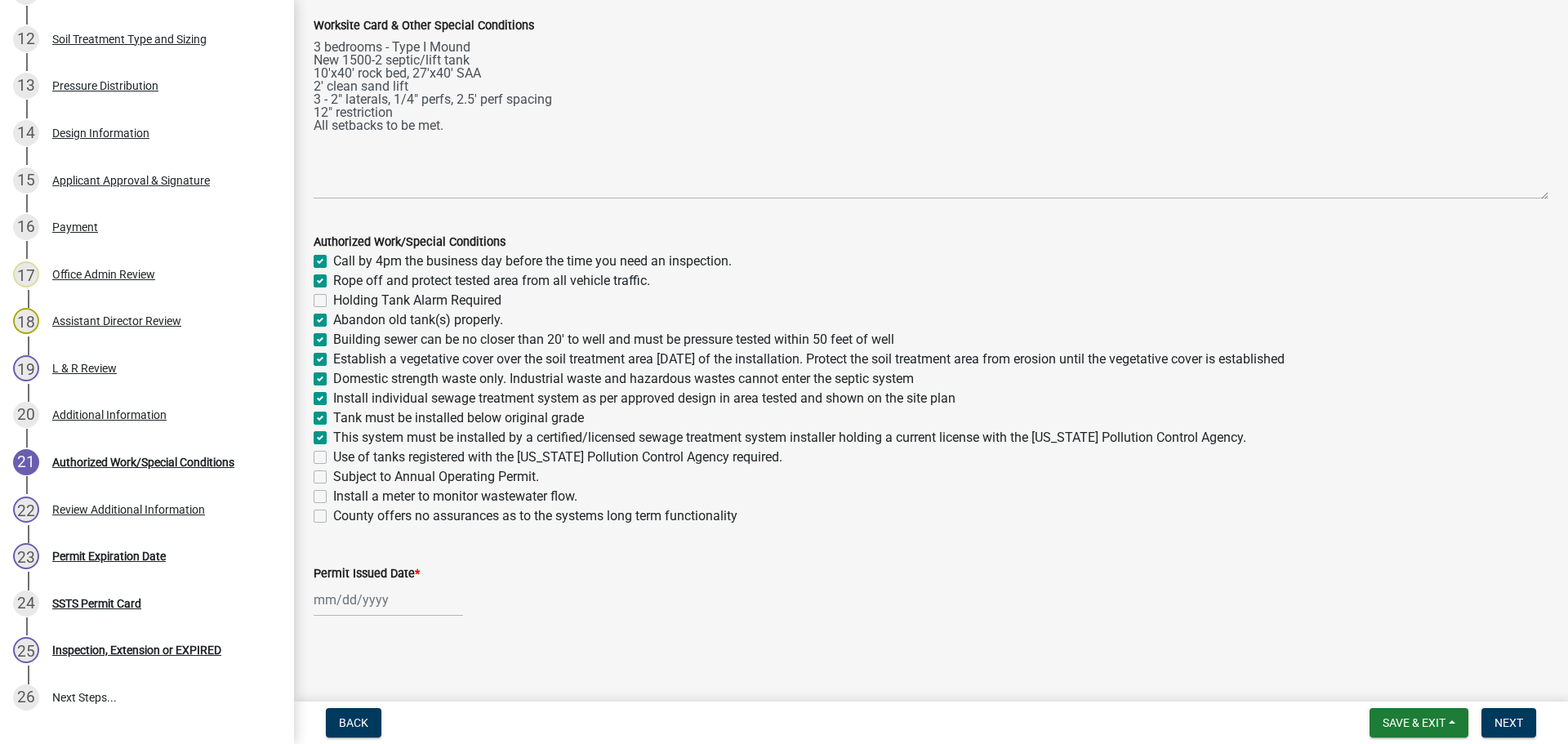
checkbox input "true"
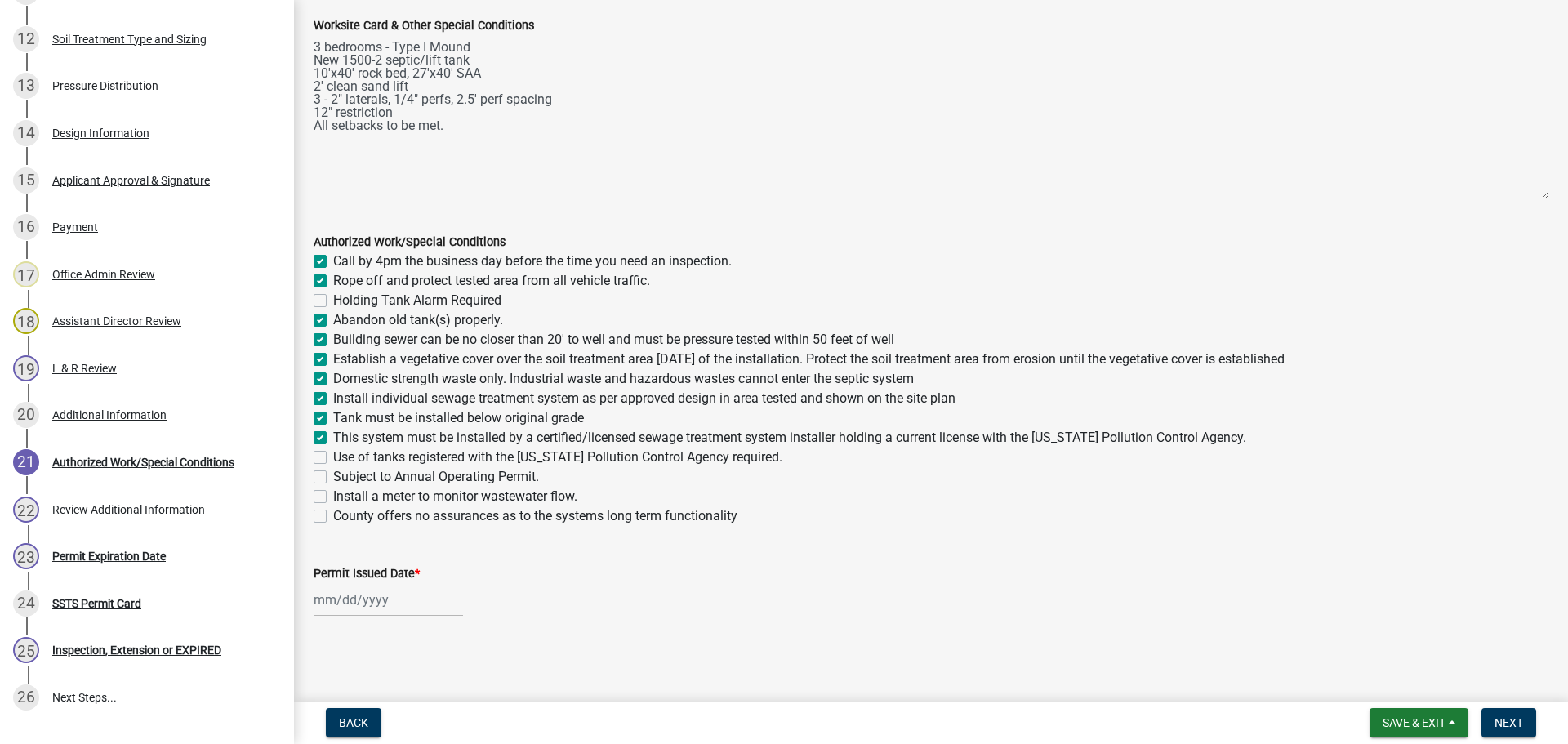
checkbox input "true"
checkbox input "false"
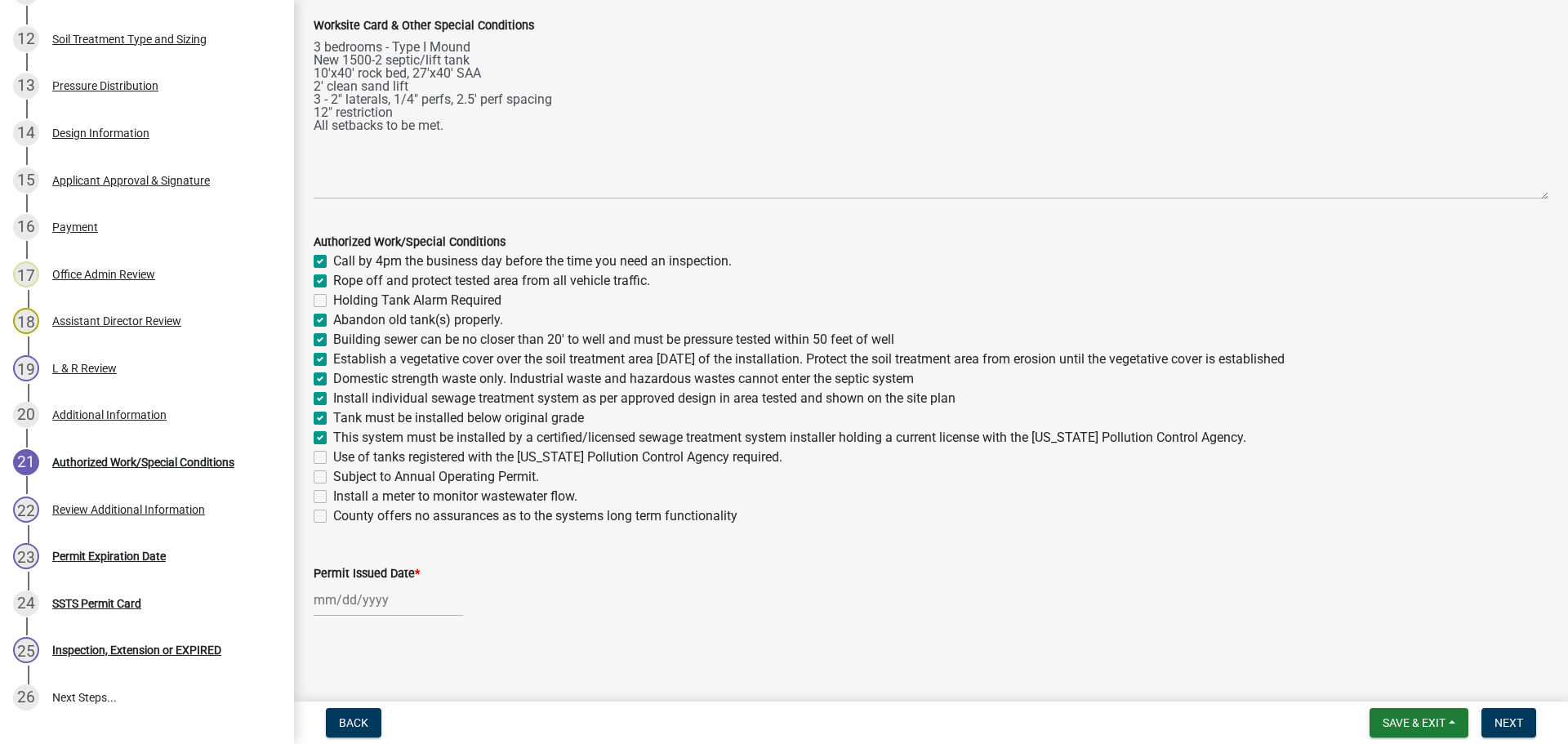
checkbox input "false"
click at [333, 460] on label "Use of tanks registered with the Minnesota Pollution Control Agency required." at bounding box center [558, 457] width 449 height 20
click at [333, 458] on input "Use of tanks registered with the Minnesota Pollution Control Agency required." at bounding box center [339, 453] width 11 height 11
checkbox input "true"
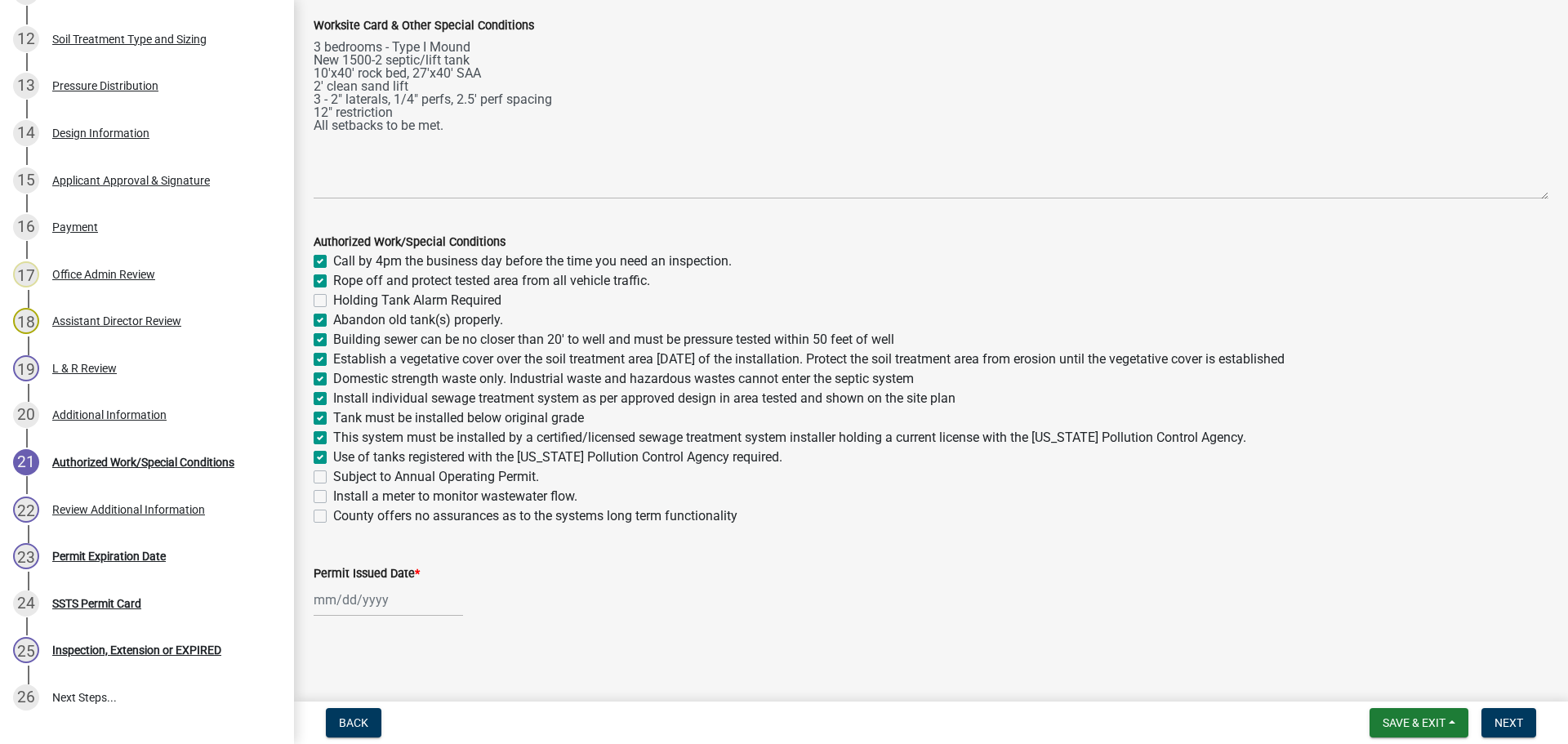
checkbox input "true"
checkbox input "false"
checkbox input "true"
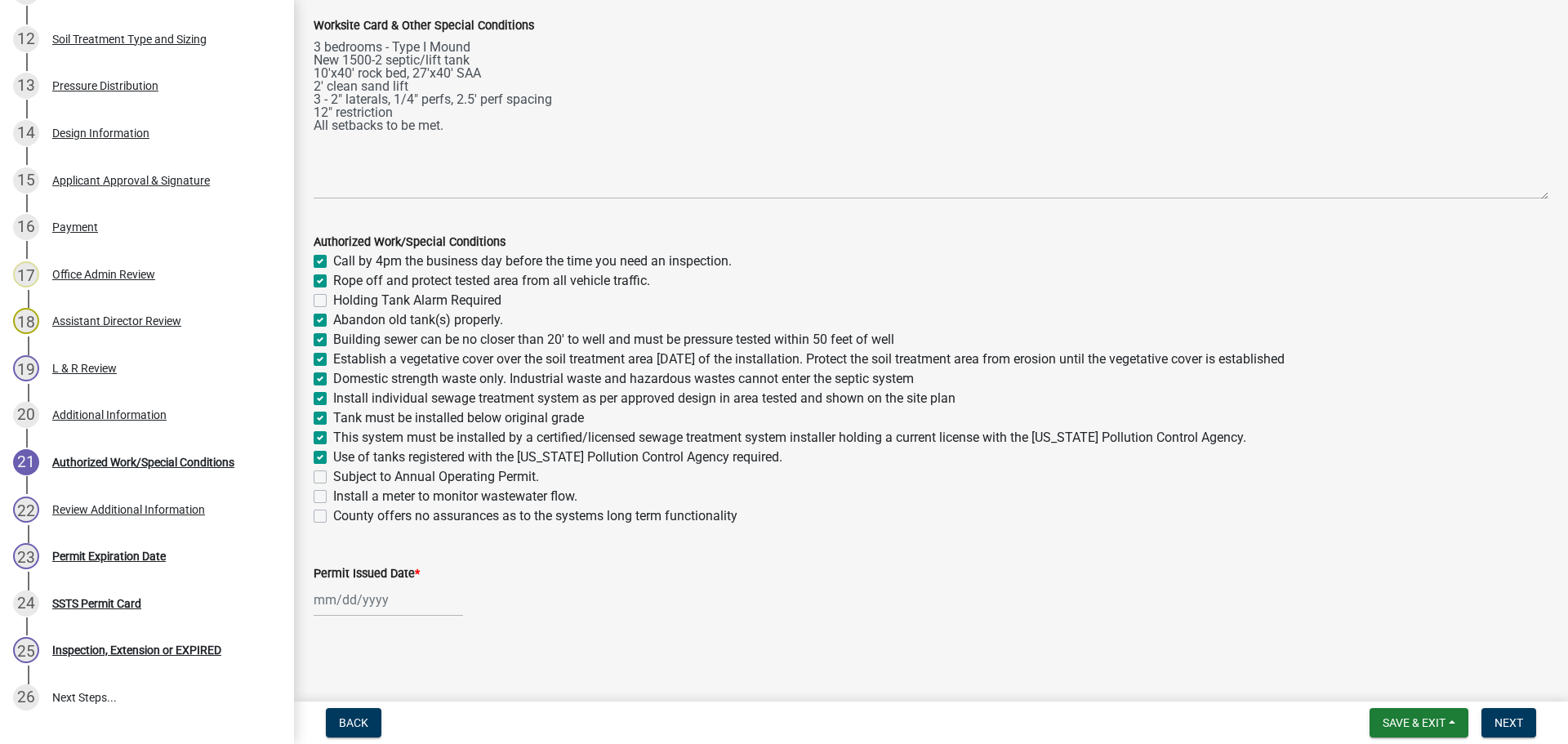
checkbox input "true"
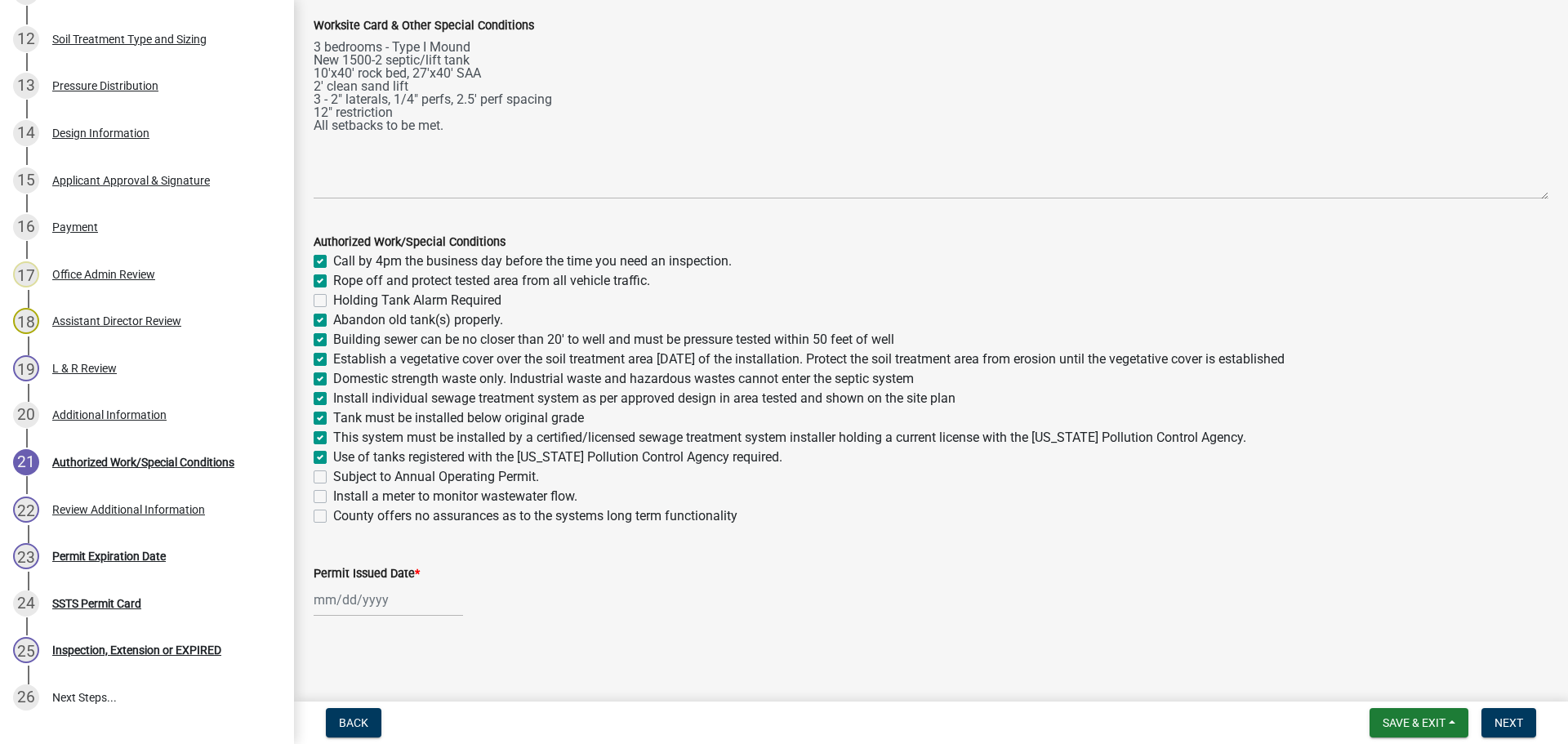
checkbox input "false"
click at [333, 495] on label "Install a meter to monitor wastewater flow." at bounding box center [455, 496] width 244 height 20
click at [333, 495] on input "Install a meter to monitor wastewater flow." at bounding box center [339, 492] width 11 height 11
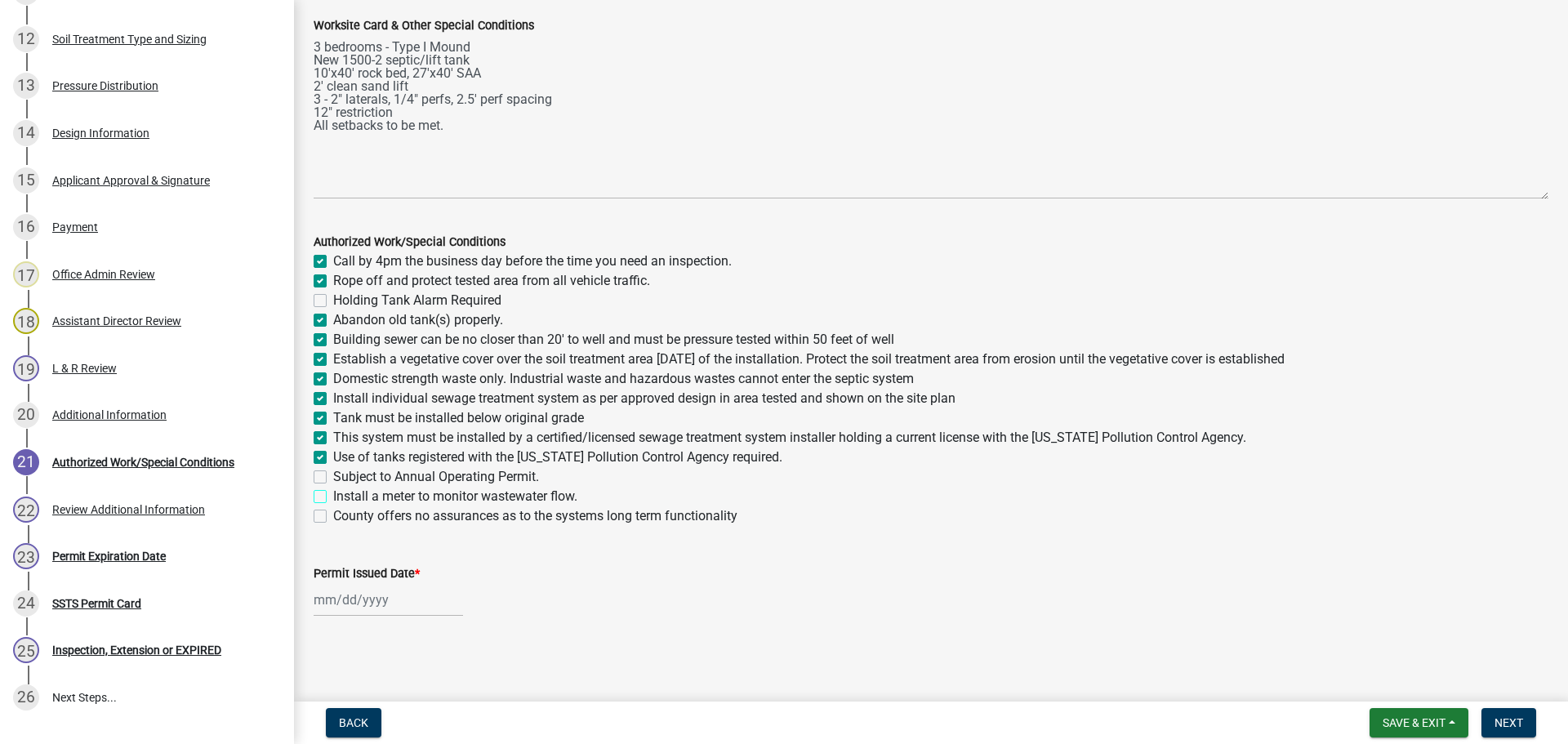
checkbox input "true"
checkbox input "false"
checkbox input "true"
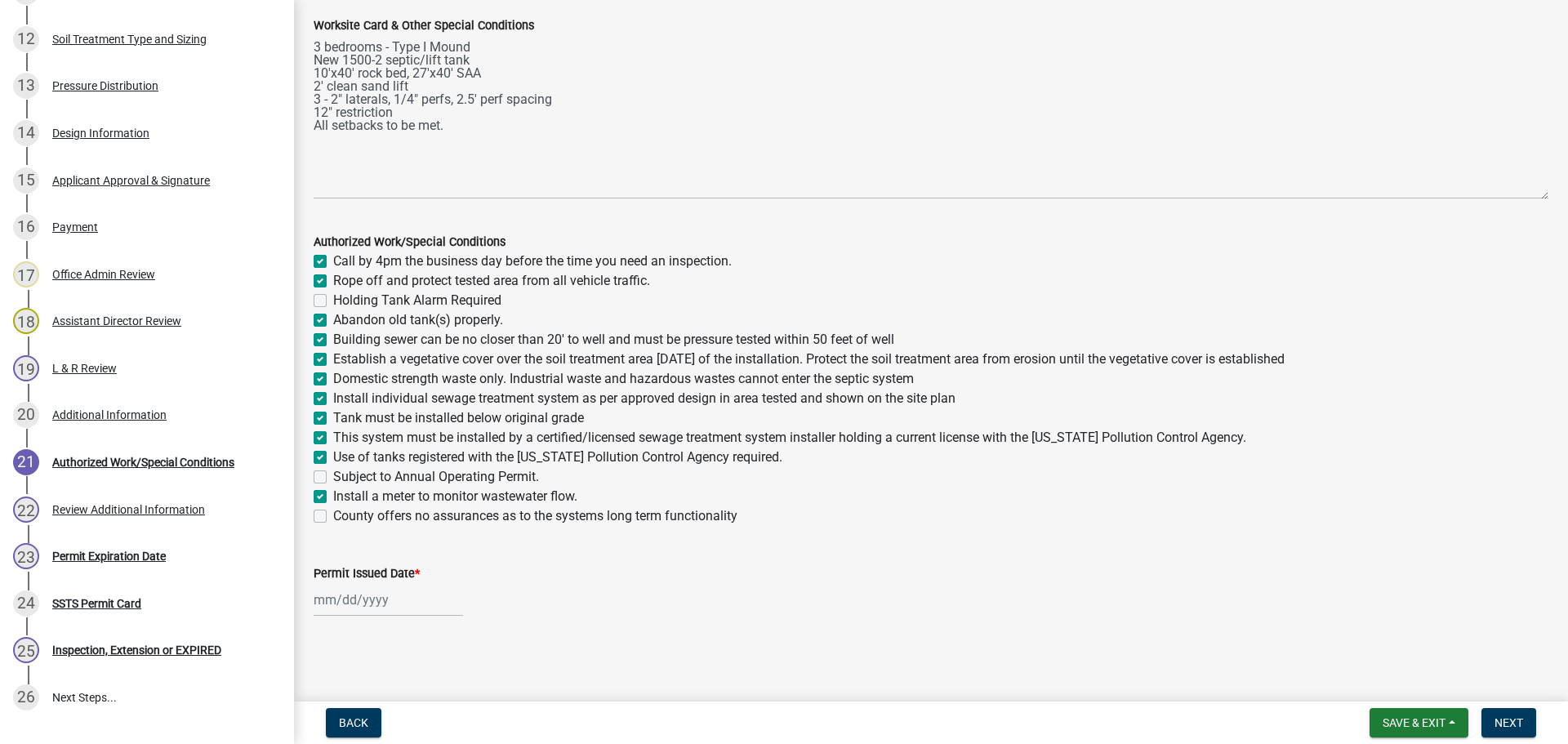
checkbox input "true"
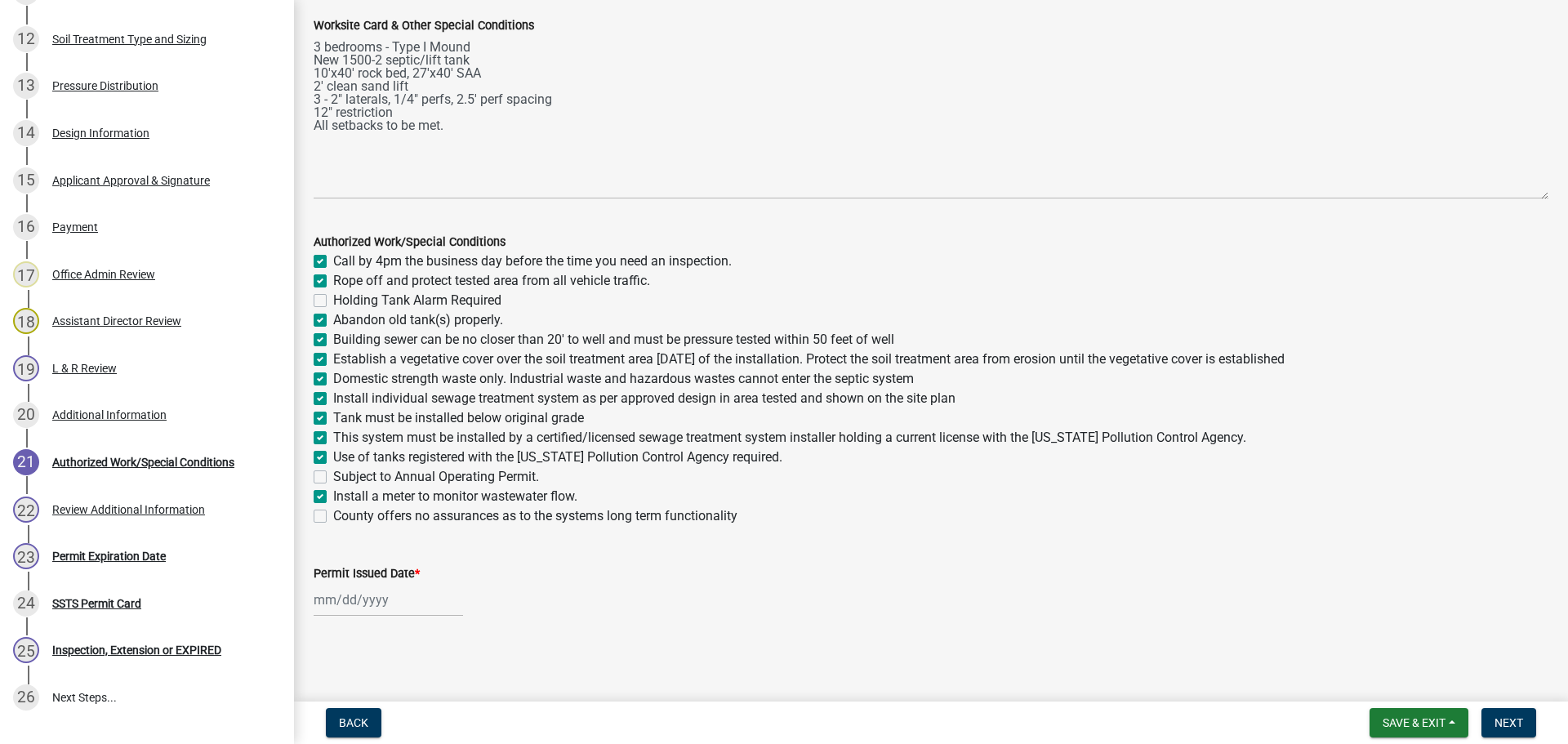
checkbox input "true"
checkbox input "false"
checkbox input "true"
checkbox input "false"
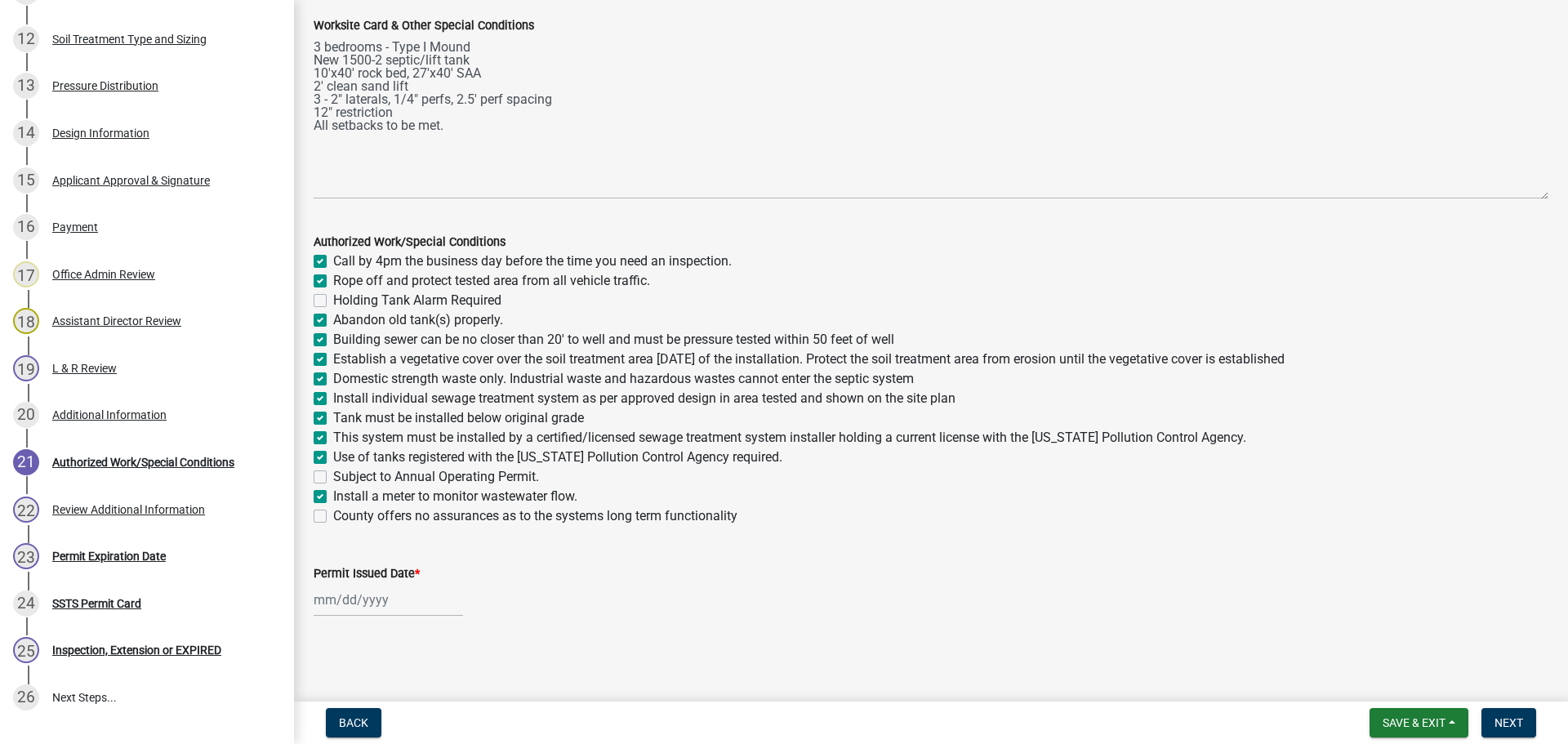
click at [439, 604] on div at bounding box center [388, 600] width 150 height 34
select select "8"
select select "2025"
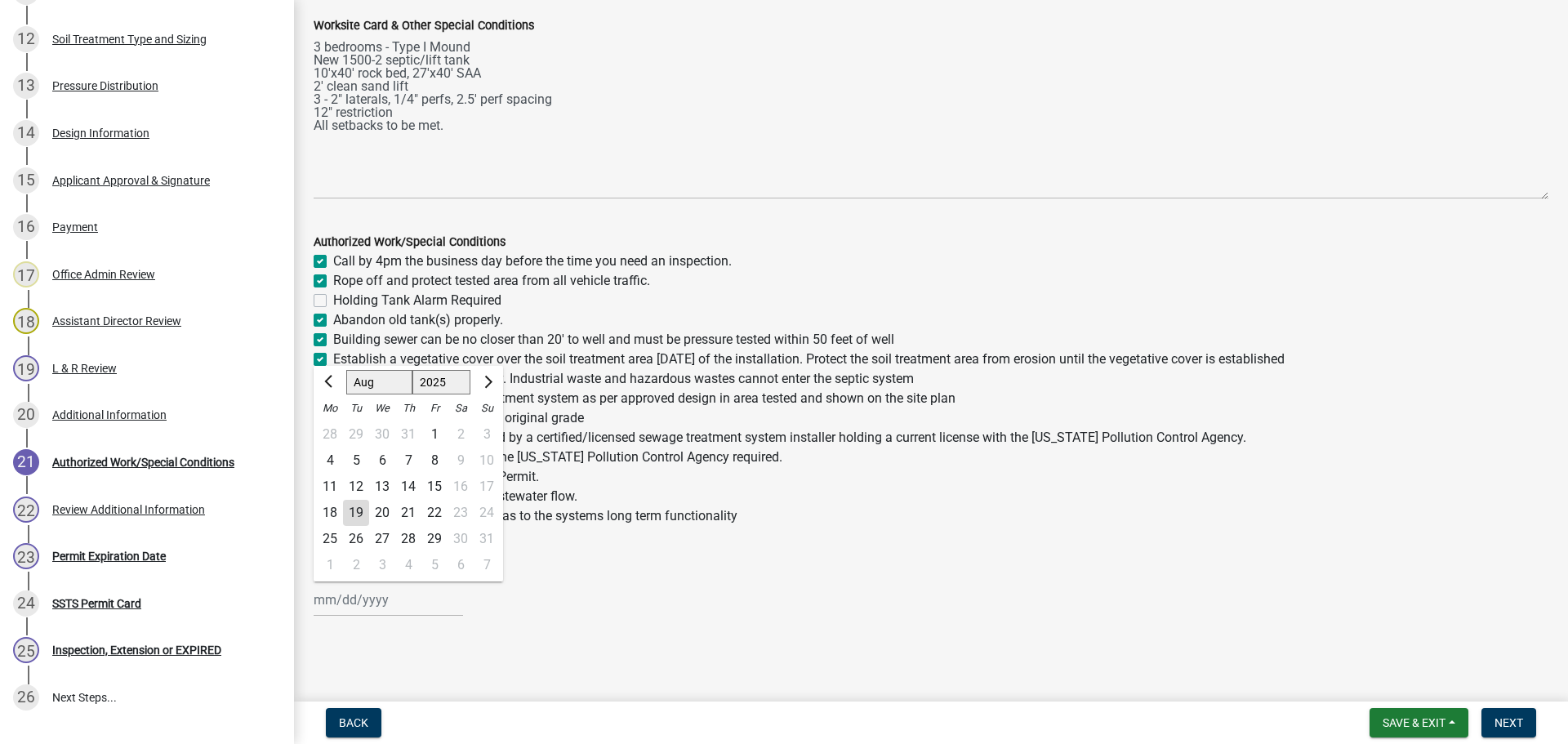
click at [364, 509] on div "19" at bounding box center [355, 512] width 26 height 26
type input "08/19/2025"
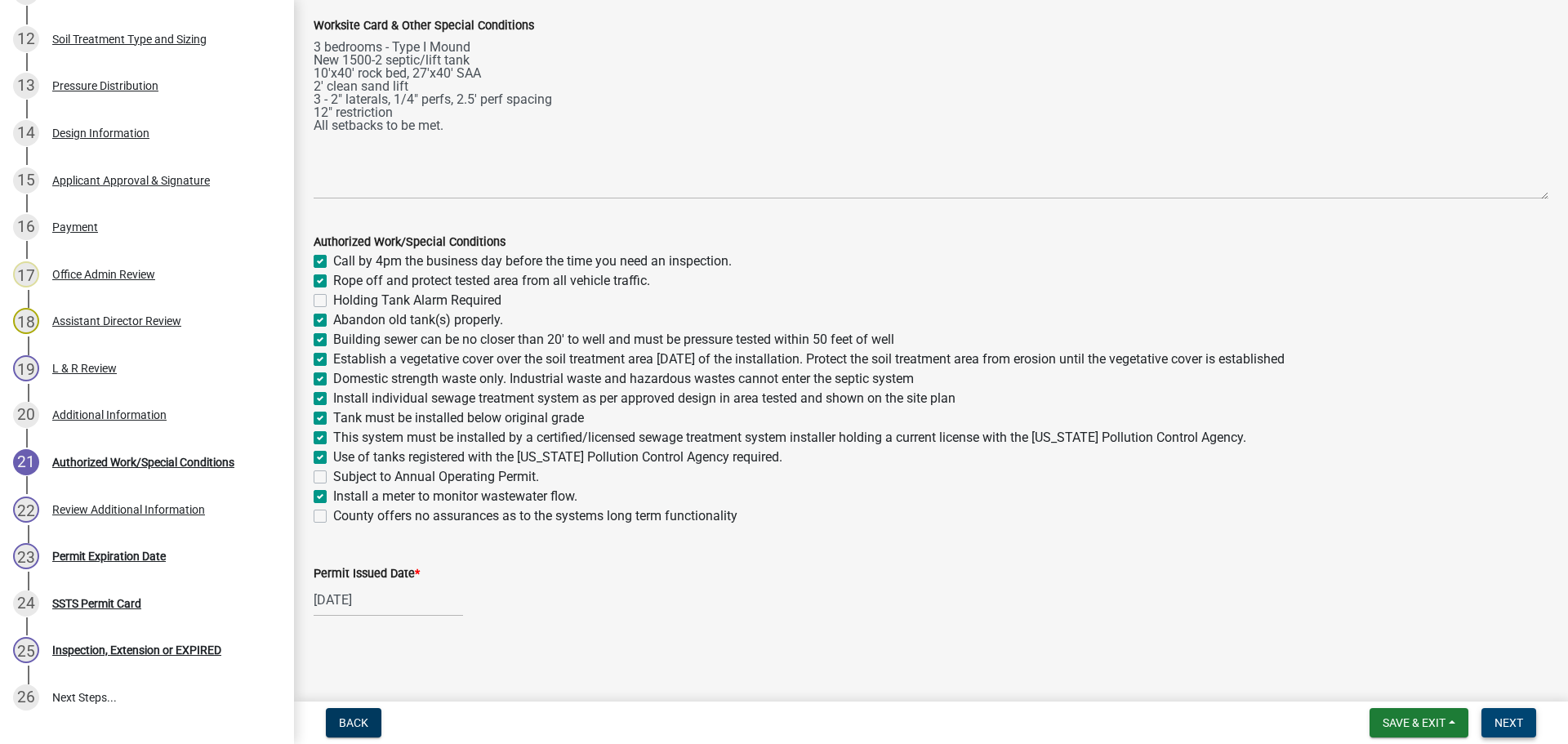
click at [1510, 723] on span "Next" at bounding box center [1508, 723] width 29 height 13
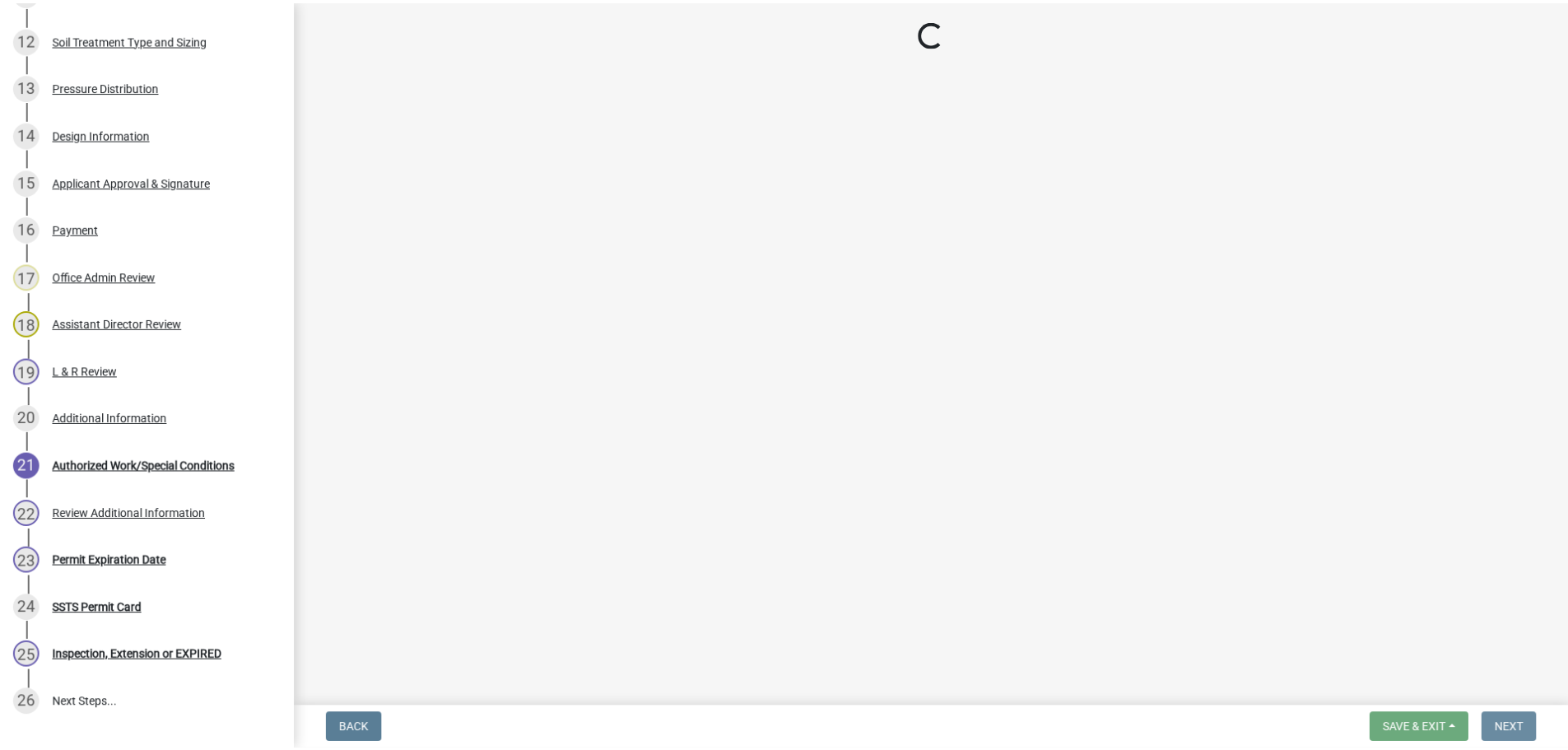
scroll to position [0, 0]
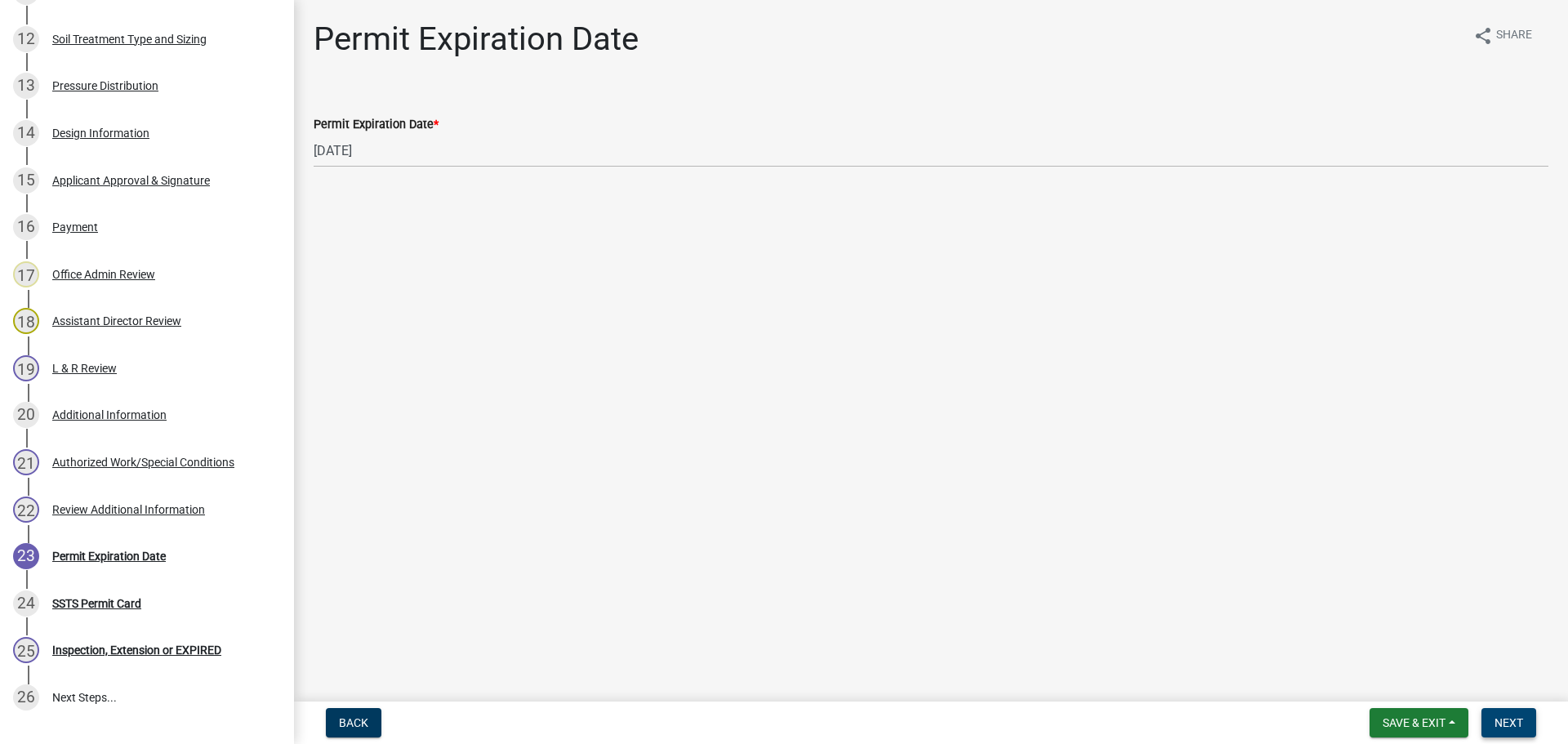
click at [1521, 718] on span "Next" at bounding box center [1508, 723] width 29 height 13
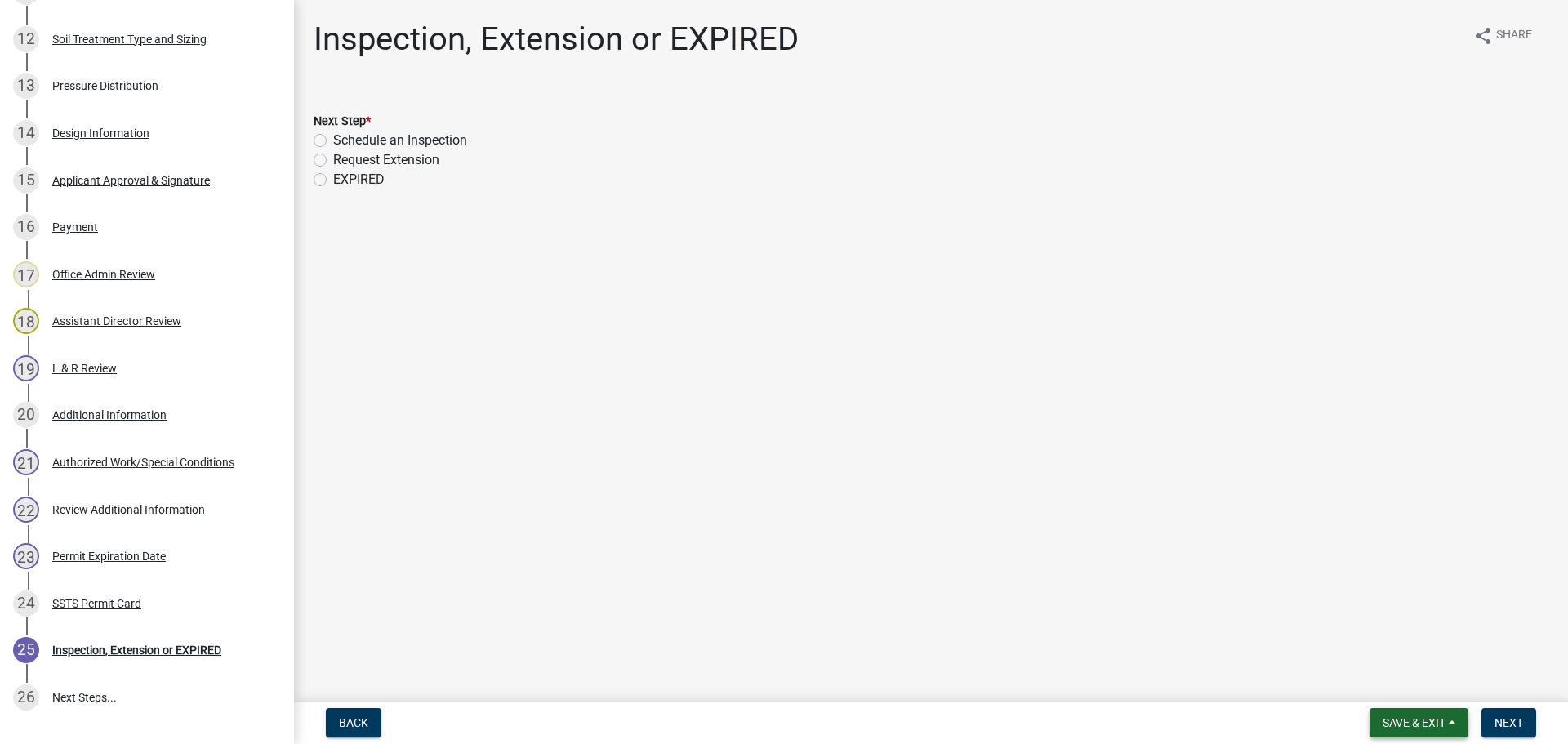
click at [1428, 721] on span "Save & Exit" at bounding box center [1414, 723] width 63 height 13
click at [1398, 683] on button "Save & Exit" at bounding box center [1402, 680] width 131 height 39
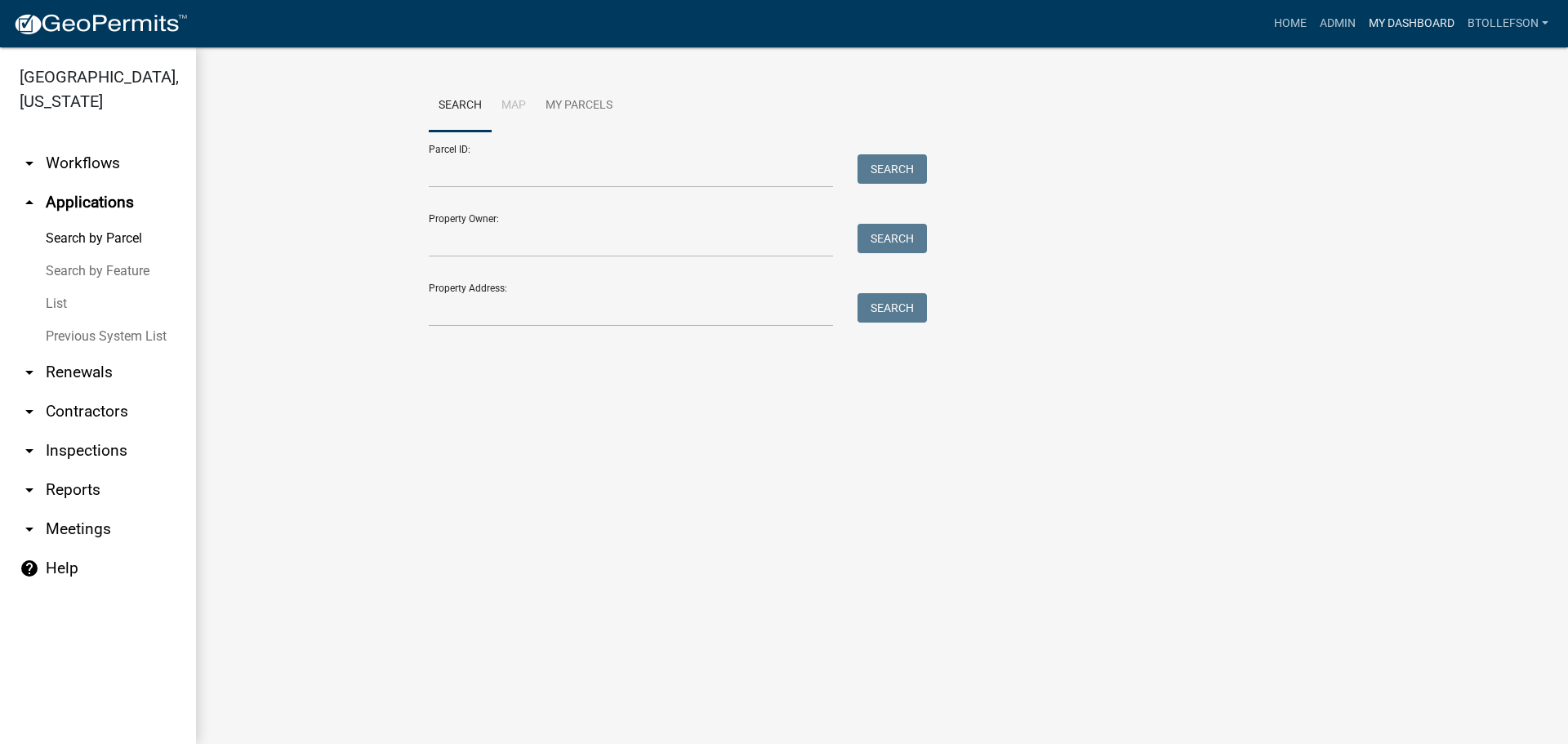
click at [1392, 15] on link "My Dashboard" at bounding box center [1411, 23] width 99 height 31
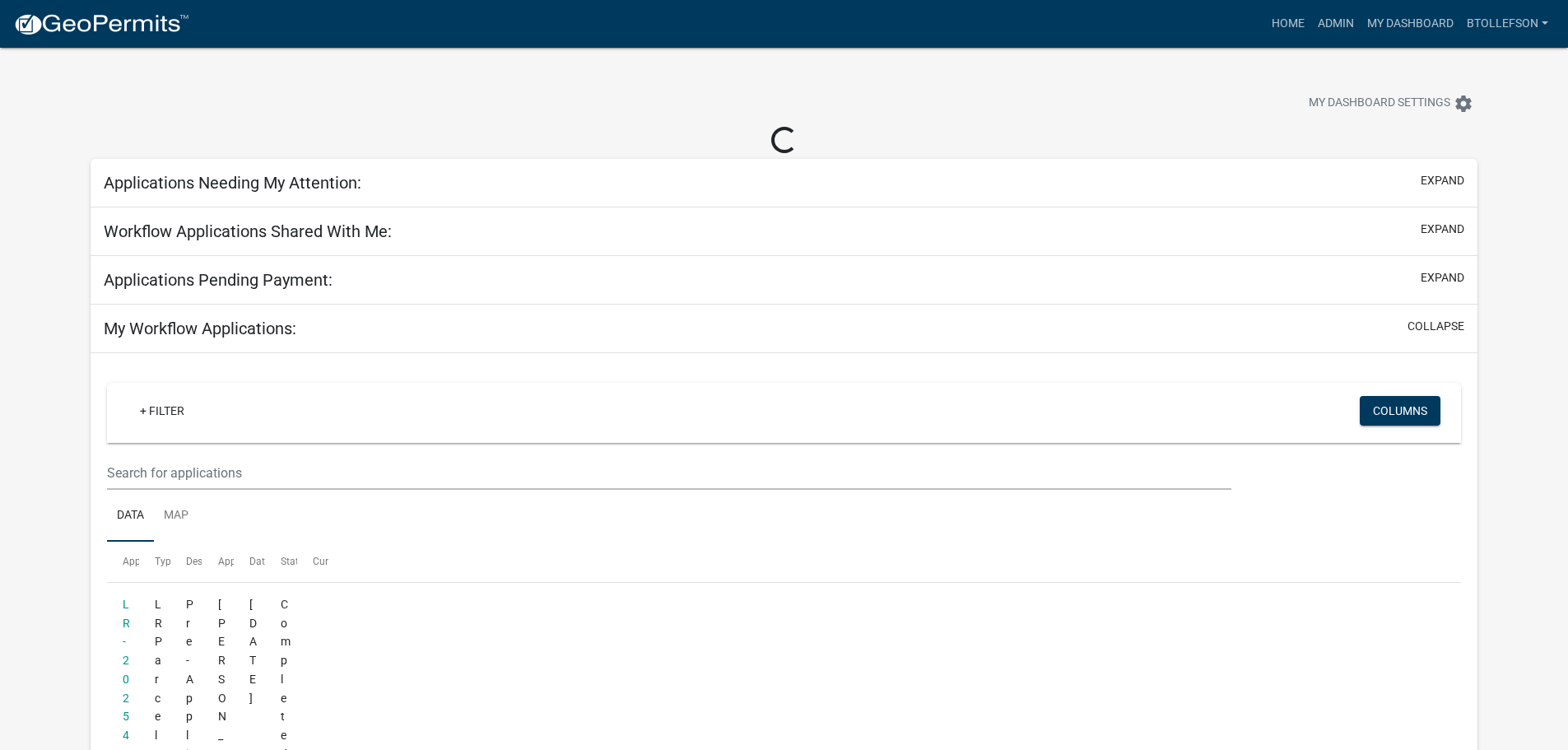
select select "3: 100"
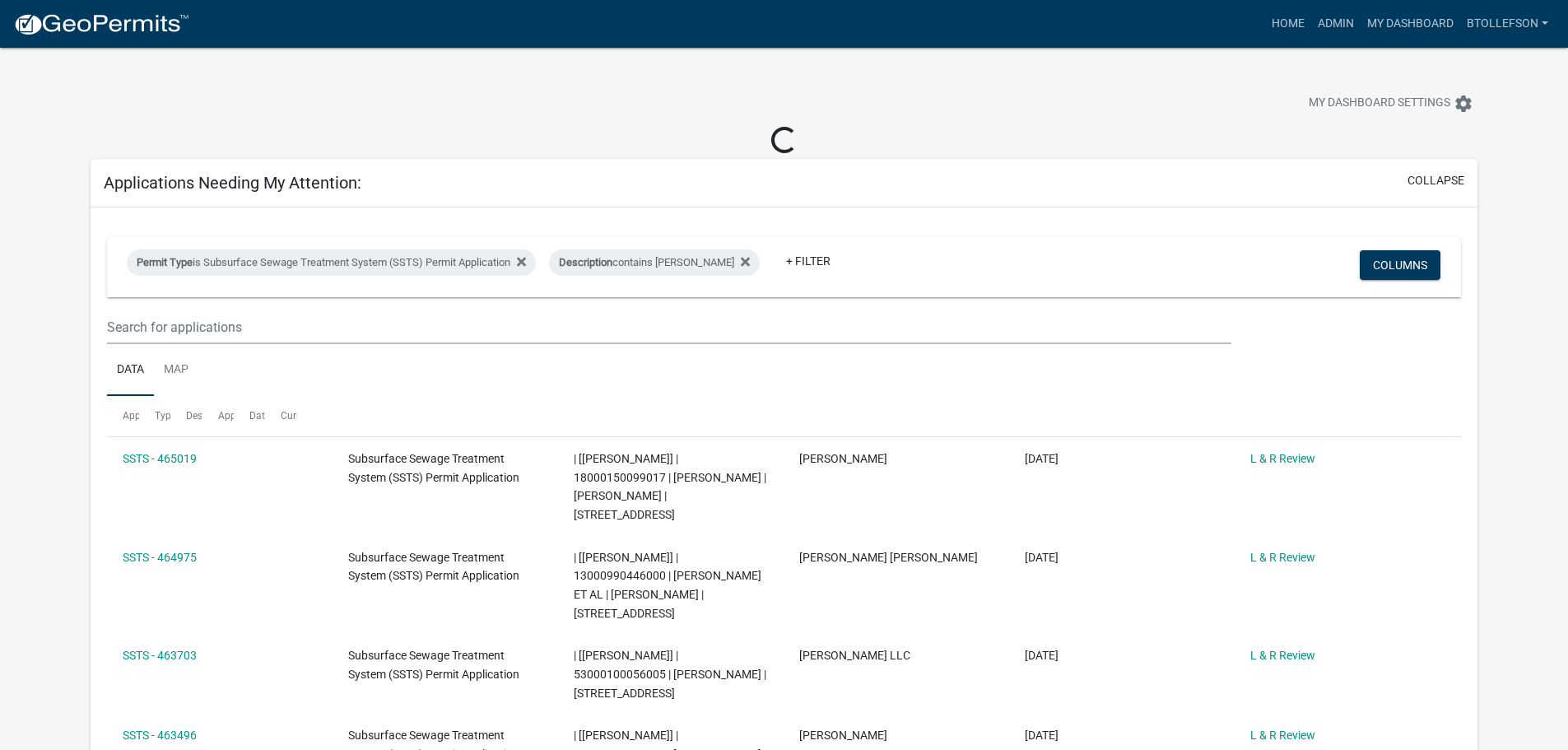
select select "3: 100"
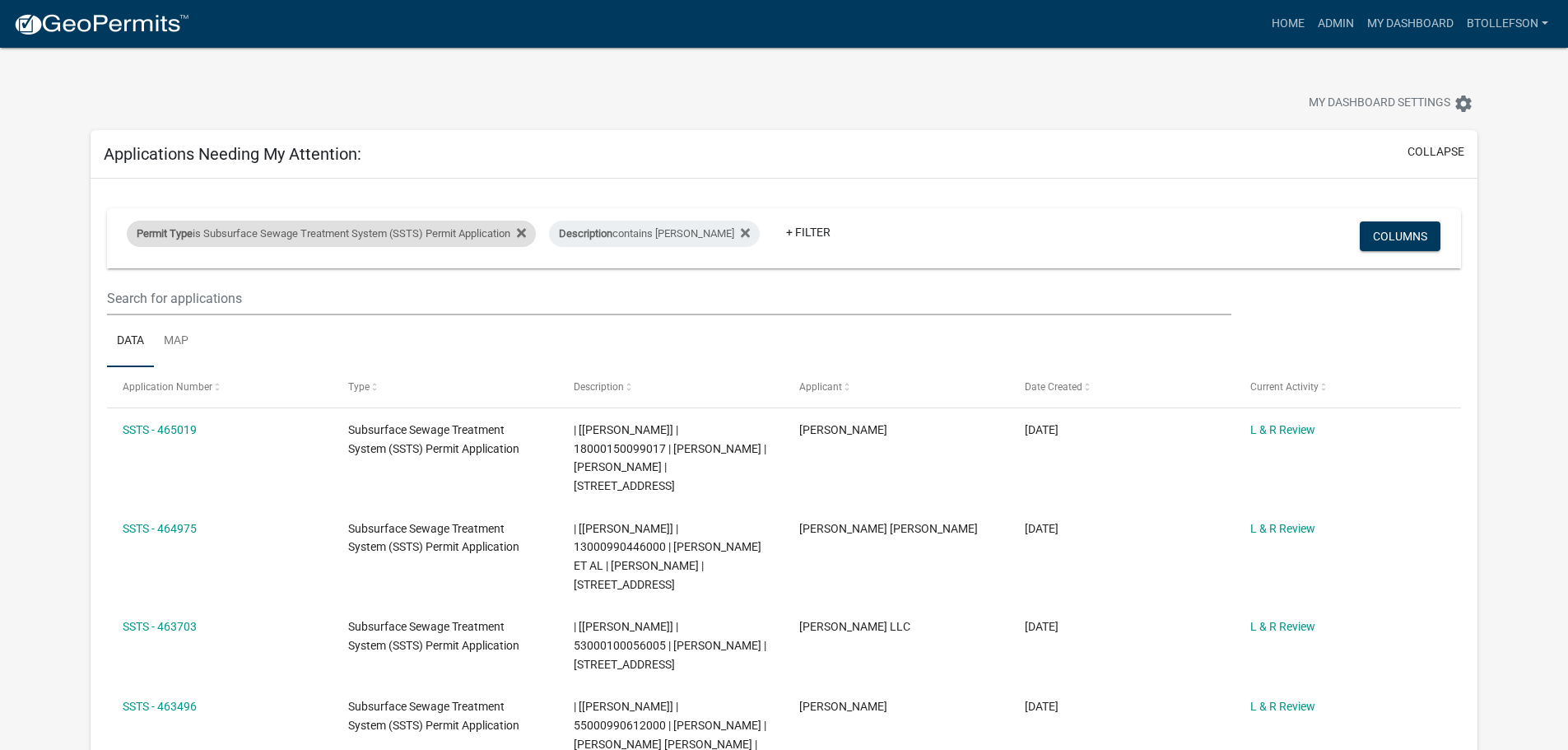
click at [370, 236] on div "Permit Type is Subsurface Sewage Treatment System (SSTS) Permit Application" at bounding box center [330, 234] width 409 height 26
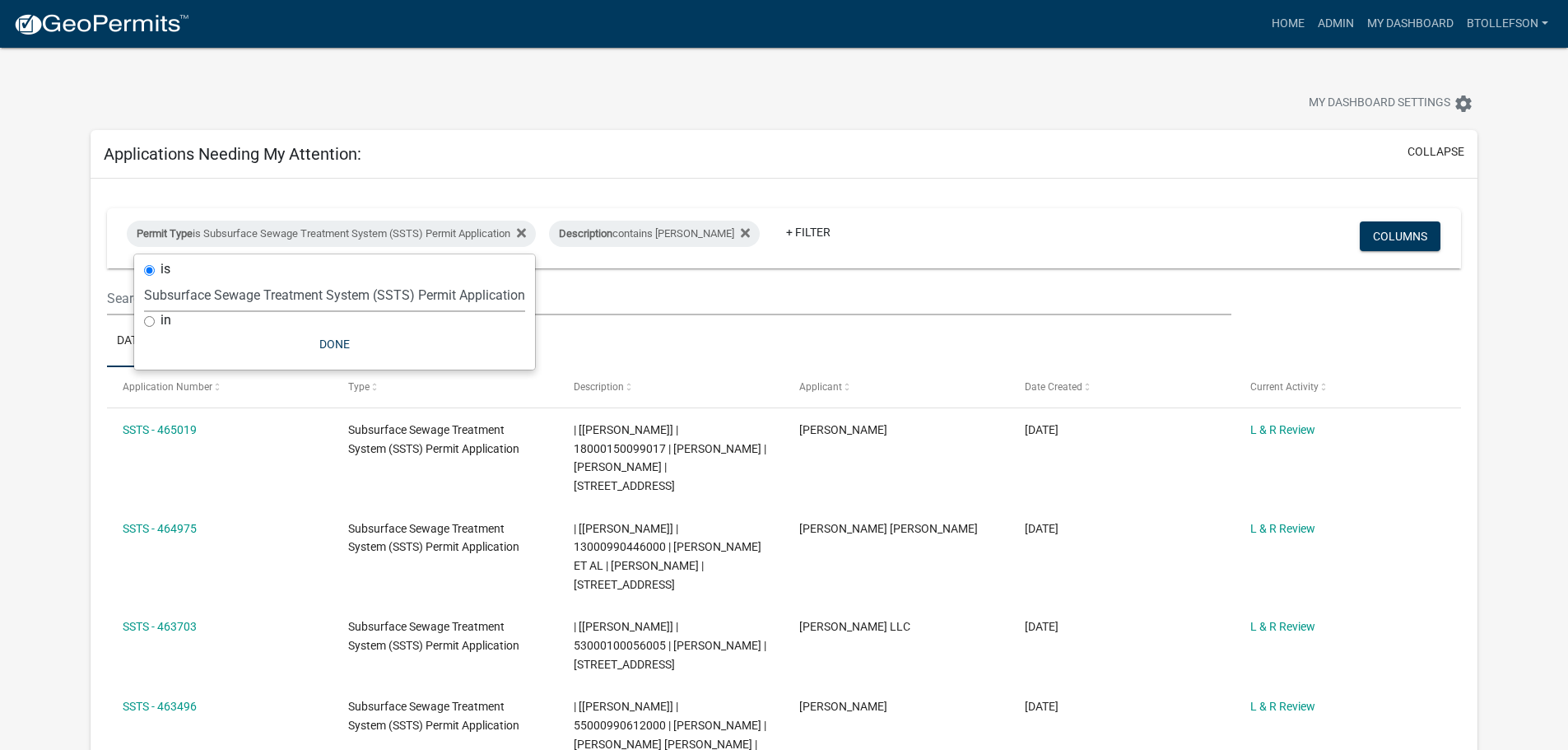
click at [376, 292] on select "Select an option Building Contractor / Excavators (Registration) Building Contr…" at bounding box center [334, 296] width 381 height 34
select select "79d4bf26-a84c-4898-8d16-9ebea2345fb4"
click at [144, 278] on select "Select an option Building Contractor / Excavators (Registration) Building Contr…" at bounding box center [334, 296] width 381 height 34
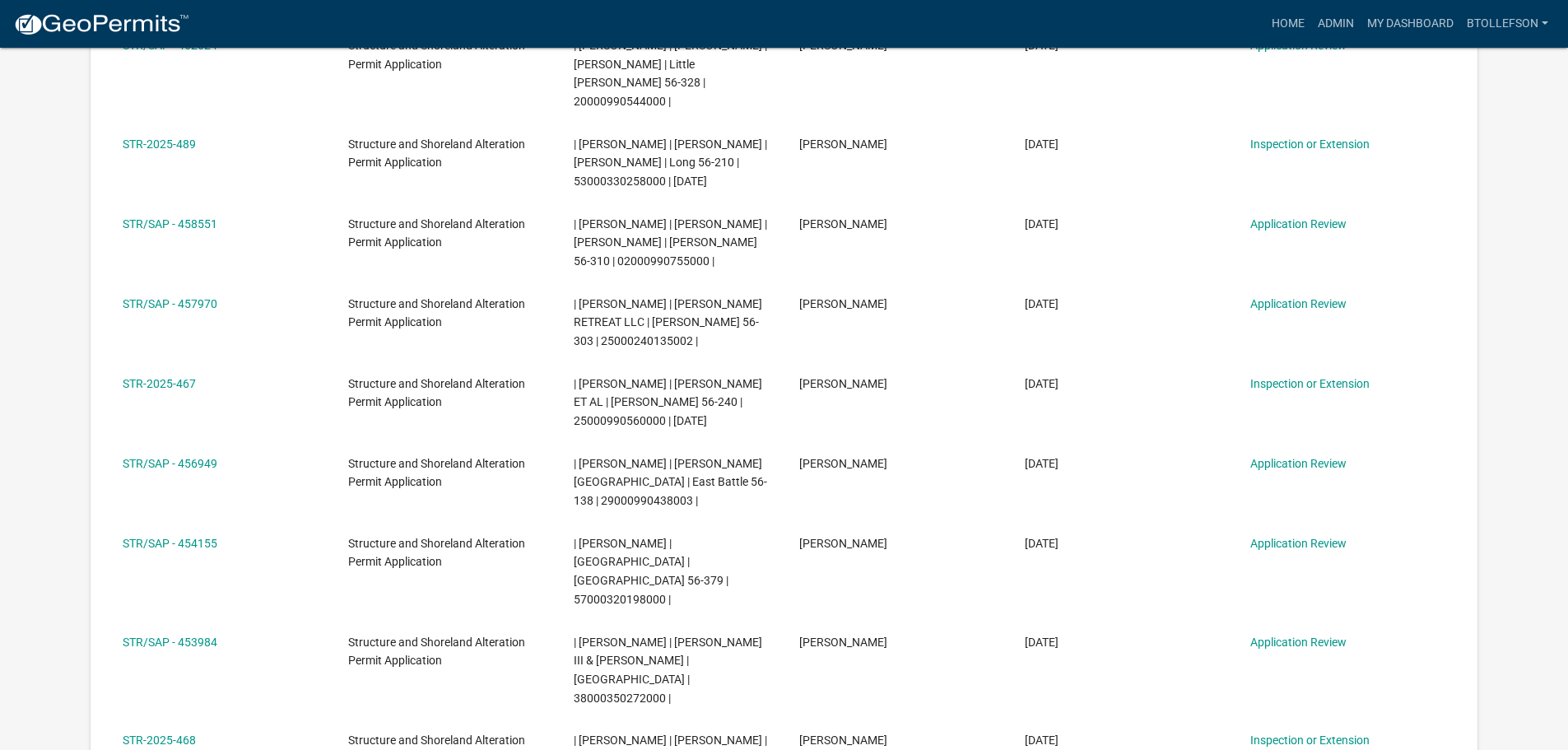
scroll to position [494, 0]
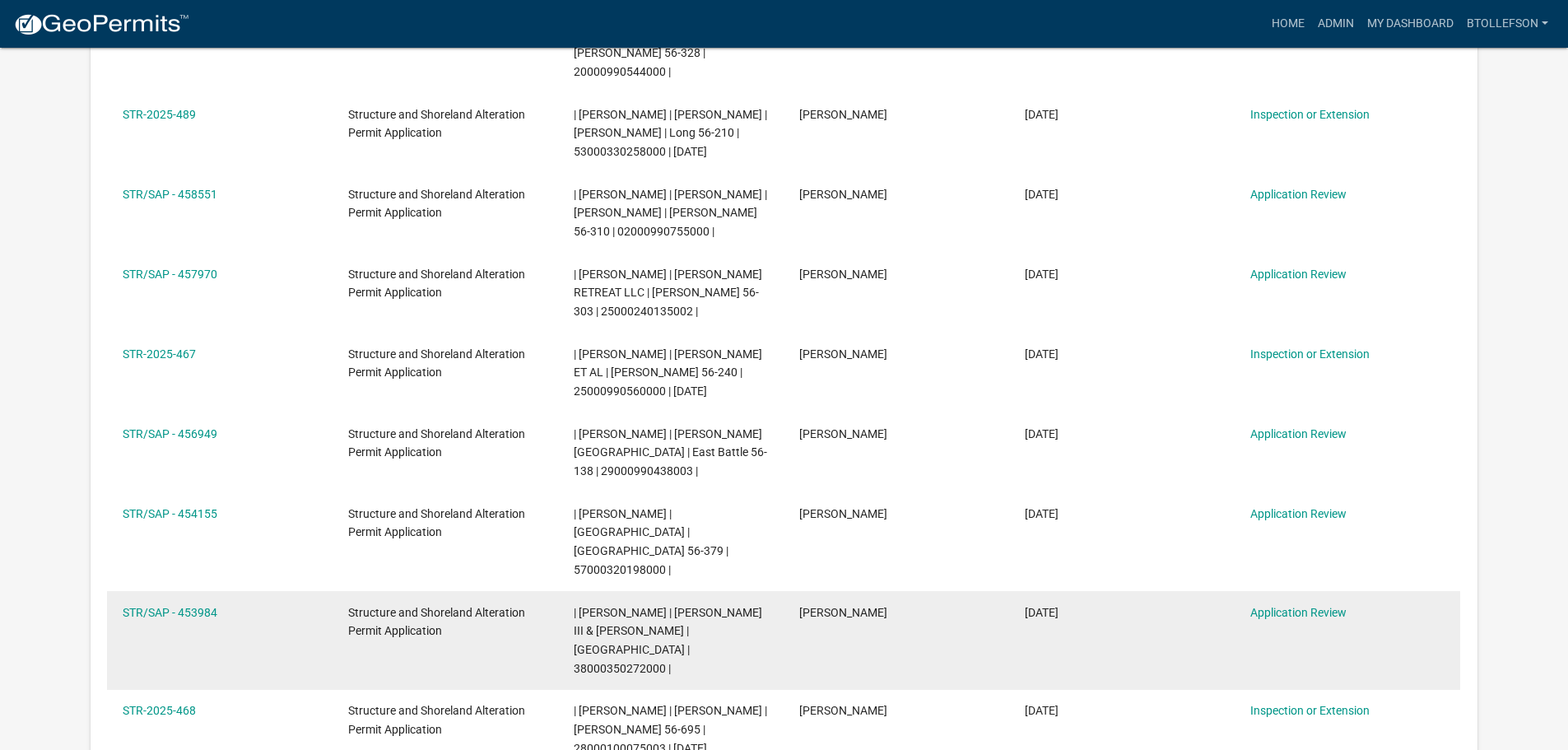
click at [757, 615] on span "| Brittany Tollefson | Eugene B. Floersch III & Kristi L. Floersch | Otter Tail…" at bounding box center [668, 640] width 189 height 69
click at [208, 606] on link "STR/SAP - 453984" at bounding box center [170, 613] width 94 height 13
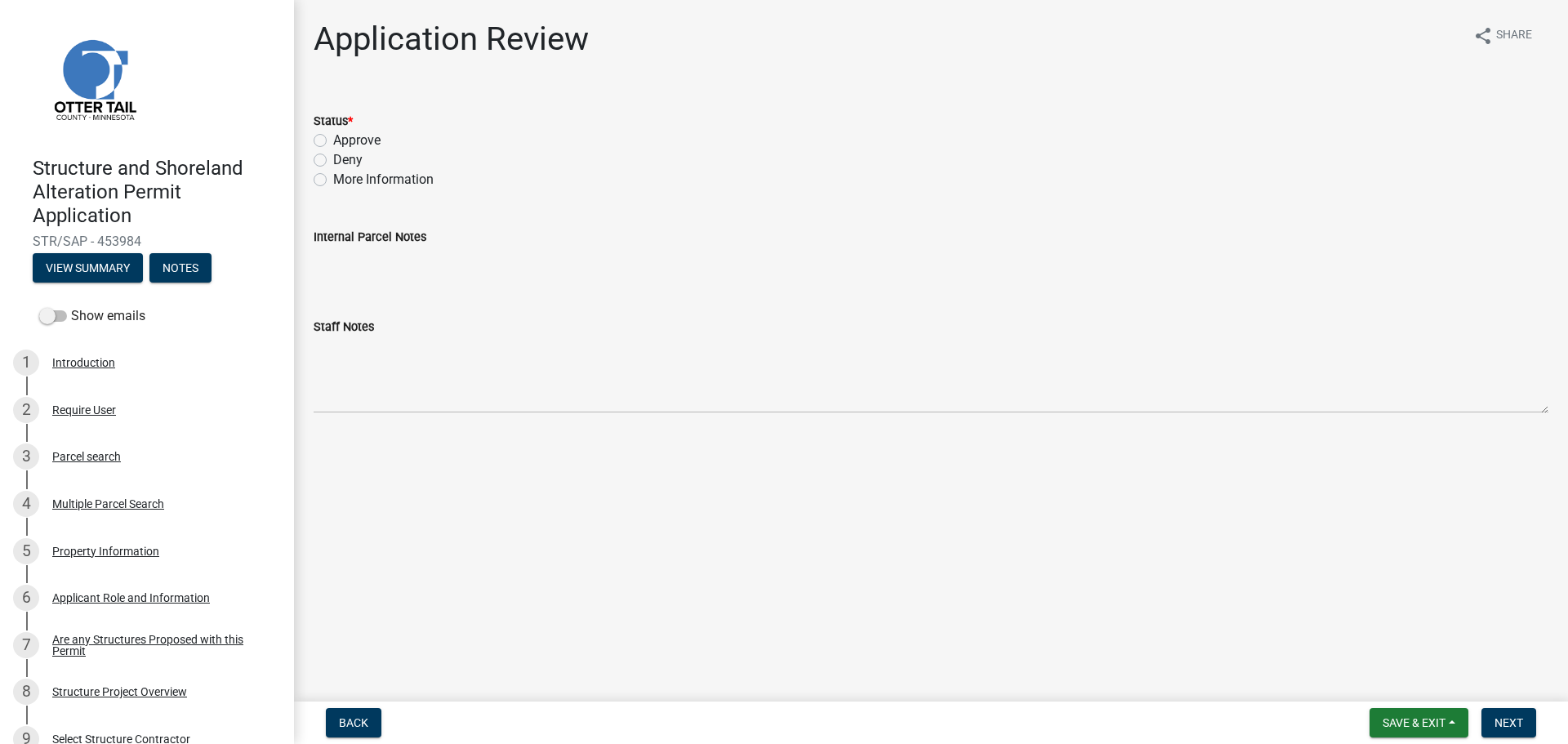
click at [333, 158] on label "Deny" at bounding box center [347, 160] width 29 height 20
click at [333, 158] on input "Deny" at bounding box center [339, 156] width 11 height 11
radio input "true"
click at [1510, 714] on button "Next" at bounding box center [1507, 723] width 54 height 29
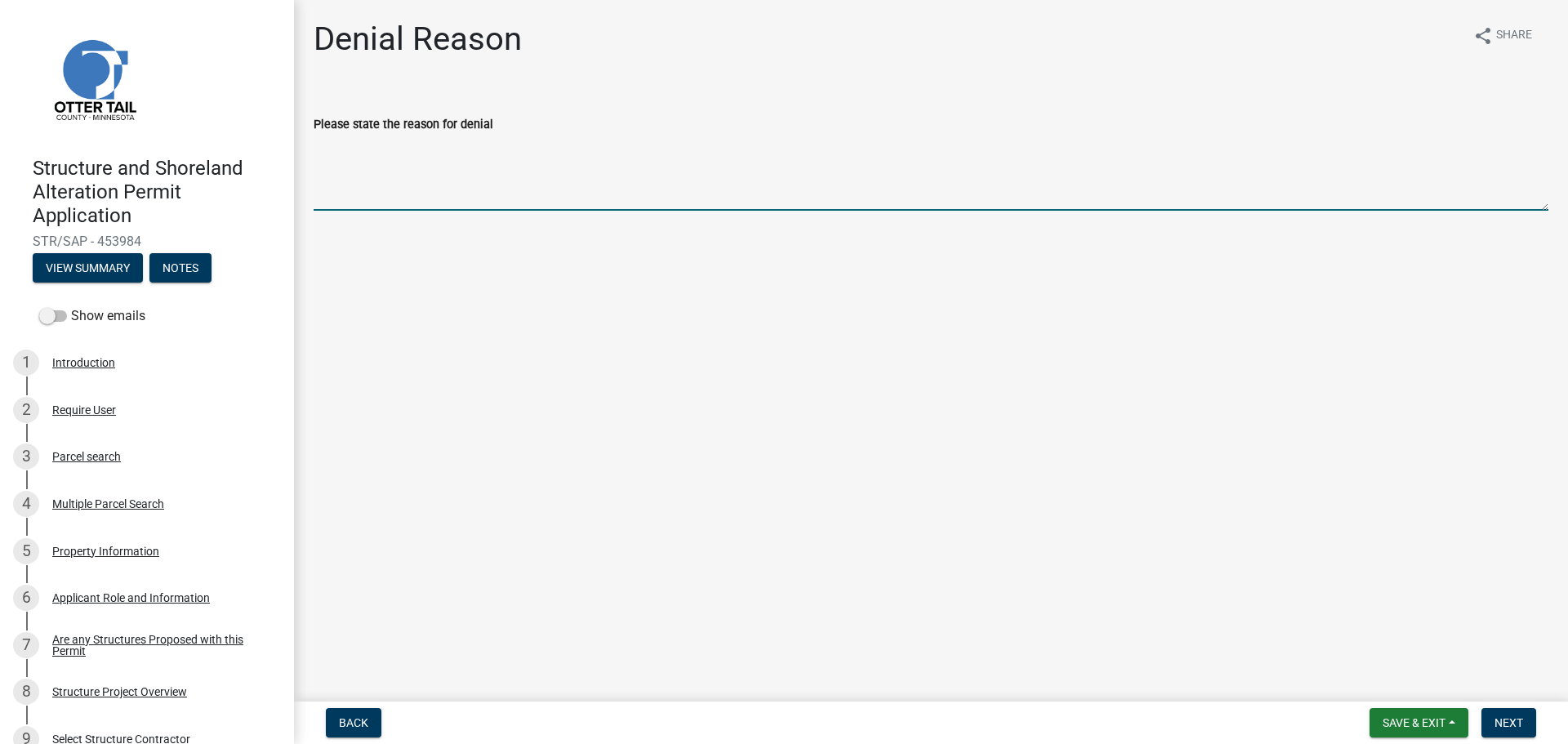
click at [386, 173] on textarea "Please state the reason for denial" at bounding box center [931, 172] width 1235 height 77
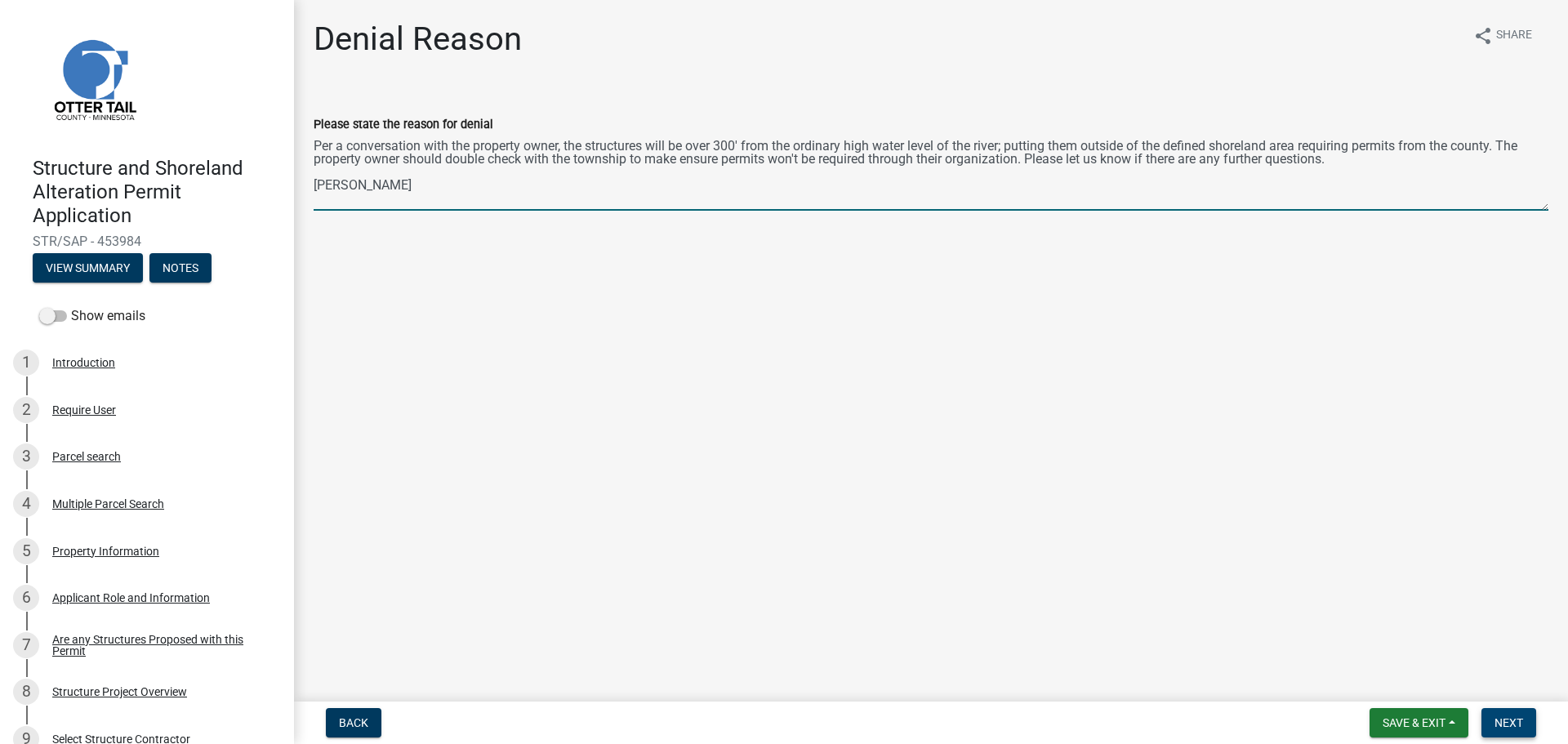
type textarea "Per a conversation with the property owner, the structures will be over 300' fr…"
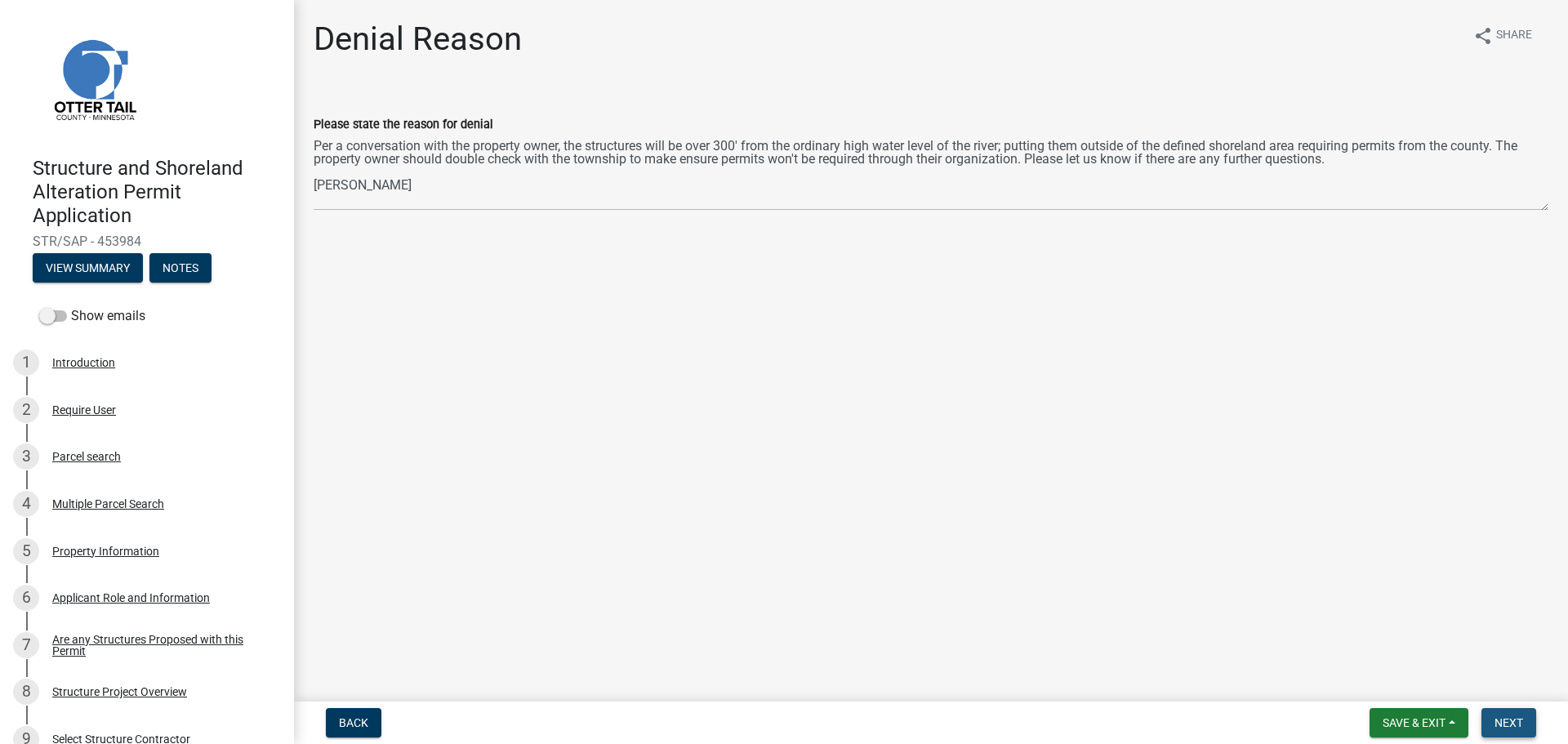
click at [1509, 724] on span "Next" at bounding box center [1508, 723] width 29 height 13
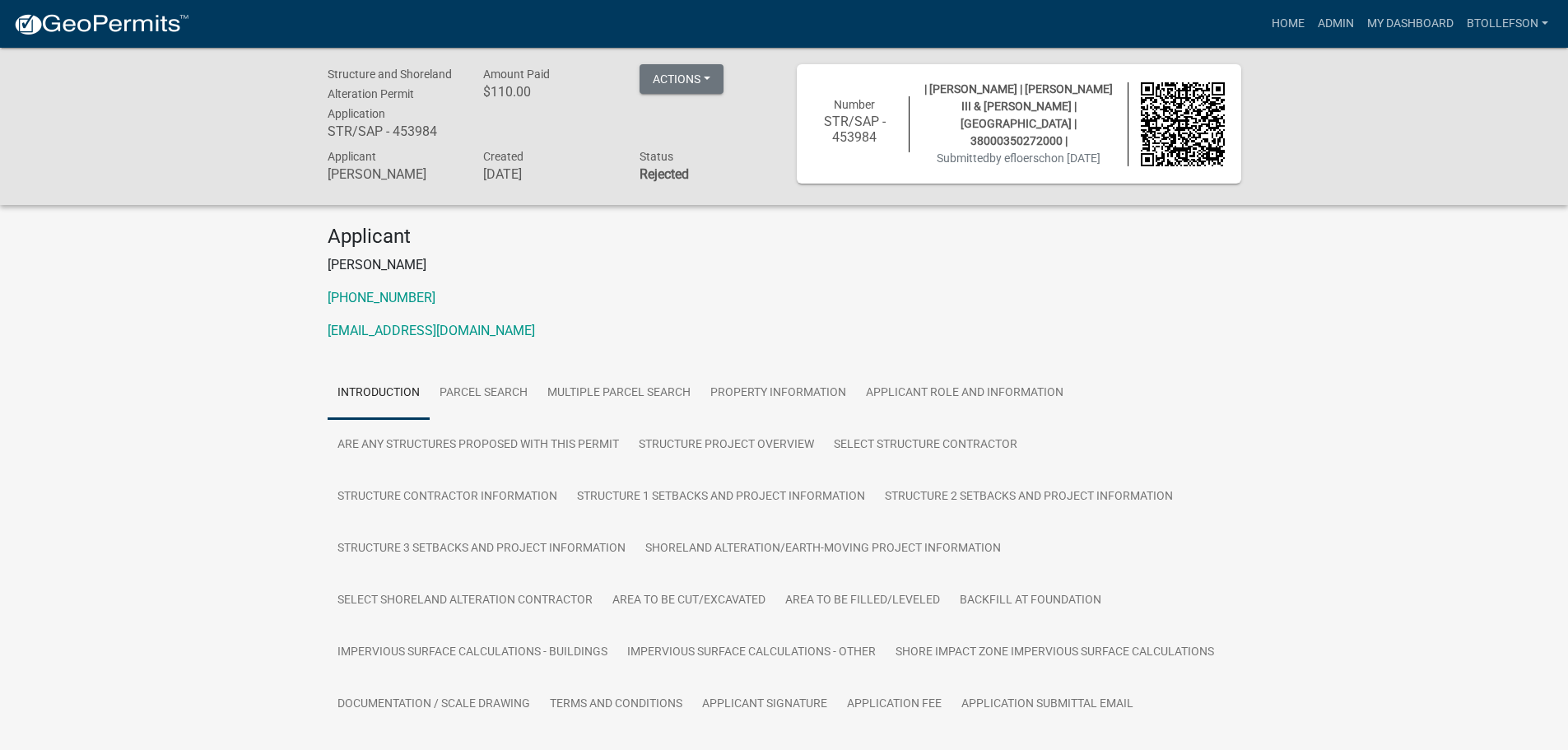
drag, startPoint x: 950, startPoint y: 165, endPoint x: 639, endPoint y: 32, distance: 338.2
drag, startPoint x: 639, startPoint y: 32, endPoint x: 1024, endPoint y: 320, distance: 480.8
click at [1150, 372] on ul "Introduction Parcel search Multiple Parcel Search Property Information Applican…" at bounding box center [784, 601] width 913 height 467
click at [694, 75] on button "Actions" at bounding box center [681, 78] width 84 height 30
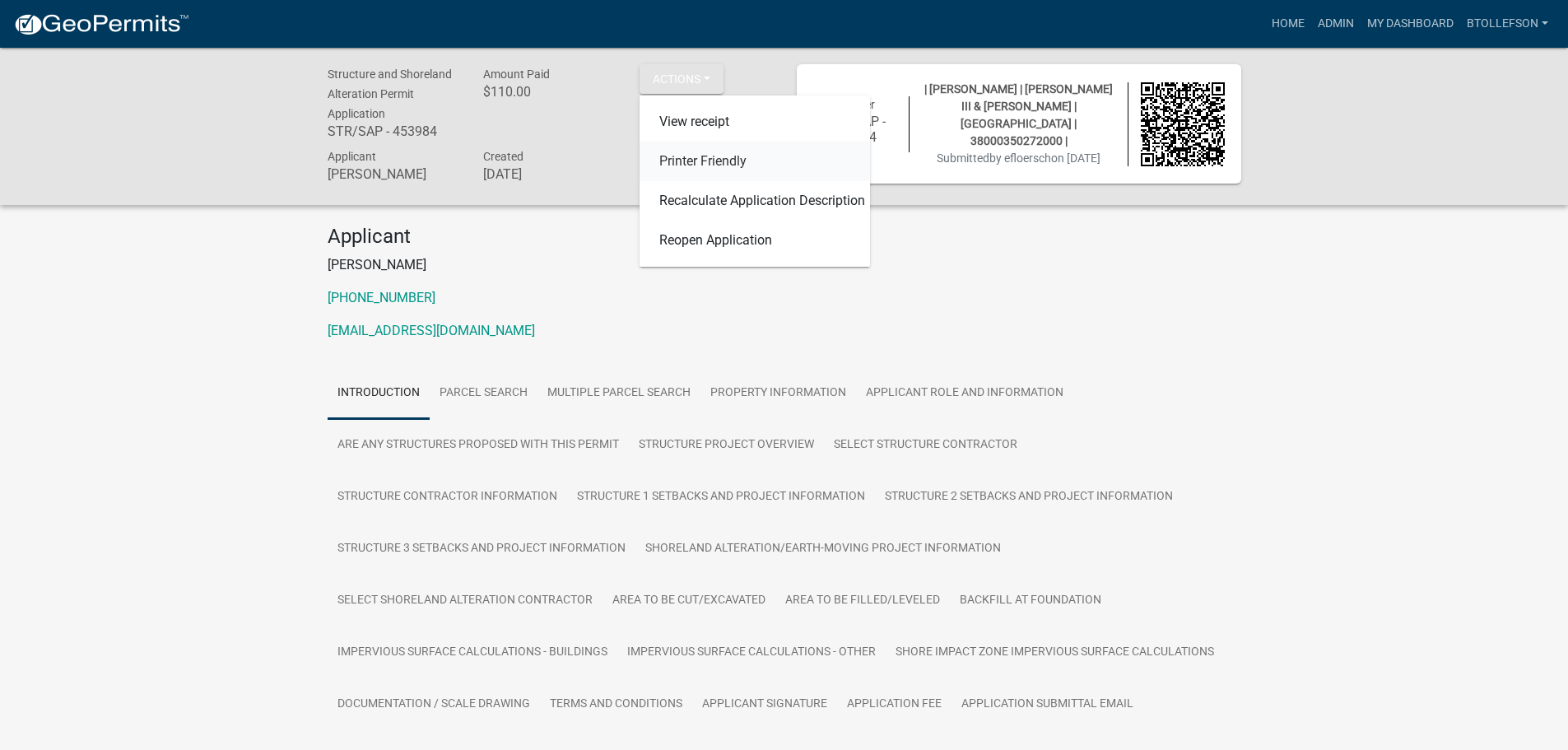
click at [708, 167] on link "Printer Friendly" at bounding box center [754, 162] width 231 height 40
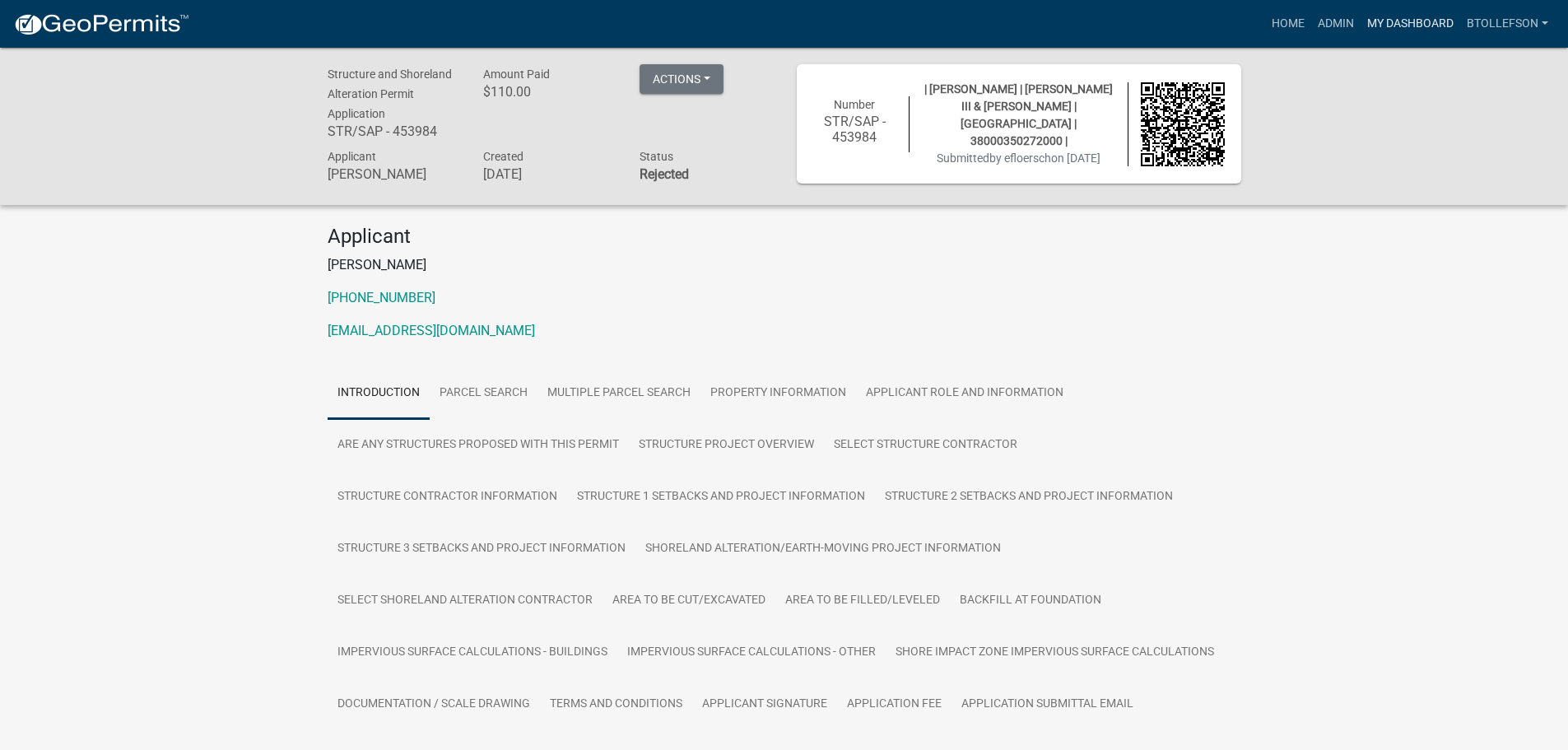
click at [1378, 17] on link "My Dashboard" at bounding box center [1410, 23] width 100 height 31
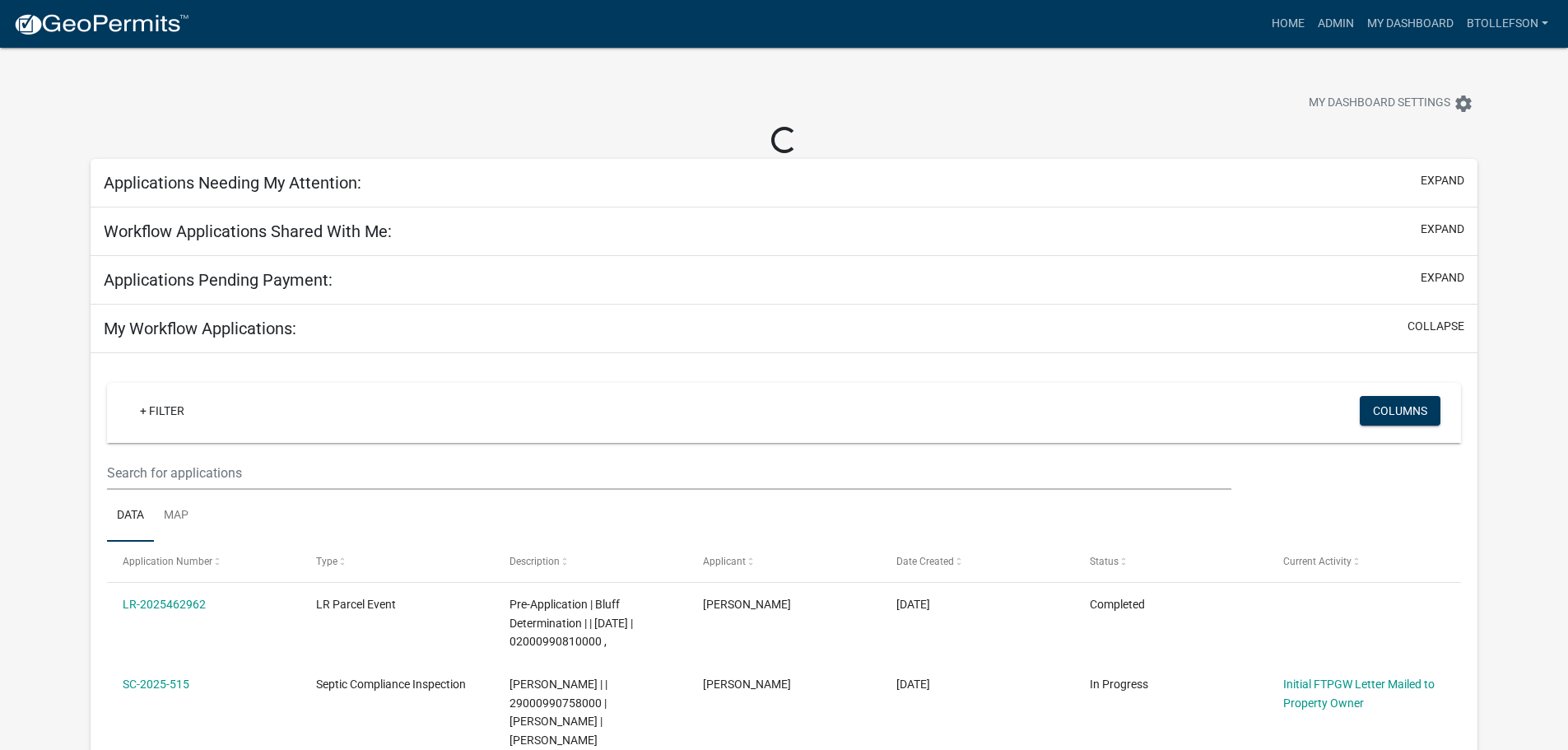
select select "3: 100"
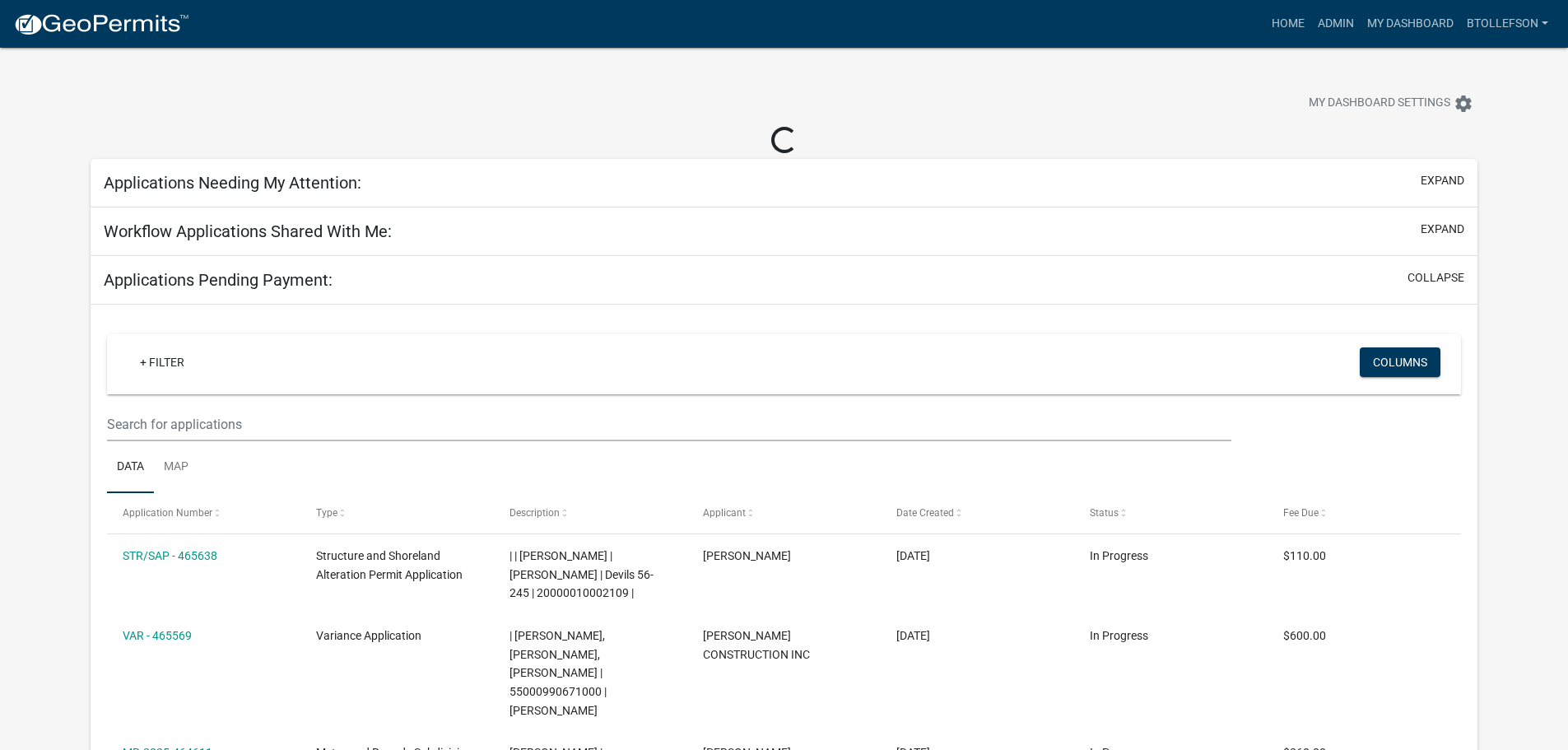
select select "3: 100"
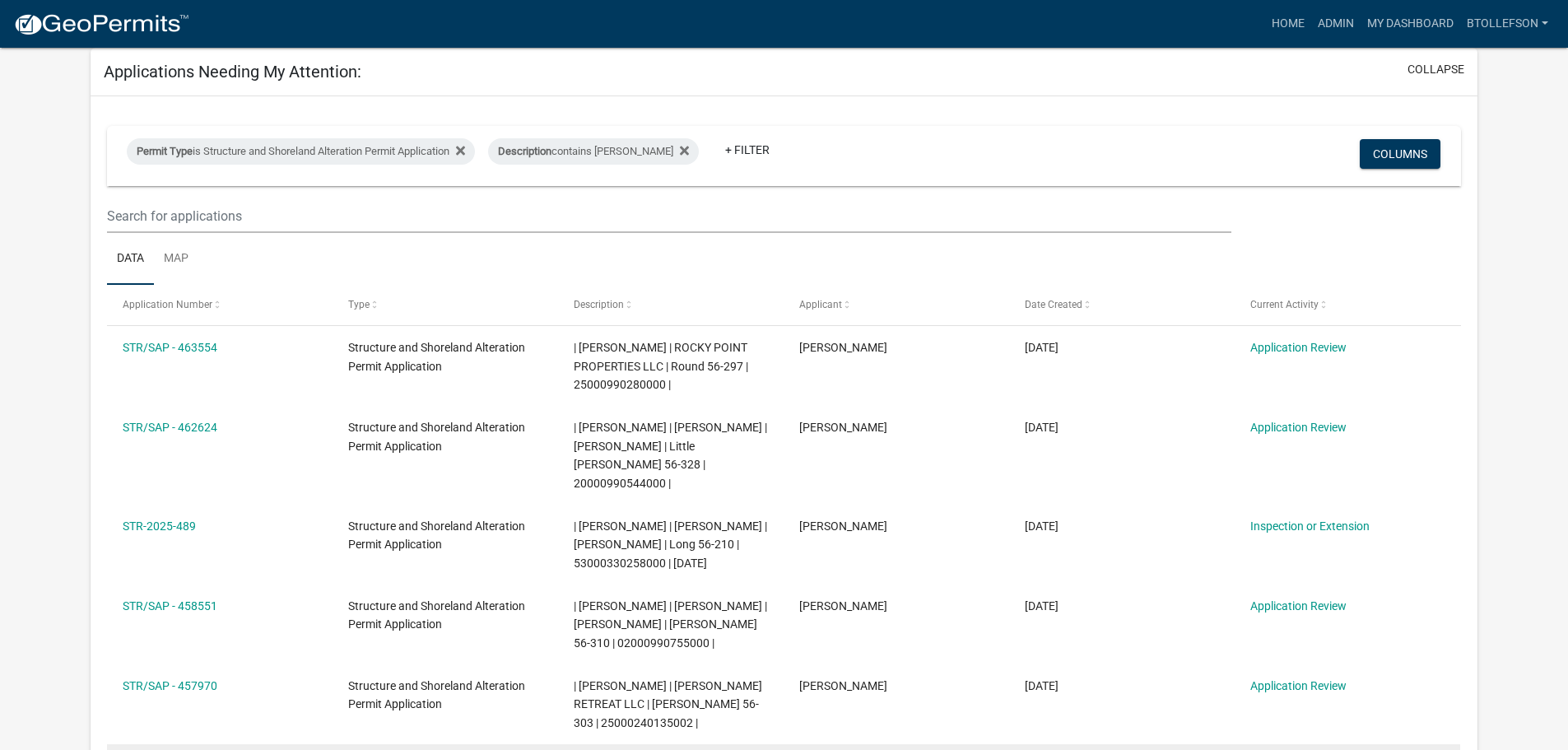
scroll to position [247, 0]
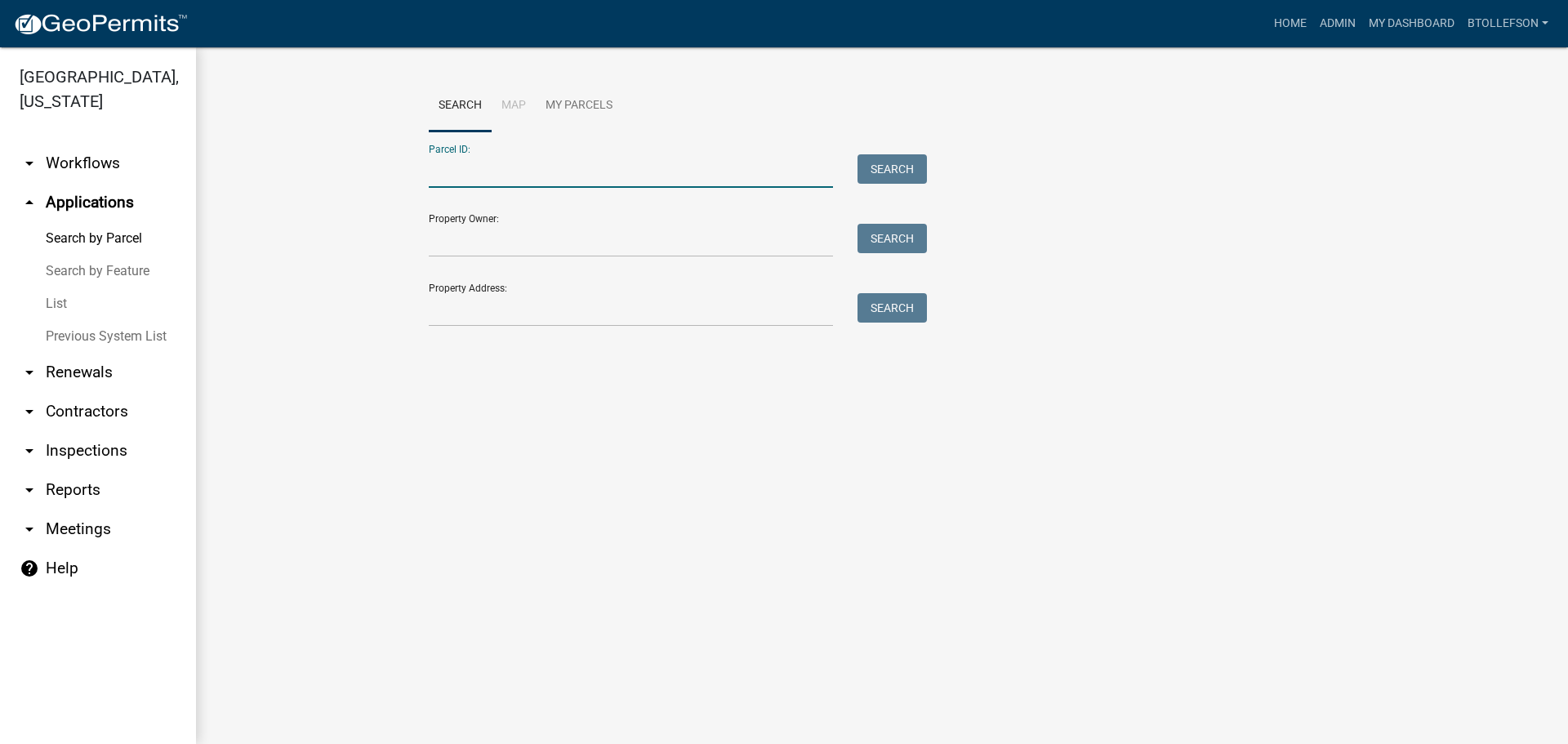
click at [565, 172] on input "Parcel ID:" at bounding box center [631, 171] width 404 height 34
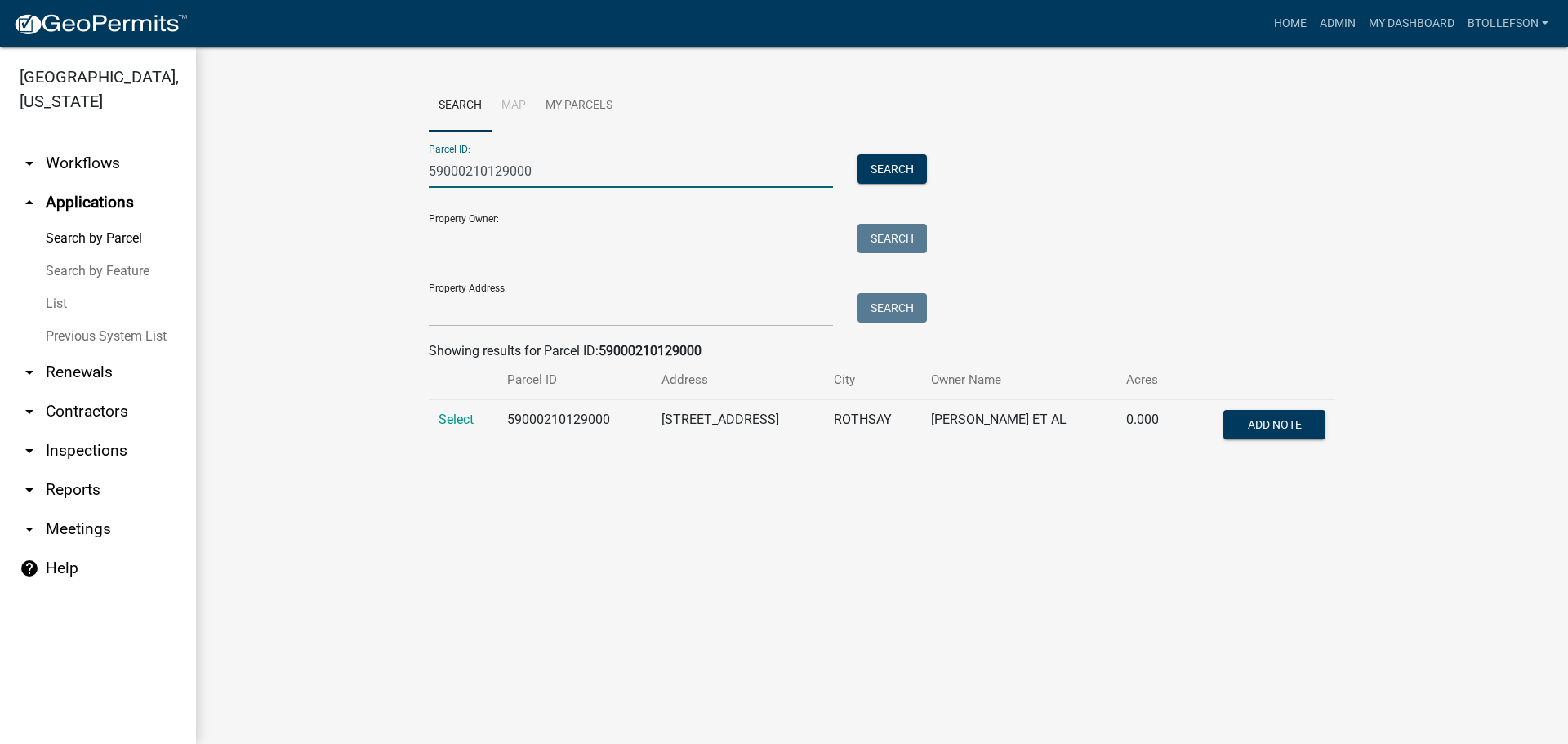
type input "59000210129000"
click at [439, 429] on td "Select" at bounding box center [462, 427] width 69 height 53
click at [445, 421] on span "Select" at bounding box center [455, 419] width 35 height 15
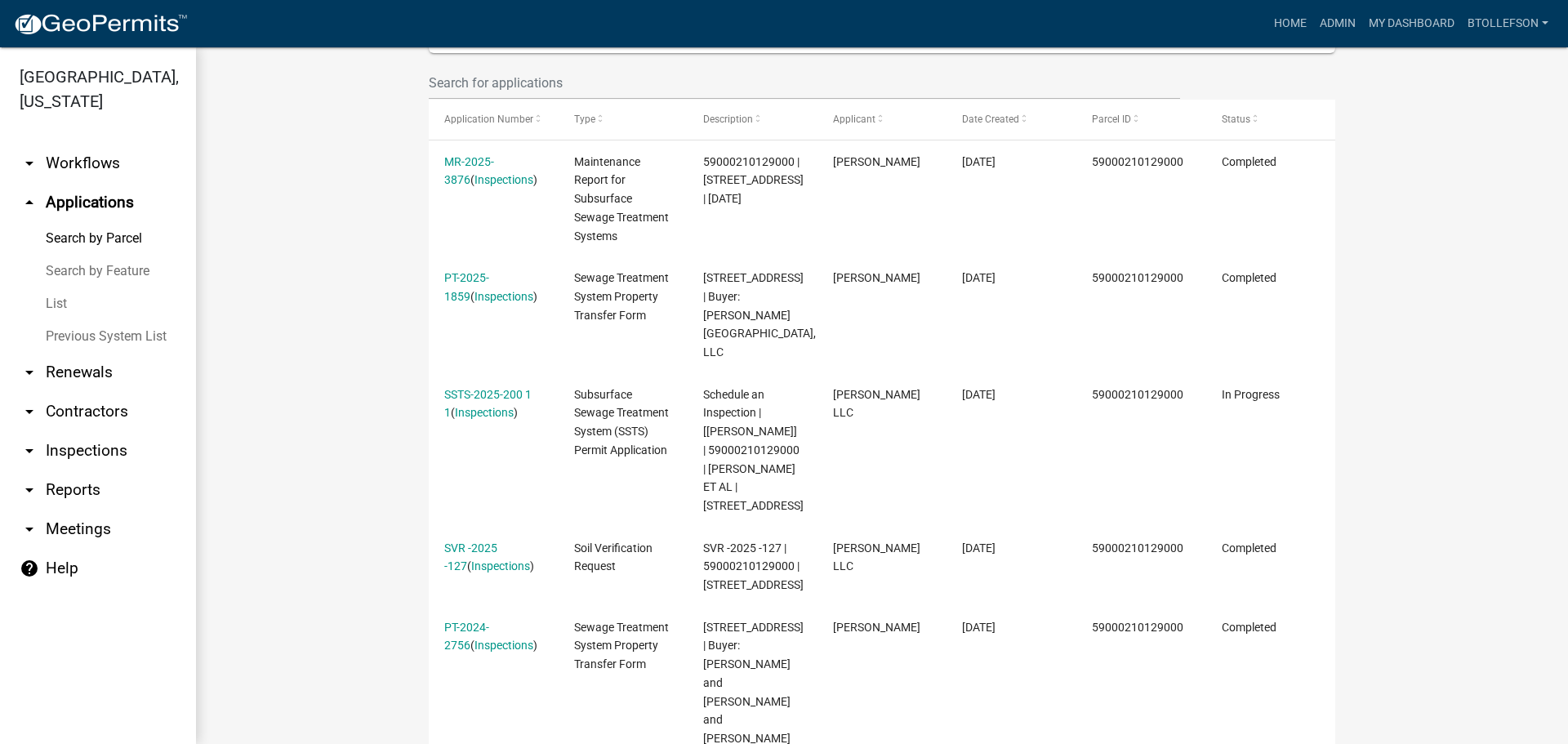
scroll to position [542, 0]
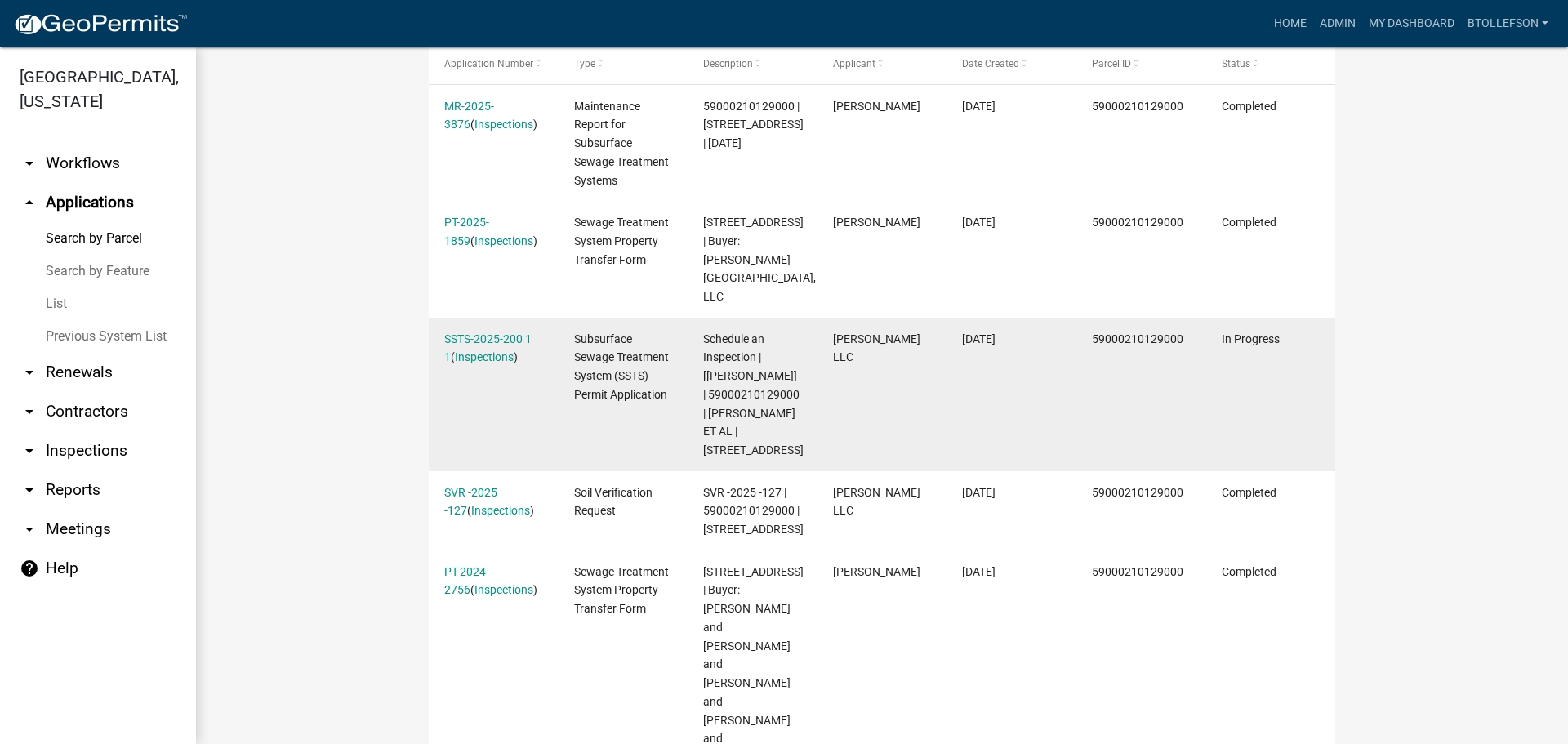
click at [469, 330] on div "SSTS-2025-200 1 1 ( Inspections )" at bounding box center [494, 348] width 98 height 37
click at [470, 332] on link "SSTS-2025-200 1 1" at bounding box center [488, 348] width 87 height 32
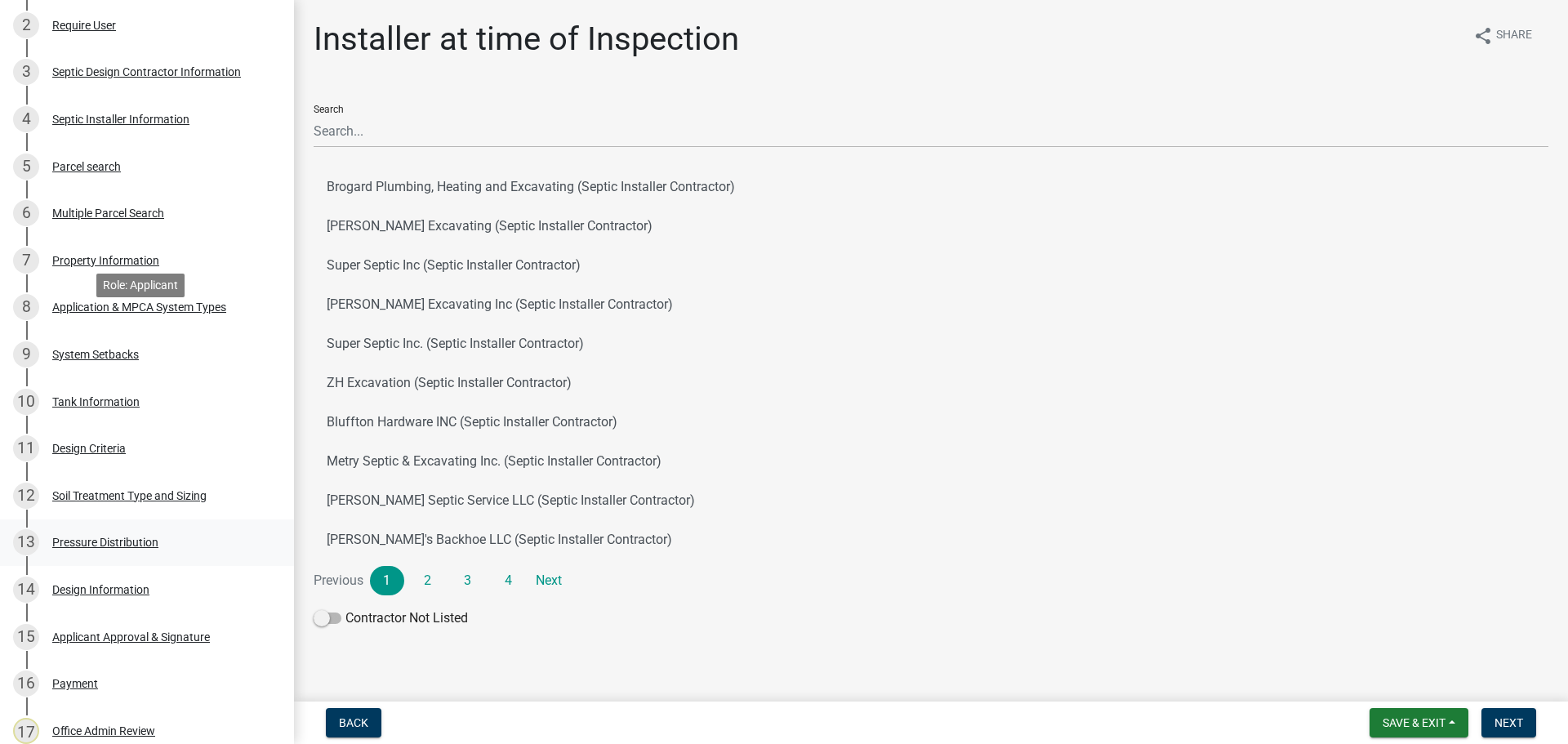
scroll to position [408, 0]
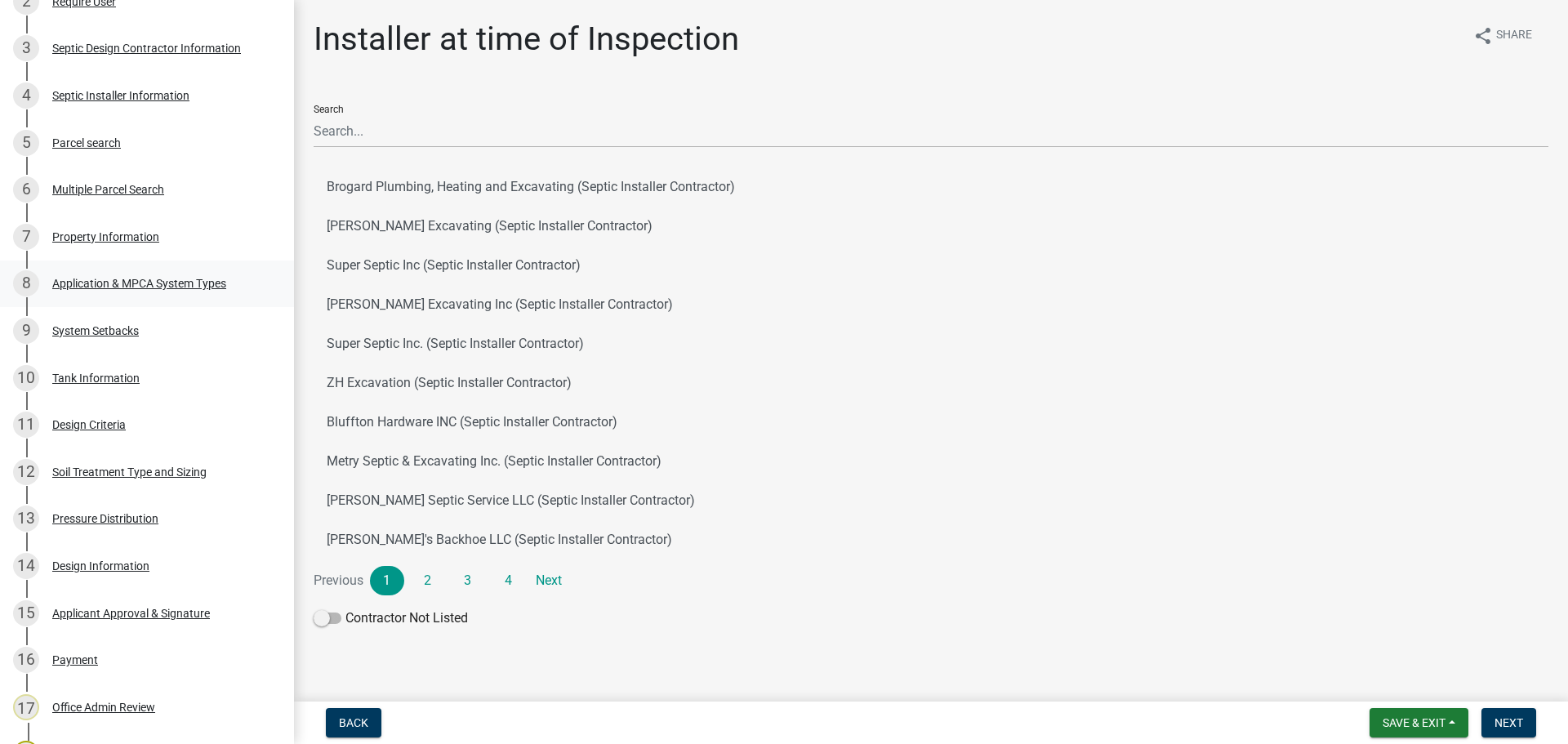
click at [167, 285] on div "Application & MPCA System Types" at bounding box center [139, 283] width 174 height 12
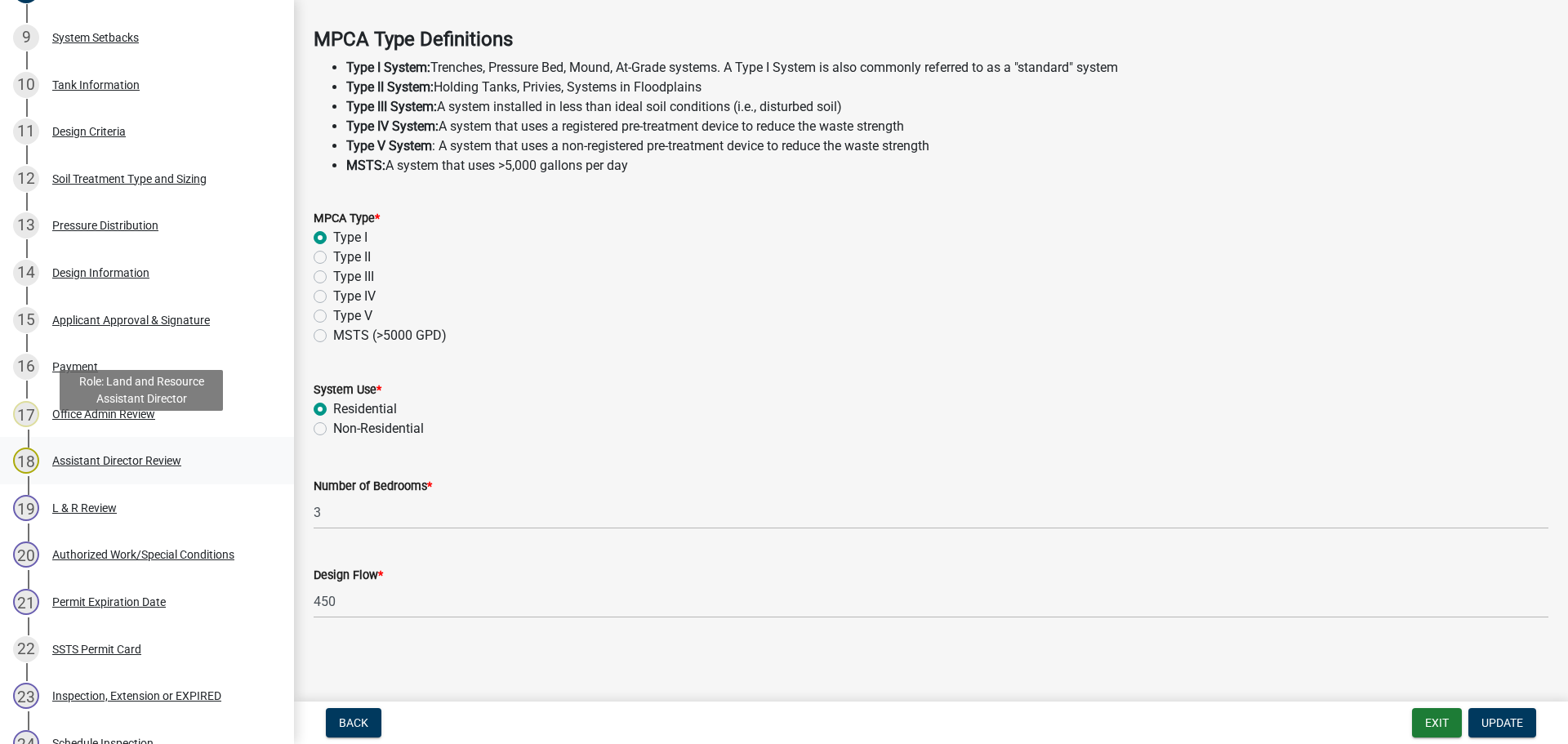
scroll to position [735, 0]
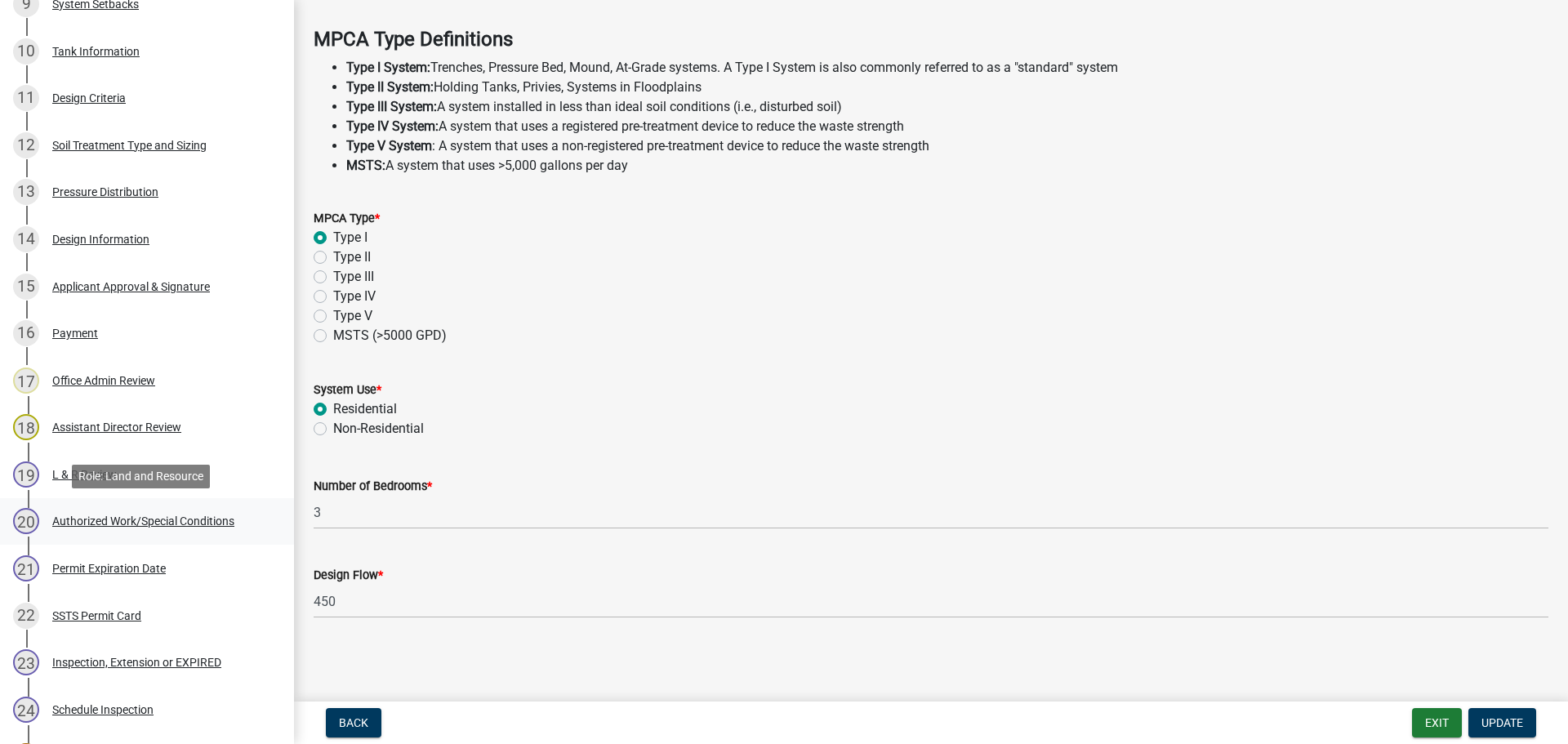
click at [181, 519] on div "Authorized Work/Special Conditions" at bounding box center [143, 520] width 182 height 12
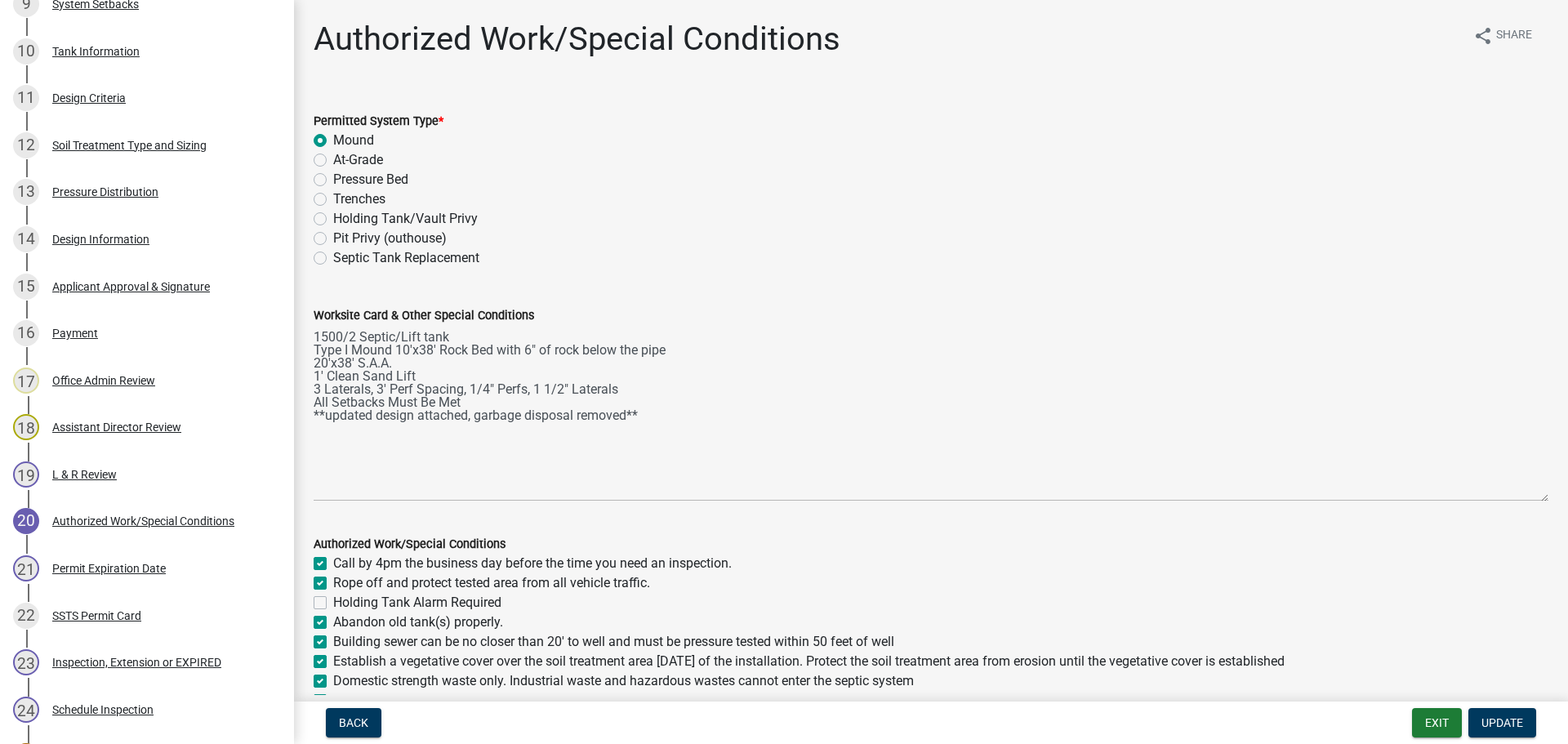
drag, startPoint x: 1525, startPoint y: 399, endPoint x: 1567, endPoint y: 531, distance: 138.5
click at [1567, 531] on main "Authorized Work/Special Conditions share Share Permitted System Type * Mound At…" at bounding box center [931, 347] width 1274 height 695
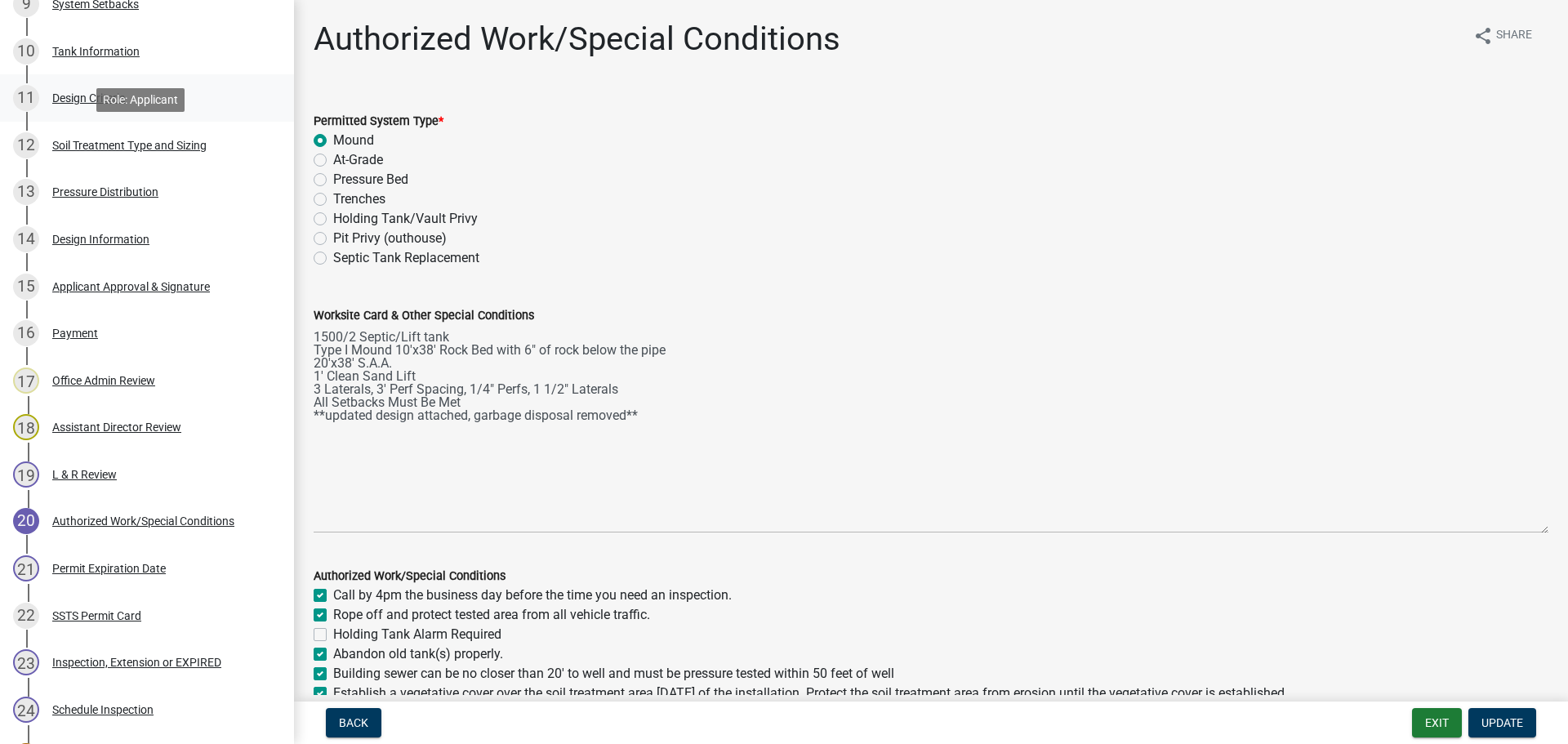
click at [110, 117] on link "11 Design Criteria" at bounding box center [147, 97] width 294 height 47
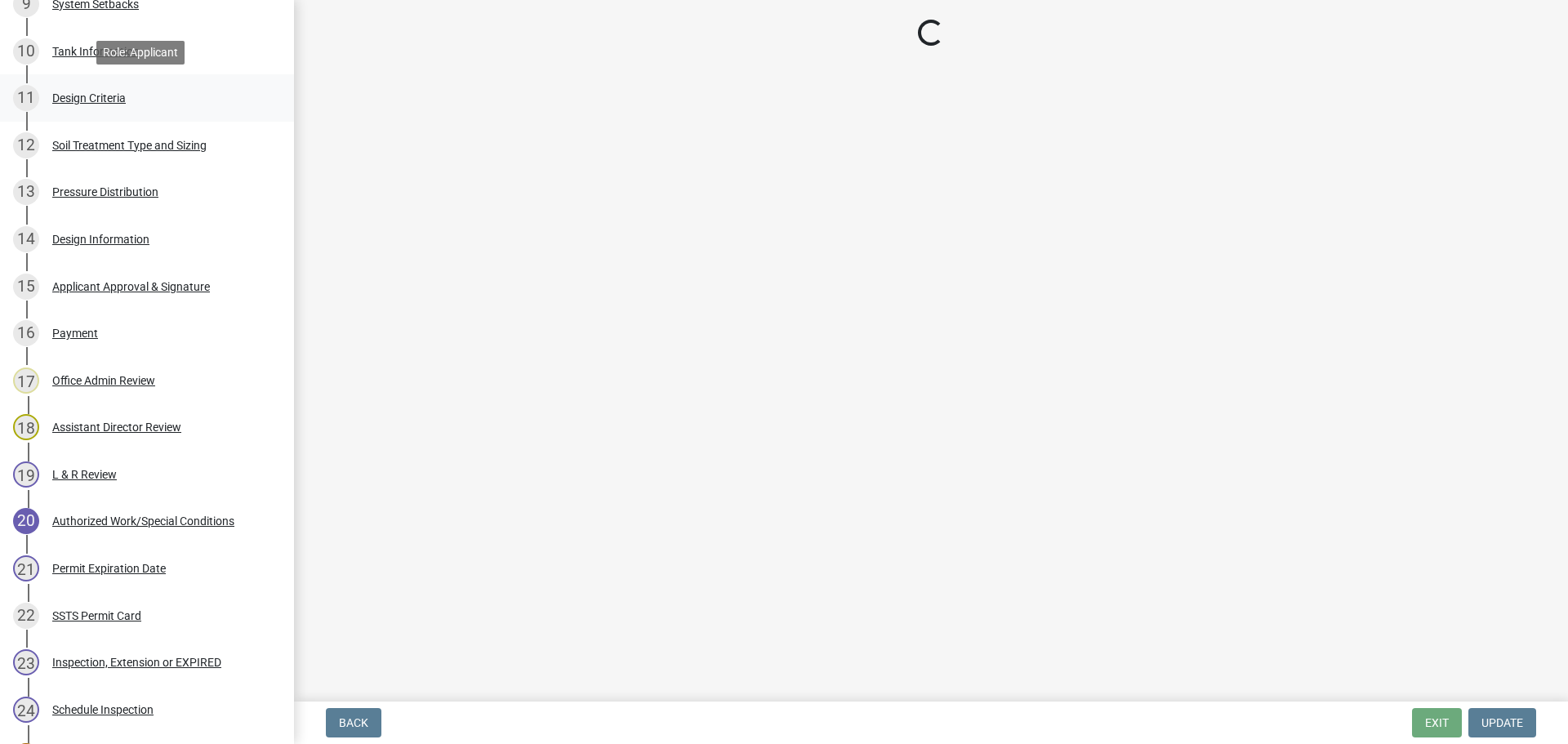
click at [100, 95] on div "Design Criteria" at bounding box center [89, 98] width 73 height 12
select select "48244220-b2d5-4708-94fb-eec21d20ddbb"
select select "4229e383-8b85-4b32-ab4b-b432a830edeb"
select select "77ed3ba4-a6d5-4048-ab27-59c0bc717e6e"
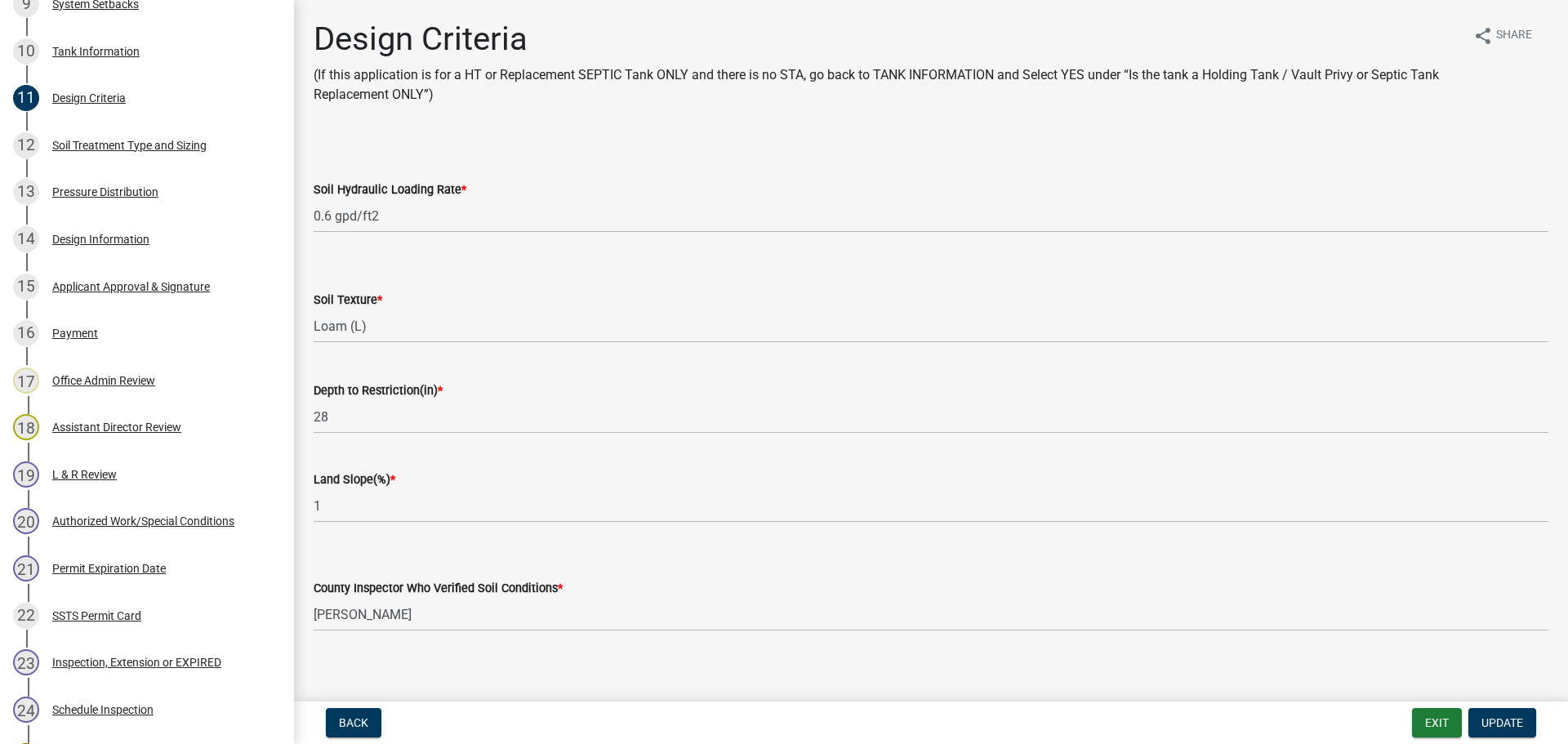
select select "48244220-b2d5-4708-94fb-eec21d20ddbb"
select select "4229e383-8b85-4b32-ab4b-b432a830edeb"
select select "77ed3ba4-a6d5-4048-ab27-59c0bc717e6e"
